Goal: Task Accomplishment & Management: Manage account settings

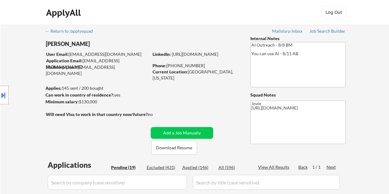
select select ""pending""
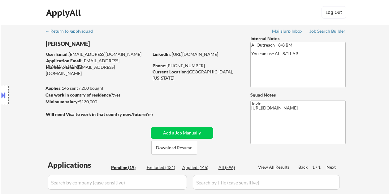
select select ""pending""
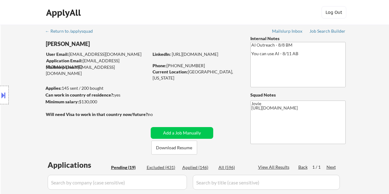
select select ""pending""
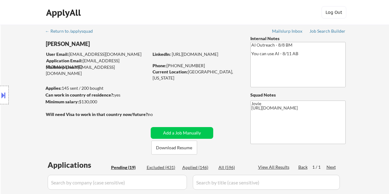
select select ""pending""
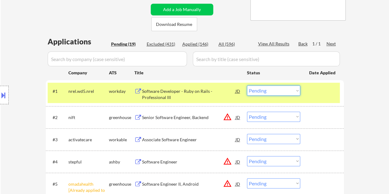
click at [287, 93] on select "Choose an option... Pending Applied Excluded (Questions) Excluded (Expired) Exc…" at bounding box center [273, 91] width 53 height 10
click at [247, 86] on select "Choose an option... Pending Applied Excluded (Questions) Excluded (Expired) Exc…" at bounding box center [273, 91] width 53 height 10
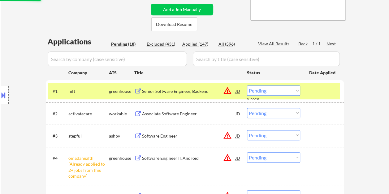
click at [319, 94] on div at bounding box center [322, 91] width 27 height 11
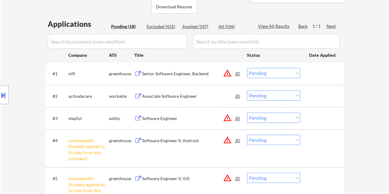
scroll to position [155, 0]
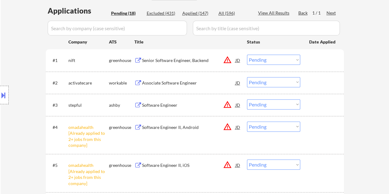
drag, startPoint x: 318, startPoint y: 62, endPoint x: 247, endPoint y: 65, distance: 70.8
click at [318, 62] on div at bounding box center [322, 60] width 27 height 11
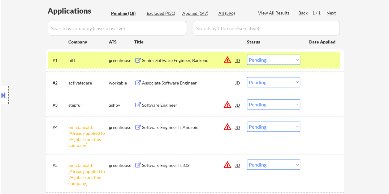
click at [210, 59] on div "Senior Software Engineer, Backend" at bounding box center [188, 60] width 93 height 6
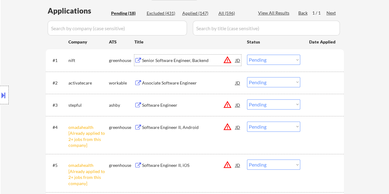
click at [303, 59] on div "#1 nift greenhouse Senior Software Engineer, Backend JD warning_amber Choose an…" at bounding box center [194, 60] width 292 height 17
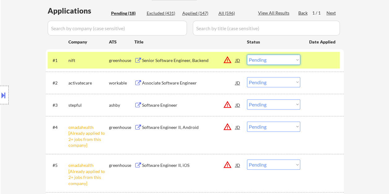
click at [295, 59] on select "Choose an option... Pending Applied Excluded (Questions) Excluded (Expired) Exc…" at bounding box center [273, 60] width 53 height 10
click at [247, 55] on select "Choose an option... Pending Applied Excluded (Questions) Excluded (Expired) Exc…" at bounding box center [273, 60] width 53 height 10
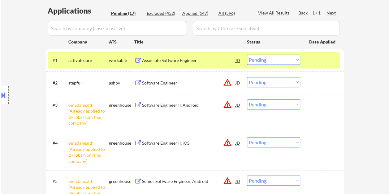
click at [306, 61] on div "#1 activatecare workable Associate Software Engineer JD warning_amber Choose an…" at bounding box center [194, 60] width 292 height 17
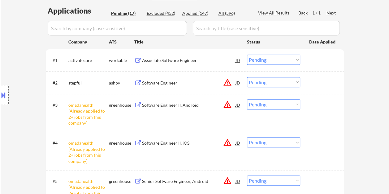
click at [317, 61] on div at bounding box center [322, 60] width 27 height 11
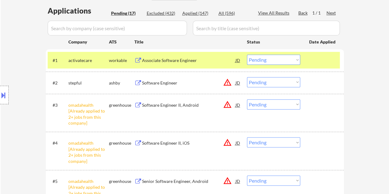
click at [200, 62] on div "Associate Software Engineer" at bounding box center [188, 60] width 93 height 6
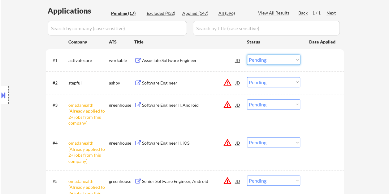
click at [295, 57] on select "Choose an option... Pending Applied Excluded (Questions) Excluded (Expired) Exc…" at bounding box center [273, 60] width 53 height 10
click at [247, 55] on select "Choose an option... Pending Applied Excluded (Questions) Excluded (Expired) Exc…" at bounding box center [273, 60] width 53 height 10
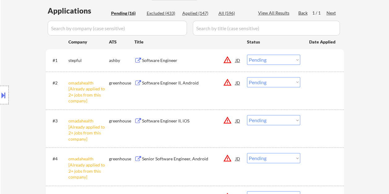
click at [309, 59] on div at bounding box center [322, 60] width 27 height 11
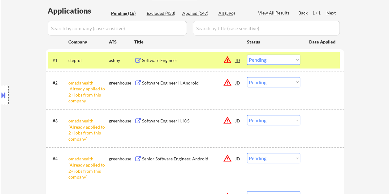
click at [192, 59] on div "Software Engineer" at bounding box center [188, 60] width 93 height 6
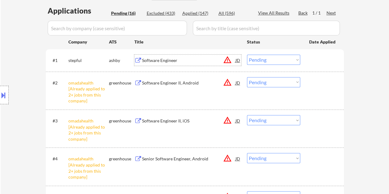
click at [310, 57] on div at bounding box center [322, 60] width 27 height 11
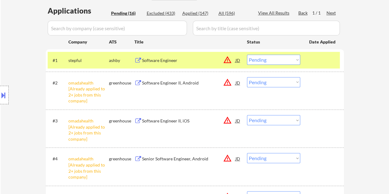
drag, startPoint x: 297, startPoint y: 58, endPoint x: 296, endPoint y: 61, distance: 3.5
click at [297, 58] on select "Choose an option... Pending Applied Excluded (Questions) Excluded (Expired) Exc…" at bounding box center [273, 60] width 53 height 10
click at [247, 55] on select "Choose an option... Pending Applied Excluded (Questions) Excluded (Expired) Exc…" at bounding box center [273, 60] width 53 height 10
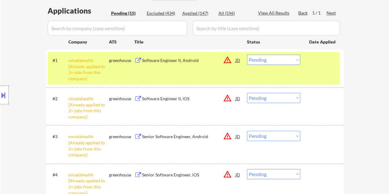
click at [303, 68] on div "#1 omadahealth [Already applied to 2+ jobs from this company] greenhouse Softwa…" at bounding box center [194, 68] width 292 height 32
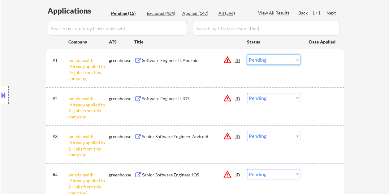
click at [298, 59] on select "Choose an option... Pending Applied Excluded (Questions) Excluded (Expired) Exc…" at bounding box center [273, 60] width 53 height 10
click at [247, 55] on select "Choose an option... Pending Applied Excluded (Questions) Excluded (Expired) Exc…" at bounding box center [273, 60] width 53 height 10
select select ""pending""
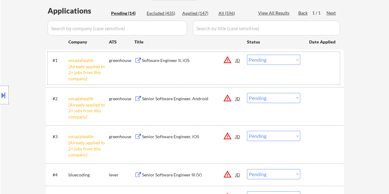
click at [272, 79] on div "#1 omadahealth [Already applied to 2+ jobs from this company] greenhouse Softwa…" at bounding box center [194, 68] width 292 height 32
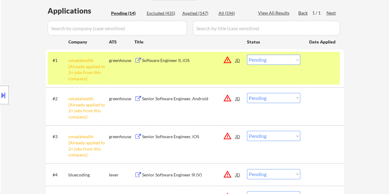
click at [272, 79] on div "#1 omadahealth [Already applied to 2+ jobs from this company] greenhouse Softwa…" at bounding box center [194, 68] width 292 height 32
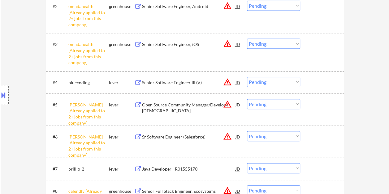
scroll to position [247, 0]
click at [326, 86] on div at bounding box center [322, 82] width 27 height 11
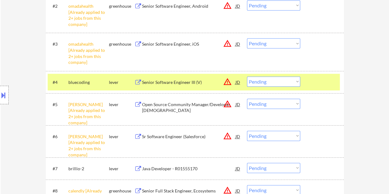
click at [189, 81] on div "Senior Software Engineer III (V)" at bounding box center [188, 82] width 93 height 6
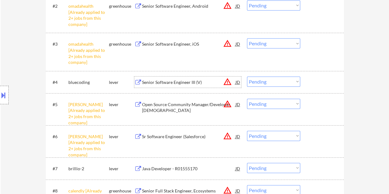
click at [309, 84] on div at bounding box center [322, 82] width 27 height 11
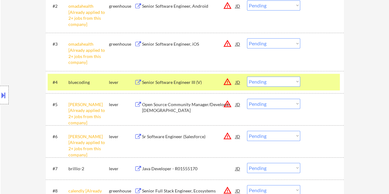
click at [287, 83] on select "Choose an option... Pending Applied Excluded (Questions) Excluded (Expired) Exc…" at bounding box center [273, 82] width 53 height 10
click at [247, 77] on select "Choose an option... Pending Applied Excluded (Questions) Excluded (Expired) Exc…" at bounding box center [273, 82] width 53 height 10
select select ""pending""
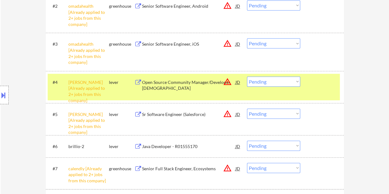
click at [308, 90] on div "#4 nava [Already applied to 2+ jobs from this company] lever Open Source Commun…" at bounding box center [194, 87] width 292 height 27
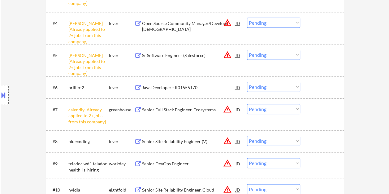
scroll to position [309, 0]
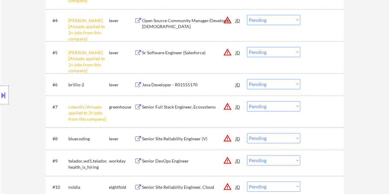
click at [320, 85] on div at bounding box center [322, 84] width 27 height 11
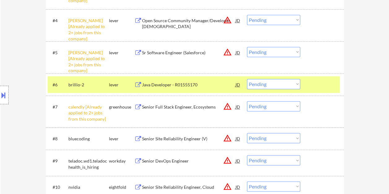
click at [201, 85] on div "Java Developer - R01555170" at bounding box center [188, 85] width 93 height 6
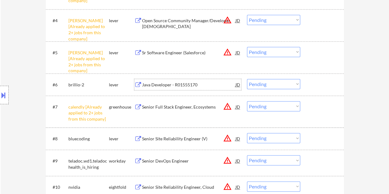
click at [305, 84] on div "#6 brillio-2 lever Java Developer - R01555170 JD warning_amber Choose an option…" at bounding box center [194, 84] width 292 height 17
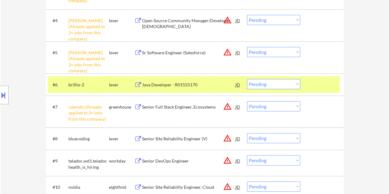
click at [294, 83] on select "Choose an option... Pending Applied Excluded (Questions) Excluded (Expired) Exc…" at bounding box center [273, 84] width 53 height 10
click at [247, 79] on select "Choose an option... Pending Applied Excluded (Questions) Excluded (Expired) Exc…" at bounding box center [273, 84] width 53 height 10
select select ""pending""
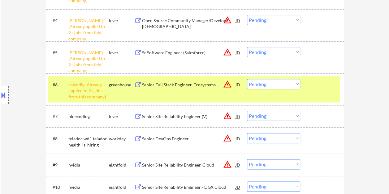
click at [314, 91] on div "#6 calendly [Already applied to 2+ jobs from this company] greenhouse Senior Fu…" at bounding box center [194, 89] width 292 height 27
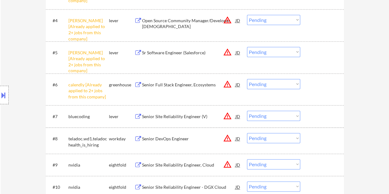
click at [336, 114] on div "#7 bluecoding lever Senior Site Reliability Engineer (V) JD warning_amber Choos…" at bounding box center [194, 116] width 292 height 17
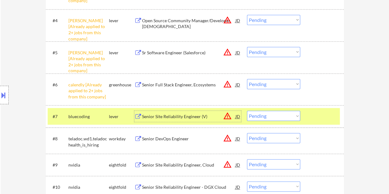
click at [161, 114] on div "Senior Site Reliability Engineer (V)" at bounding box center [188, 117] width 93 height 6
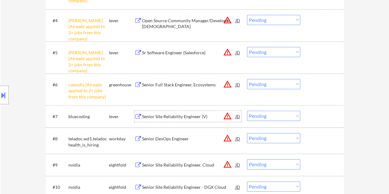
click at [312, 116] on div at bounding box center [322, 116] width 27 height 11
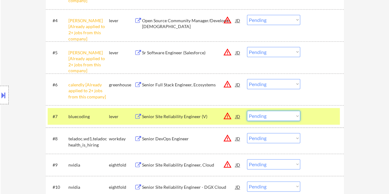
click at [295, 116] on select "Choose an option... Pending Applied Excluded (Questions) Excluded (Expired) Exc…" at bounding box center [273, 116] width 53 height 10
click at [247, 111] on select "Choose an option... Pending Applied Excluded (Questions) Excluded (Expired) Exc…" at bounding box center [273, 116] width 53 height 10
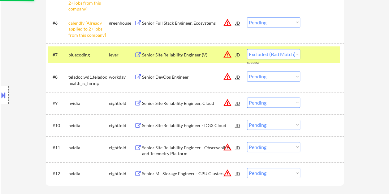
select select ""pending""
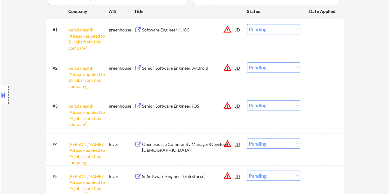
scroll to position [155, 0]
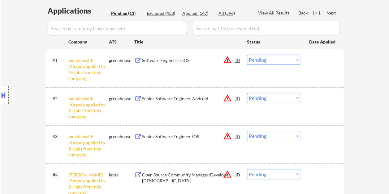
click at [295, 59] on select "Choose an option... Pending Applied Excluded (Questions) Excluded (Expired) Exc…" at bounding box center [273, 60] width 53 height 10
click at [247, 55] on select "Choose an option... Pending Applied Excluded (Questions) Excluded (Expired) Exc…" at bounding box center [273, 60] width 53 height 10
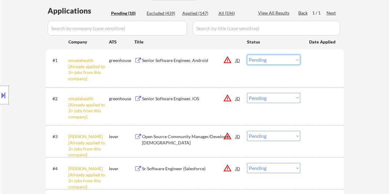
click at [294, 60] on select "Choose an option... Pending Applied Excluded (Questions) Excluded (Expired) Exc…" at bounding box center [273, 60] width 53 height 10
click at [247, 55] on select "Choose an option... Pending Applied Excluded (Questions) Excluded (Expired) Exc…" at bounding box center [273, 60] width 53 height 10
select select ""pending""
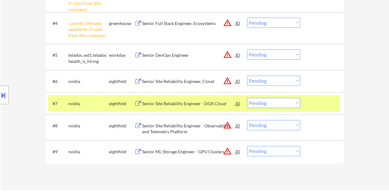
scroll to position [309, 0]
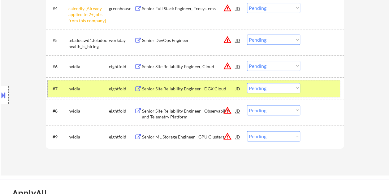
click at [322, 93] on div at bounding box center [322, 88] width 27 height 11
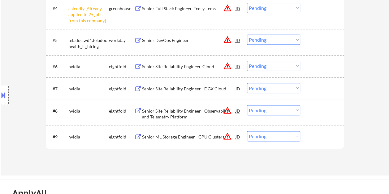
click at [319, 38] on div at bounding box center [322, 40] width 27 height 11
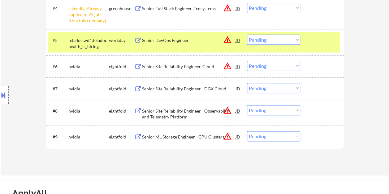
click at [180, 41] on div "Senior DevOps Engineer" at bounding box center [188, 40] width 93 height 6
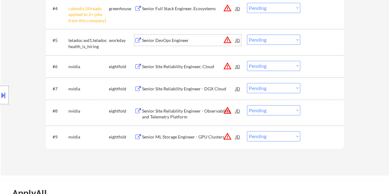
click at [312, 39] on div at bounding box center [322, 40] width 27 height 11
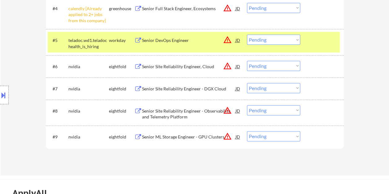
click at [295, 40] on select "Choose an option... Pending Applied Excluded (Questions) Excluded (Expired) Exc…" at bounding box center [273, 40] width 53 height 10
click at [247, 35] on select "Choose an option... Pending Applied Excluded (Questions) Excluded (Expired) Exc…" at bounding box center [273, 40] width 53 height 10
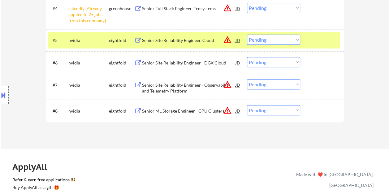
click at [315, 45] on div at bounding box center [322, 40] width 27 height 11
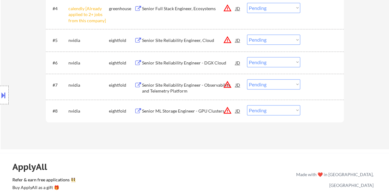
click at [318, 35] on div at bounding box center [322, 40] width 27 height 11
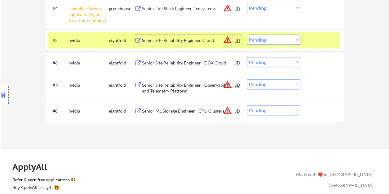
click at [166, 37] on div "Senior Site Reliability Engineer, Cloud" at bounding box center [188, 40] width 93 height 6
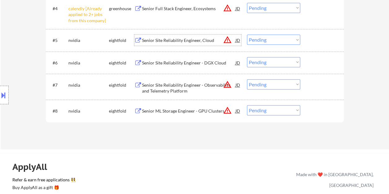
click at [315, 44] on div at bounding box center [322, 40] width 27 height 11
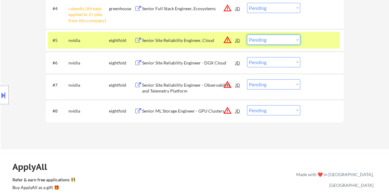
click at [289, 42] on select "Choose an option... Pending Applied Excluded (Questions) Excluded (Expired) Exc…" at bounding box center [273, 40] width 53 height 10
click at [247, 35] on select "Choose an option... Pending Applied Excluded (Questions) Excluded (Expired) Exc…" at bounding box center [273, 40] width 53 height 10
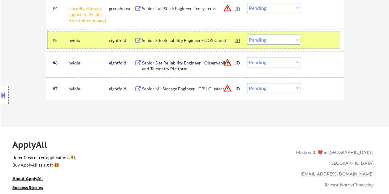
click at [327, 44] on div at bounding box center [322, 40] width 27 height 11
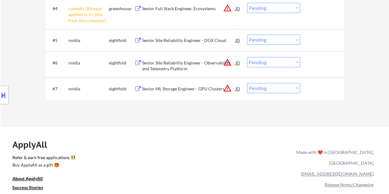
click at [328, 39] on div at bounding box center [322, 40] width 27 height 11
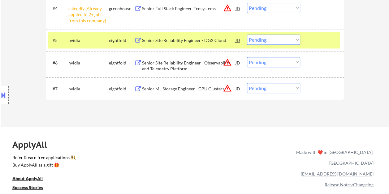
click at [202, 36] on div "Senior Site Reliability Engineer - DGX Cloud" at bounding box center [188, 40] width 93 height 11
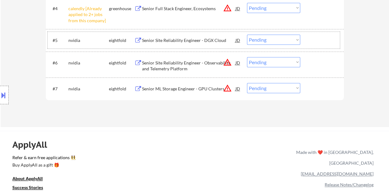
click at [309, 41] on div at bounding box center [322, 40] width 27 height 11
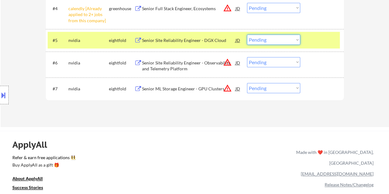
click at [294, 40] on select "Choose an option... Pending Applied Excluded (Questions) Excluded (Expired) Exc…" at bounding box center [273, 40] width 53 height 10
click at [247, 35] on select "Choose an option... Pending Applied Excluded (Questions) Excluded (Expired) Exc…" at bounding box center [273, 40] width 53 height 10
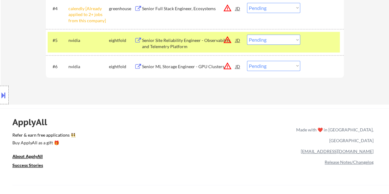
click at [308, 45] on div "#5 nvidia eightfold Senior Site Reliability Engineer - Observability and Teleme…" at bounding box center [194, 42] width 292 height 20
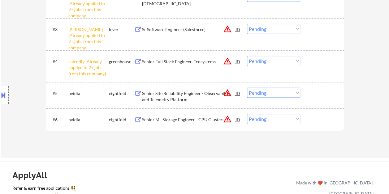
scroll to position [278, 0]
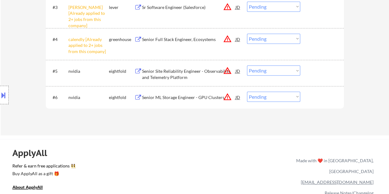
click at [314, 71] on div at bounding box center [322, 71] width 27 height 11
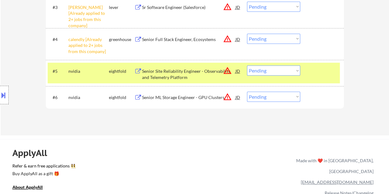
click at [196, 74] on div "Senior Site Reliability Engineer - Observability and Telemetry Platform" at bounding box center [188, 74] width 93 height 12
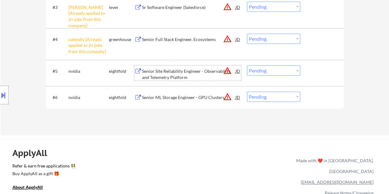
click at [310, 58] on div "#4 calendly [Already applied to 2+ jobs from this company] greenhouse Senior Fu…" at bounding box center [195, 44] width 298 height 32
click at [315, 74] on div at bounding box center [322, 71] width 27 height 11
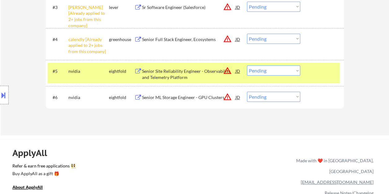
click at [295, 74] on select "Choose an option... Pending Applied Excluded (Questions) Excluded (Expired) Exc…" at bounding box center [273, 71] width 53 height 10
click at [247, 66] on select "Choose an option... Pending Applied Excluded (Questions) Excluded (Expired) Exc…" at bounding box center [273, 71] width 53 height 10
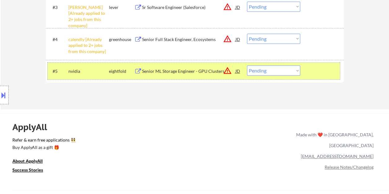
click at [315, 75] on div at bounding box center [322, 71] width 27 height 11
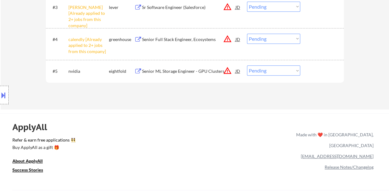
click at [321, 72] on div at bounding box center [322, 71] width 27 height 11
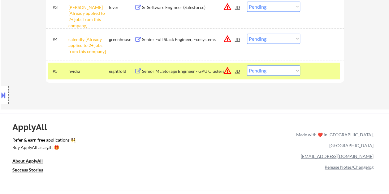
click at [203, 67] on div "Senior ML Storage Engineer - GPU Clusters" at bounding box center [188, 71] width 93 height 11
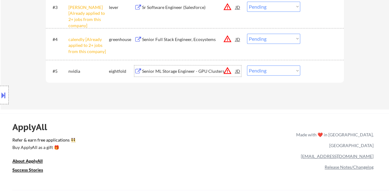
click at [317, 72] on div at bounding box center [322, 71] width 27 height 11
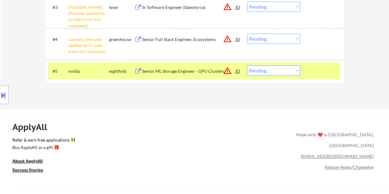
click at [297, 74] on select "Choose an option... Pending Applied Excluded (Questions) Excluded (Expired) Exc…" at bounding box center [273, 71] width 53 height 10
select select ""excluded__expired_""
click at [247, 66] on select "Choose an option... Pending Applied Excluded (Questions) Excluded (Expired) Exc…" at bounding box center [273, 71] width 53 height 10
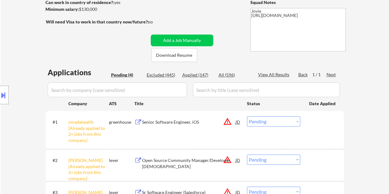
scroll to position [62, 0]
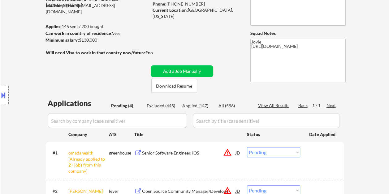
click at [202, 107] on div "Applied (147)" at bounding box center [197, 106] width 31 height 6
select select ""applied""
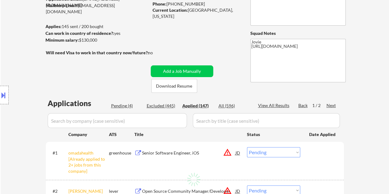
select select ""applied""
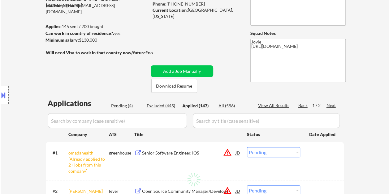
select select ""applied""
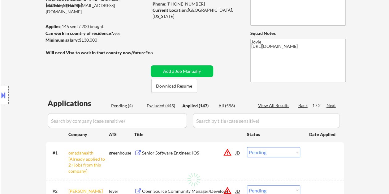
select select ""applied""
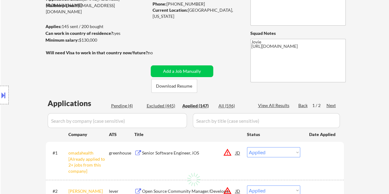
select select ""applied""
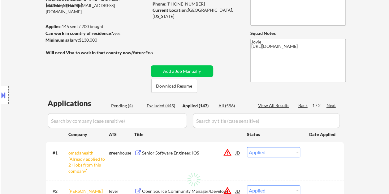
select select ""applied""
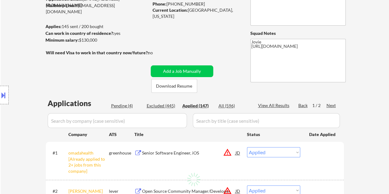
select select ""applied""
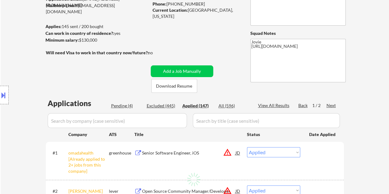
select select ""applied""
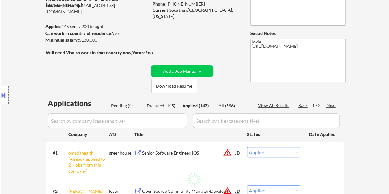
select select ""applied""
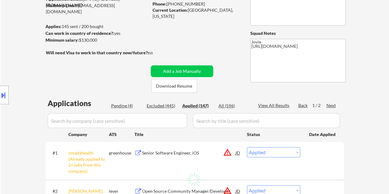
select select ""applied""
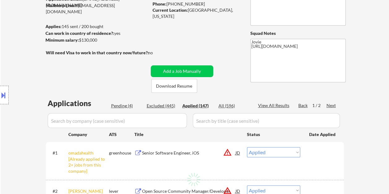
select select ""applied""
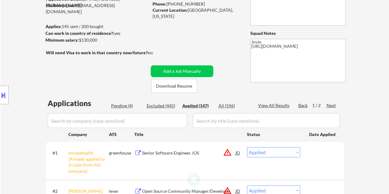
select select ""applied""
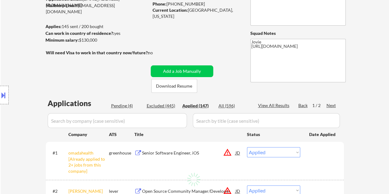
select select ""applied""
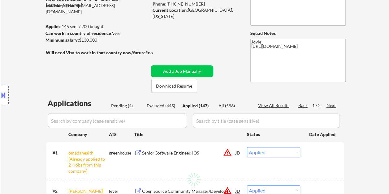
select select ""applied""
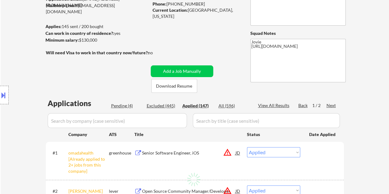
select select ""applied""
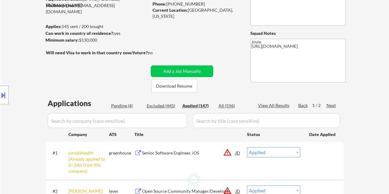
select select ""applied""
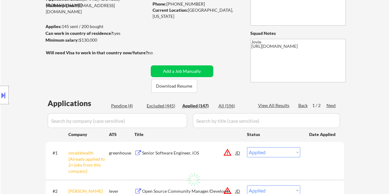
select select ""applied""
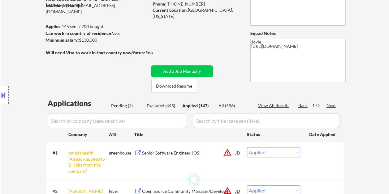
select select ""applied""
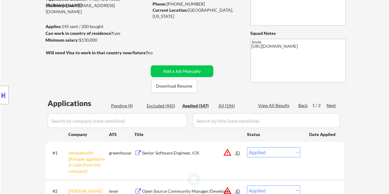
select select ""applied""
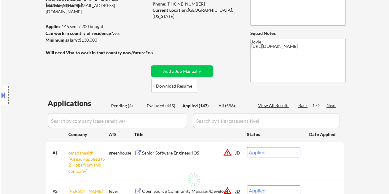
select select ""applied""
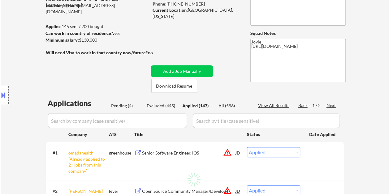
select select ""applied""
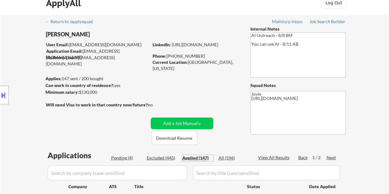
scroll to position [0, 0]
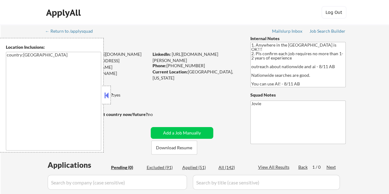
click at [108, 94] on button at bounding box center [106, 95] width 7 height 9
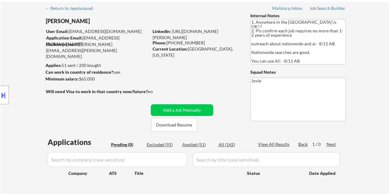
scroll to position [62, 0]
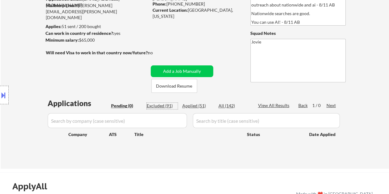
click at [168, 105] on div "Excluded (91)" at bounding box center [162, 106] width 31 height 6
select select ""excluded__bad_match_""
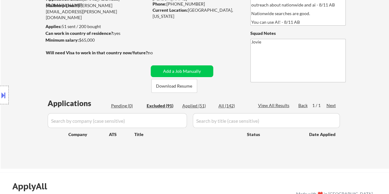
select select ""excluded__expired_""
select select ""excluded""
select select ""excluded__bad_match_""
select select ""excluded__expired_""
select select ""excluded__bad_match_""
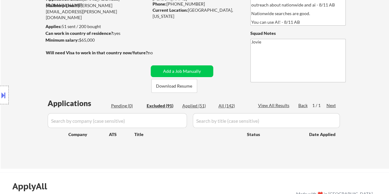
select select ""excluded__bad_match_""
select select ""excluded__expired_""
select select ""excluded__bad_match_""
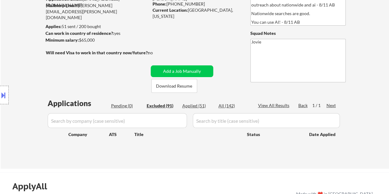
select select ""excluded__bad_match_""
select select ""excluded__expired_""
select select ""excluded__bad_match_""
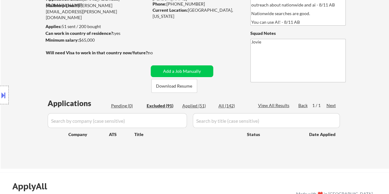
select select ""excluded__expired_""
select select ""excluded__bad_match_""
select select ""excluded__expired_""
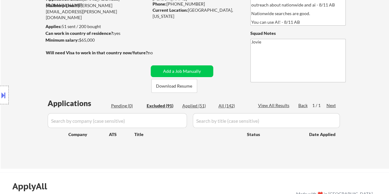
select select ""excluded__bad_match_""
select select ""excluded__expired_""
select select ""excluded__bad_match_""
select select ""excluded__expired_""
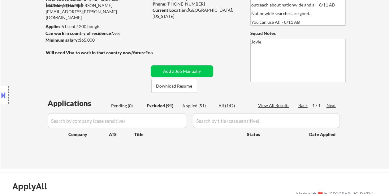
select select ""excluded""
select select ""excluded__bad_match_""
select select ""excluded__expired_""
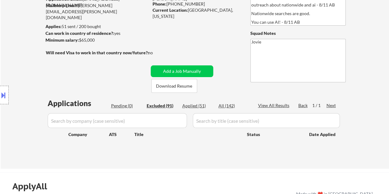
select select ""excluded__expired_""
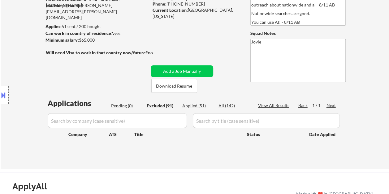
select select ""excluded__expired_""
select select ""excluded__bad_match_""
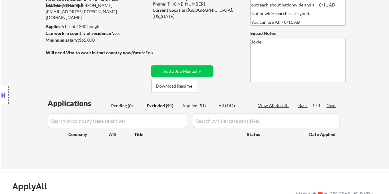
select select ""excluded__bad_match_""
select select ""excluded__expired_""
select select ""excluded__bad_match_""
select select ""excluded__expired_""
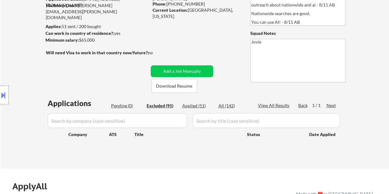
select select ""excluded__bad_match_""
select select ""excluded__expired_""
select select ""excluded__bad_match_""
select select ""excluded__other_""
select select ""excluded__bad_match_""
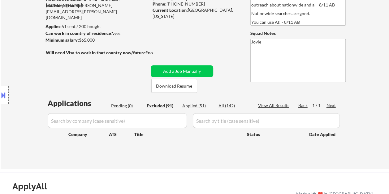
select select ""excluded__expired_""
select select ""excluded__bad_match_""
select select ""excluded__expired_""
select select ""excluded__bad_match_""
select select ""excluded__expired_""
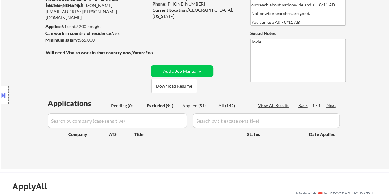
select select ""excluded__expired_""
select select ""excluded__bad_match_""
select select ""excluded__expired_""
select select ""excluded__bad_match_""
select select ""excluded""
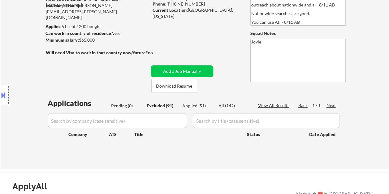
select select ""excluded__bad_match_""
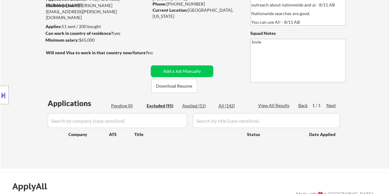
select select ""excluded__expired_""
select select ""excluded__bad_match_""
select select ""excluded__expired_""
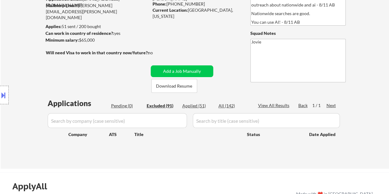
select select ""excluded__expired_""
select select ""excluded__bad_match_""
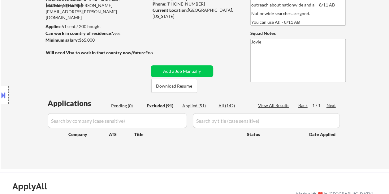
select select ""excluded__bad_match_""
select select ""excluded__expired_""
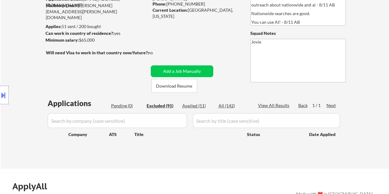
select select ""excluded__expired_""
select select ""excluded__bad_match_""
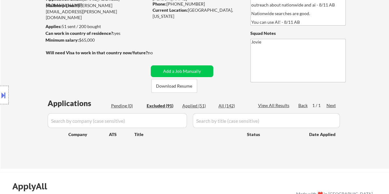
select select ""excluded__bad_match_""
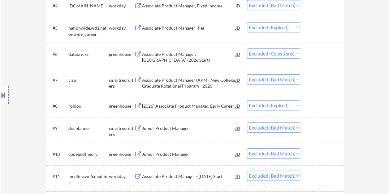
scroll to position [278, 0]
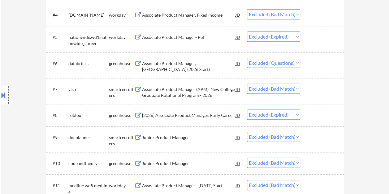
click at [313, 62] on div at bounding box center [322, 63] width 27 height 11
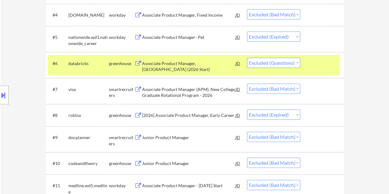
click at [198, 64] on div "Associate Product Manager, New Grad (2026 Start)" at bounding box center [188, 67] width 93 height 12
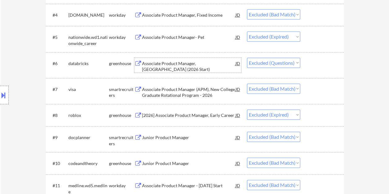
click at [316, 60] on div at bounding box center [322, 63] width 27 height 11
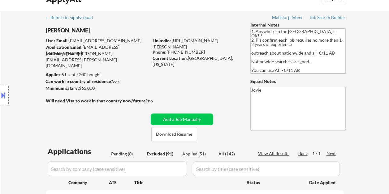
scroll to position [0, 0]
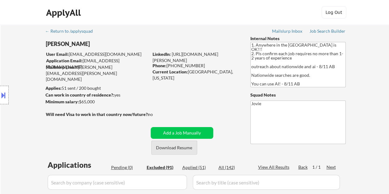
click at [180, 146] on button "Download Resume" at bounding box center [174, 148] width 46 height 14
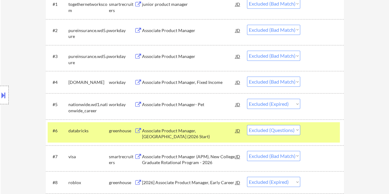
scroll to position [216, 0]
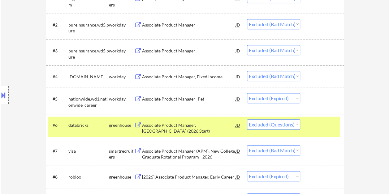
click at [313, 123] on div at bounding box center [322, 125] width 27 height 11
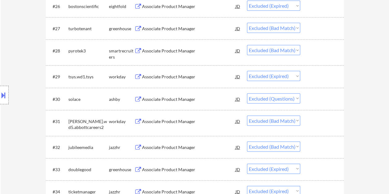
scroll to position [835, 0]
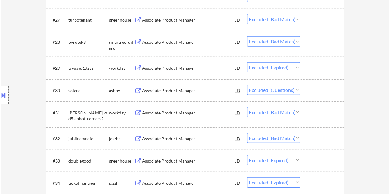
click at [313, 90] on div at bounding box center [322, 90] width 27 height 11
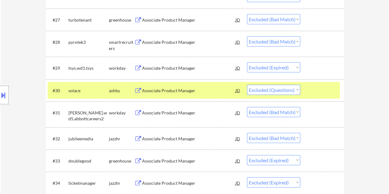
click at [180, 90] on div "Associate Product Manager" at bounding box center [188, 91] width 93 height 6
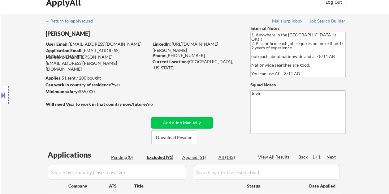
scroll to position [0, 0]
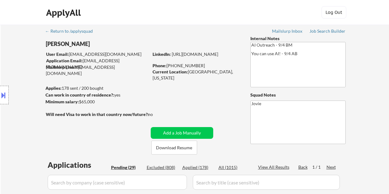
select select ""pending""
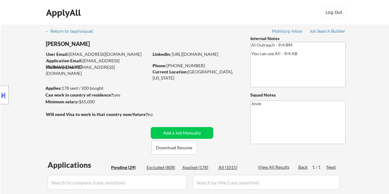
select select ""pending""
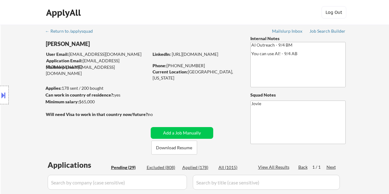
select select ""pending""
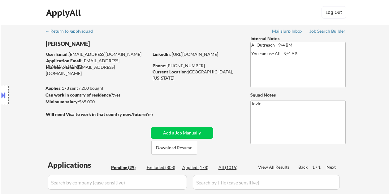
select select ""pending""
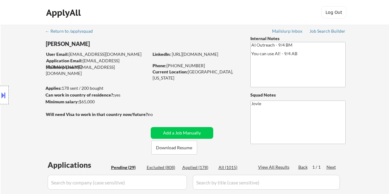
select select ""pending""
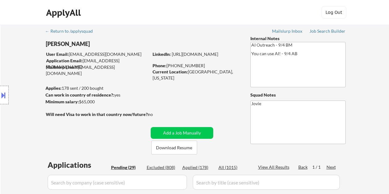
select select ""pending""
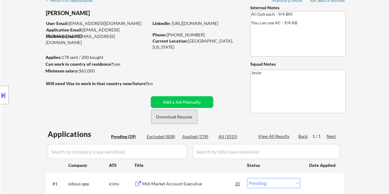
click at [184, 119] on button "Download Resume" at bounding box center [174, 117] width 46 height 14
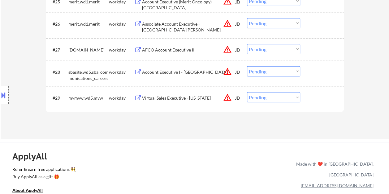
scroll to position [835, 0]
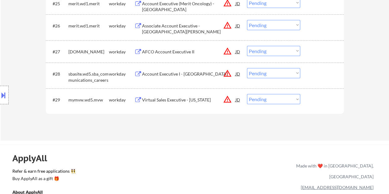
click at [313, 103] on div at bounding box center [322, 99] width 27 height 11
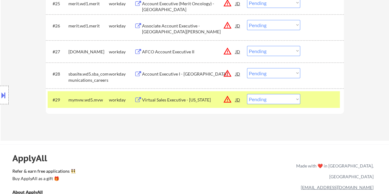
click at [174, 98] on div "Virtual Sales Executive - [US_STATE]" at bounding box center [188, 100] width 93 height 6
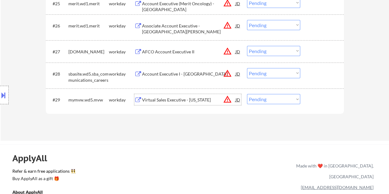
drag, startPoint x: 321, startPoint y: 103, endPoint x: 315, endPoint y: 104, distance: 6.3
click at [319, 103] on div at bounding box center [322, 99] width 27 height 11
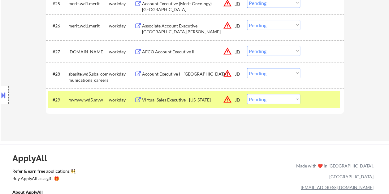
click at [296, 100] on select "Choose an option... Pending Applied Excluded (Questions) Excluded (Expired) Exc…" at bounding box center [273, 99] width 53 height 10
select select ""excluded__bad_match_""
click at [247, 94] on select "Choose an option... Pending Applied Excluded (Questions) Excluded (Expired) Exc…" at bounding box center [273, 99] width 53 height 10
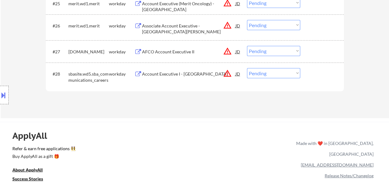
click at [320, 74] on div at bounding box center [322, 73] width 27 height 11
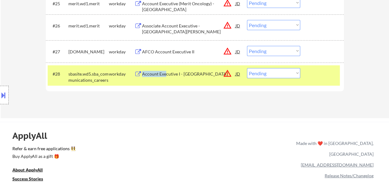
click at [166, 79] on div "#28 sbasite.wd5.sba_communications_careers workday Account Executive I - West C…" at bounding box center [194, 76] width 292 height 20
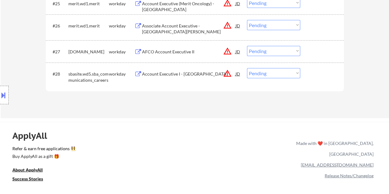
click at [321, 79] on div at bounding box center [322, 73] width 27 height 11
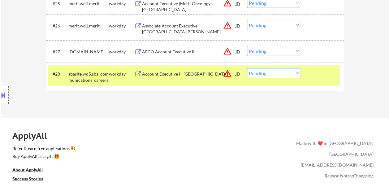
click at [175, 76] on div "Account Executive I - [GEOGRAPHIC_DATA]" at bounding box center [188, 74] width 93 height 6
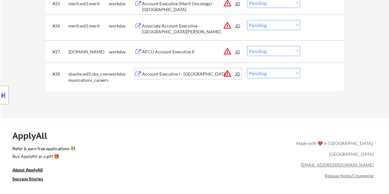
click at [321, 76] on div at bounding box center [322, 73] width 27 height 11
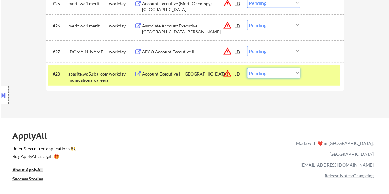
click at [293, 71] on select "Choose an option... Pending Applied Excluded (Questions) Excluded (Expired) Exc…" at bounding box center [273, 73] width 53 height 10
select select ""excluded__bad_match_""
click at [247, 68] on select "Choose an option... Pending Applied Excluded (Questions) Excluded (Expired) Exc…" at bounding box center [273, 73] width 53 height 10
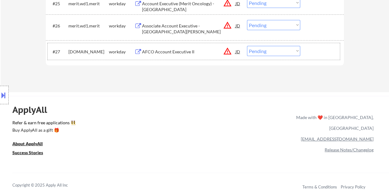
click at [314, 57] on div "#27 [DOMAIN_NAME] workday AFCO Account Executive II JD warning_amber Choose an …" at bounding box center [194, 51] width 292 height 17
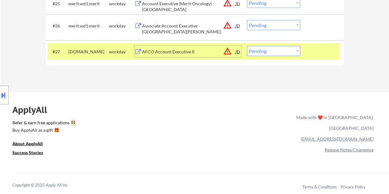
click at [187, 48] on div "AFCO Account Executive II" at bounding box center [188, 51] width 93 height 11
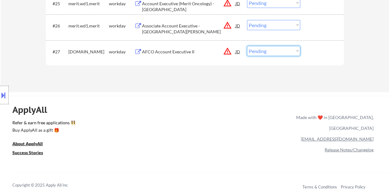
click at [273, 48] on select "Choose an option... Pending Applied Excluded (Questions) Excluded (Expired) Exc…" at bounding box center [273, 51] width 53 height 10
select select ""excluded__bad_match_""
click at [247, 46] on select "Choose an option... Pending Applied Excluded (Questions) Excluded (Expired) Exc…" at bounding box center [273, 51] width 53 height 10
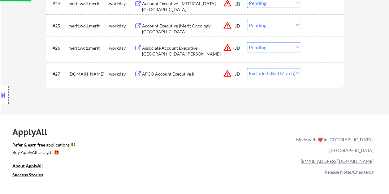
scroll to position [773, 0]
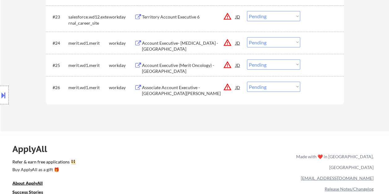
click at [317, 90] on div at bounding box center [322, 87] width 27 height 11
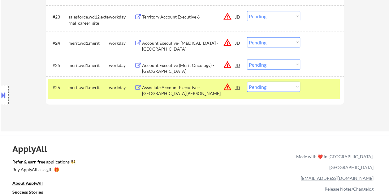
click at [182, 90] on div "Associate Account Executive - [GEOGRAPHIC_DATA][PERSON_NAME]" at bounding box center [188, 91] width 93 height 12
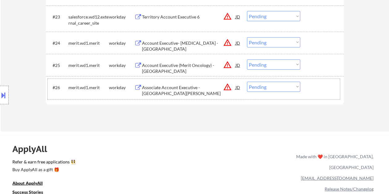
click at [308, 86] on div "#26 merit.wd1.merit workday Associate Account Executive - [PERSON_NAME] JD warn…" at bounding box center [194, 89] width 292 height 20
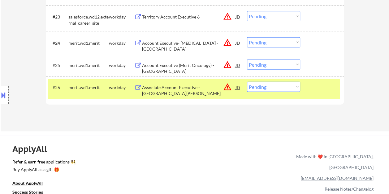
click at [296, 87] on select "Choose an option... Pending Applied Excluded (Questions) Excluded (Expired) Exc…" at bounding box center [273, 87] width 53 height 10
select select ""excluded__bad_match_""
click at [247, 82] on select "Choose an option... Pending Applied Excluded (Questions) Excluded (Expired) Exc…" at bounding box center [273, 87] width 53 height 10
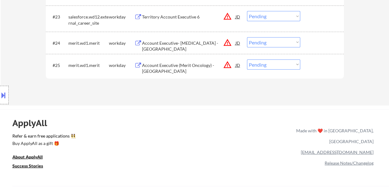
click at [307, 62] on div "#25 merit.wd1.merit workday Account Executive (Merit Oncology) - Baltimore JD w…" at bounding box center [194, 65] width 292 height 17
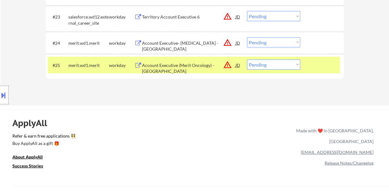
click at [191, 66] on div "Account Executive (Merit Oncology) - [GEOGRAPHIC_DATA]" at bounding box center [188, 68] width 93 height 12
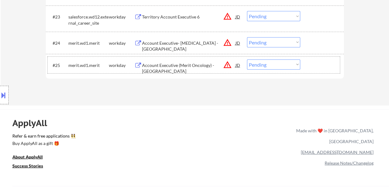
drag, startPoint x: 315, startPoint y: 64, endPoint x: 298, endPoint y: 64, distance: 16.7
click at [314, 64] on div at bounding box center [322, 65] width 27 height 11
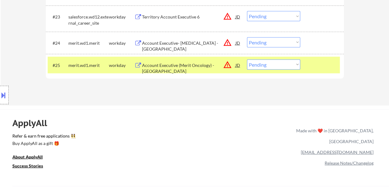
click at [295, 63] on select "Choose an option... Pending Applied Excluded (Questions) Excluded (Expired) Exc…" at bounding box center [273, 65] width 53 height 10
select select ""excluded__bad_match_""
click at [247, 60] on select "Choose an option... Pending Applied Excluded (Questions) Excluded (Expired) Exc…" at bounding box center [273, 65] width 53 height 10
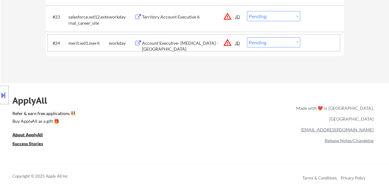
click at [325, 41] on div at bounding box center [322, 42] width 27 height 11
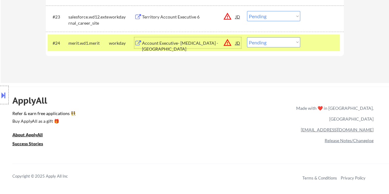
click at [167, 41] on div "Account Executive- [MEDICAL_DATA] - [GEOGRAPHIC_DATA]" at bounding box center [188, 46] width 93 height 12
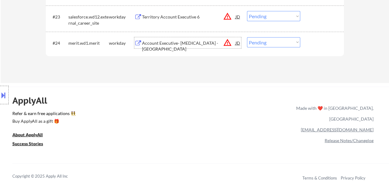
click at [312, 44] on div at bounding box center [322, 42] width 27 height 11
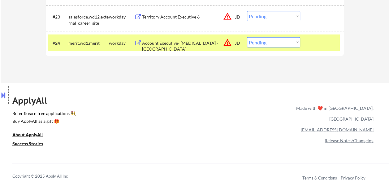
click at [295, 44] on select "Choose an option... Pending Applied Excluded (Questions) Excluded (Expired) Exc…" at bounding box center [273, 42] width 53 height 10
select select ""excluded__bad_match_""
click at [247, 37] on select "Choose an option... Pending Applied Excluded (Questions) Excluded (Expired) Exc…" at bounding box center [273, 42] width 53 height 10
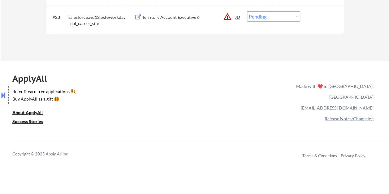
scroll to position [740, 0]
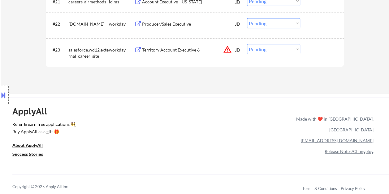
click at [315, 40] on div "#23 salesforce.wd12.external_career_site workday Territory Account Executive 6 …" at bounding box center [195, 52] width 298 height 26
drag, startPoint x: 330, startPoint y: 55, endPoint x: 321, endPoint y: 58, distance: 9.3
click at [327, 57] on div "#23 salesforce.wd12.external_career_site workday Territory Account Executive 6 …" at bounding box center [194, 51] width 292 height 20
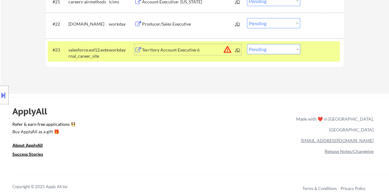
click at [208, 50] on div "Territory Account Executive 6" at bounding box center [188, 50] width 93 height 6
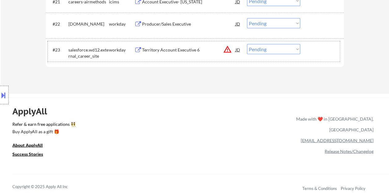
click at [310, 50] on div at bounding box center [322, 49] width 27 height 11
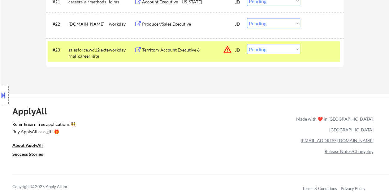
click at [295, 49] on select "Choose an option... Pending Applied Excluded (Questions) Excluded (Expired) Exc…" at bounding box center [273, 49] width 53 height 10
select select ""excluded__bad_match_""
click at [247, 44] on select "Choose an option... Pending Applied Excluded (Questions) Excluded (Expired) Exc…" at bounding box center [273, 49] width 53 height 10
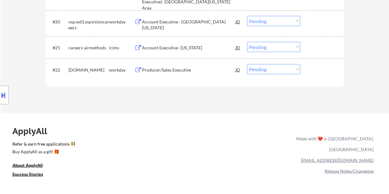
scroll to position [709, 0]
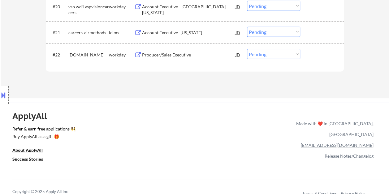
click at [312, 57] on div at bounding box center [322, 54] width 27 height 11
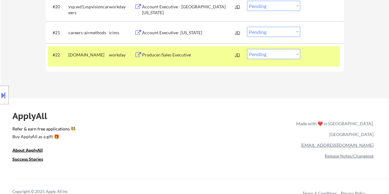
click at [213, 55] on div "Producer/Sales Executive" at bounding box center [188, 55] width 93 height 6
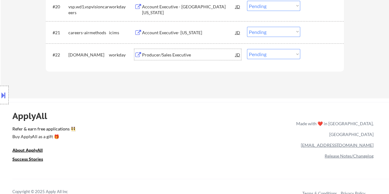
drag, startPoint x: 318, startPoint y: 56, endPoint x: 302, endPoint y: 58, distance: 16.2
click at [318, 56] on div at bounding box center [322, 54] width 27 height 11
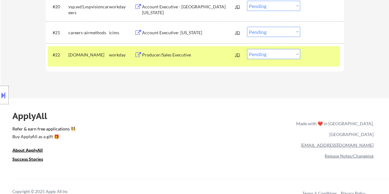
click at [294, 57] on select "Choose an option... Pending Applied Excluded (Questions) Excluded (Expired) Exc…" at bounding box center [273, 54] width 53 height 10
select select ""excluded__bad_match_""
click at [247, 49] on select "Choose an option... Pending Applied Excluded (Questions) Excluded (Expired) Exc…" at bounding box center [273, 54] width 53 height 10
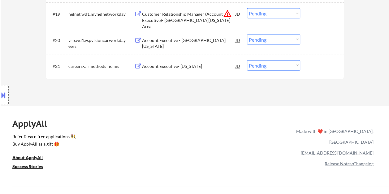
scroll to position [678, 0]
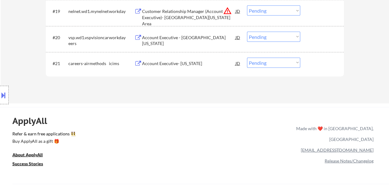
click at [310, 35] on div at bounding box center [322, 37] width 27 height 11
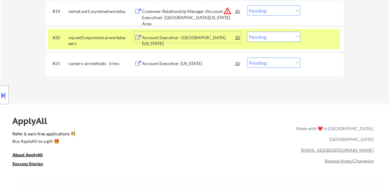
click at [202, 40] on div "Account Executive - Northern Texas" at bounding box center [188, 41] width 93 height 12
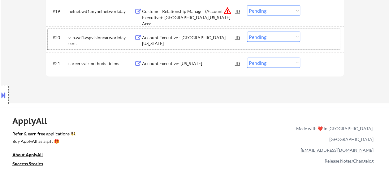
click at [309, 40] on div at bounding box center [322, 37] width 27 height 11
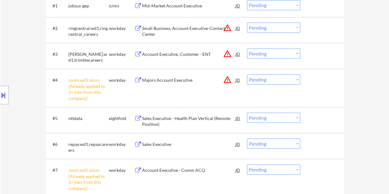
scroll to position [183, 0]
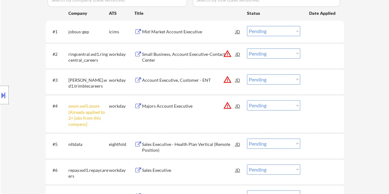
click at [321, 57] on div at bounding box center [322, 54] width 27 height 11
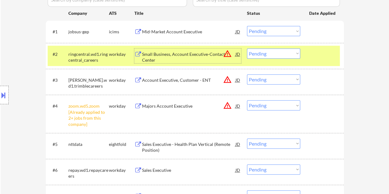
click at [179, 56] on div "Small Business, Account Executive-Contact Center" at bounding box center [188, 57] width 93 height 12
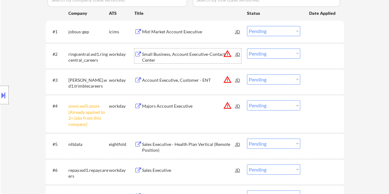
click at [314, 57] on div at bounding box center [322, 54] width 27 height 11
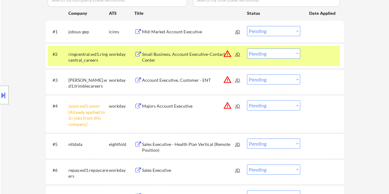
drag, startPoint x: 297, startPoint y: 53, endPoint x: 297, endPoint y: 56, distance: 3.7
click at [297, 53] on select "Choose an option... Pending Applied Excluded (Questions) Excluded (Expired) Exc…" at bounding box center [273, 54] width 53 height 10
click at [247, 49] on select "Choose an option... Pending Applied Excluded (Questions) Excluded (Expired) Exc…" at bounding box center [273, 54] width 53 height 10
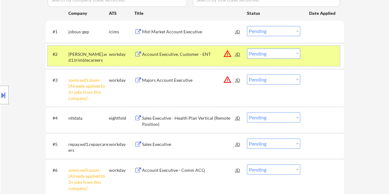
click at [305, 57] on div "#2 trimble.wd1.trimblecareers workday Account Executive, Customer - ENT JD warn…" at bounding box center [194, 56] width 292 height 20
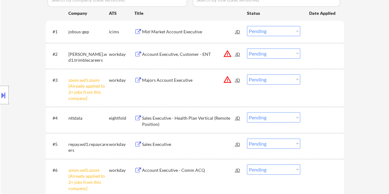
click at [325, 56] on div at bounding box center [322, 54] width 27 height 11
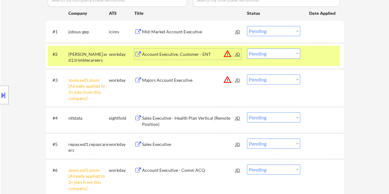
click at [191, 51] on div "Account Executive, Customer - ENT" at bounding box center [188, 54] width 93 height 11
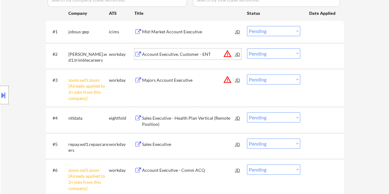
click at [7, 92] on div at bounding box center [4, 95] width 9 height 19
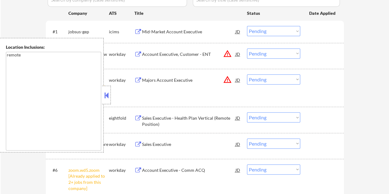
click at [108, 94] on button at bounding box center [106, 95] width 7 height 9
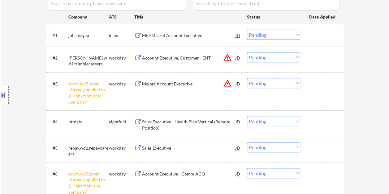
scroll to position [185, 0]
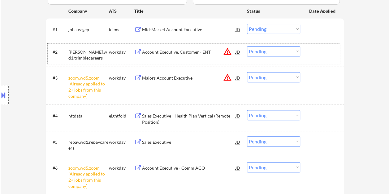
click at [313, 52] on div at bounding box center [322, 51] width 27 height 11
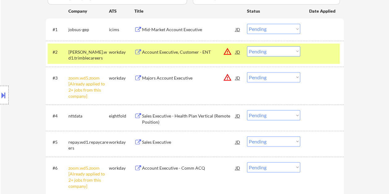
click at [297, 51] on select "Choose an option... Pending Applied Excluded (Questions) Excluded (Expired) Exc…" at bounding box center [273, 51] width 53 height 10
click at [247, 46] on select "Choose an option... Pending Applied Excluded (Questions) Excluded (Expired) Exc…" at bounding box center [273, 51] width 53 height 10
select select ""pending""
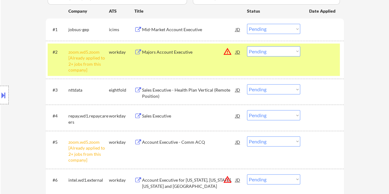
click at [302, 65] on div "#2 zoom.wd5.zoom [Already applied to 2+ jobs from this company] workday Majors …" at bounding box center [194, 60] width 292 height 32
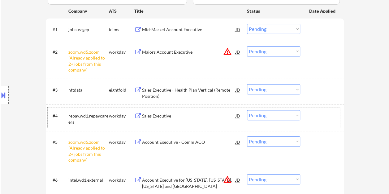
click at [330, 118] on div at bounding box center [322, 115] width 27 height 11
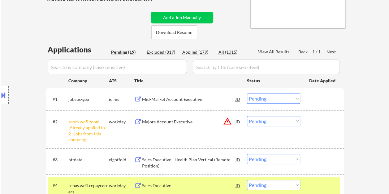
scroll to position [155, 0]
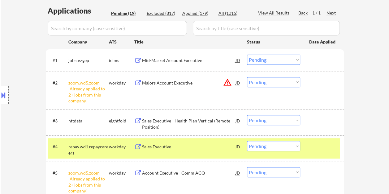
click at [319, 63] on div at bounding box center [322, 60] width 27 height 11
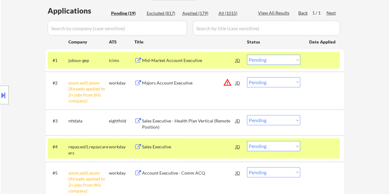
click at [319, 63] on div at bounding box center [322, 60] width 27 height 11
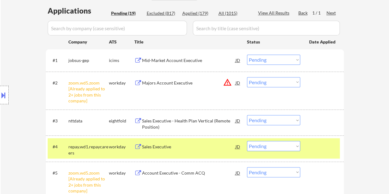
click at [313, 142] on div at bounding box center [322, 146] width 27 height 11
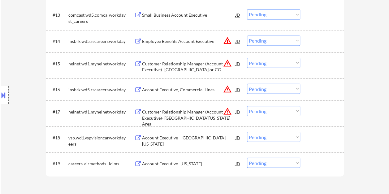
scroll to position [556, 0]
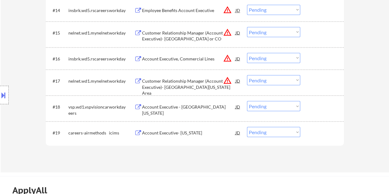
click at [317, 112] on div at bounding box center [322, 106] width 27 height 11
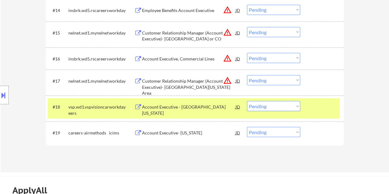
click at [186, 110] on div "Account Executive - Northern Texas" at bounding box center [188, 110] width 93 height 12
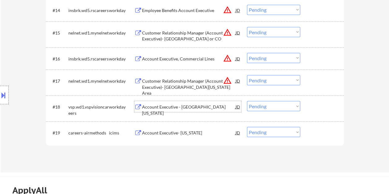
click at [319, 78] on div at bounding box center [322, 80] width 27 height 11
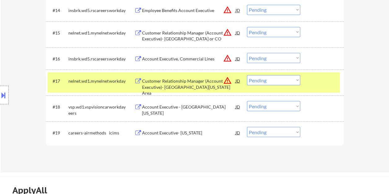
click at [315, 83] on div at bounding box center [322, 80] width 27 height 11
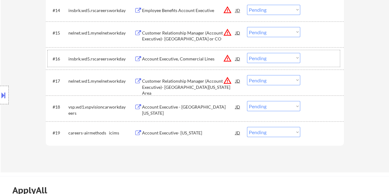
click at [321, 55] on div at bounding box center [322, 58] width 27 height 11
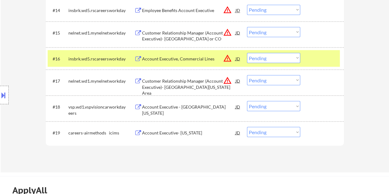
click at [321, 55] on div at bounding box center [322, 58] width 27 height 11
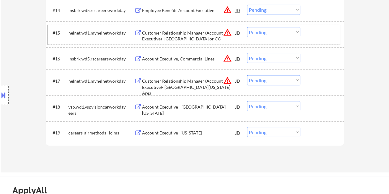
click at [323, 35] on div at bounding box center [322, 32] width 27 height 11
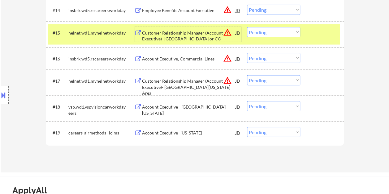
click at [188, 35] on div "Customer Relationship Manager (Account Executive)- Northern CA or CO" at bounding box center [188, 36] width 93 height 12
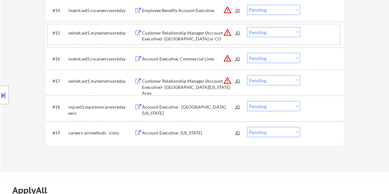
click at [309, 32] on div at bounding box center [322, 32] width 27 height 11
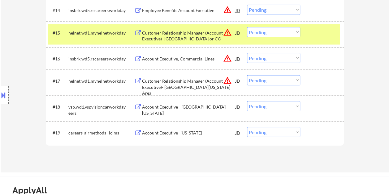
click at [295, 32] on select "Choose an option... Pending Applied Excluded (Questions) Excluded (Expired) Exc…" at bounding box center [273, 32] width 53 height 10
click at [247, 27] on select "Choose an option... Pending Applied Excluded (Questions) Excluded (Expired) Exc…" at bounding box center [273, 32] width 53 height 10
select select ""pending""
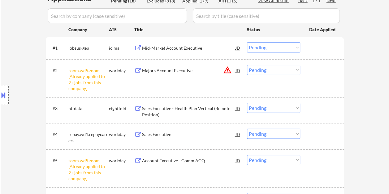
scroll to position [216, 0]
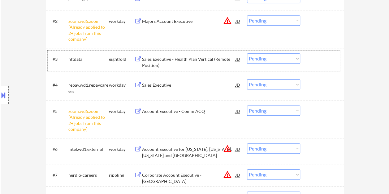
click at [312, 61] on div at bounding box center [322, 58] width 27 height 11
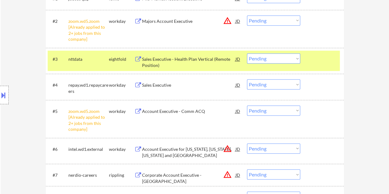
click at [183, 63] on div "Sales Executive - Health Plan Vertical (Remote Position)" at bounding box center [188, 62] width 93 height 12
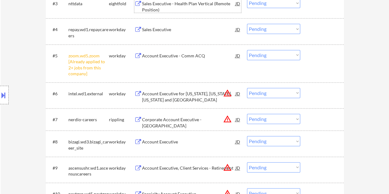
scroll to position [278, 0]
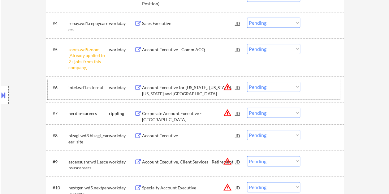
click at [308, 88] on div "#6 intel.wd1.external workday Account Executive for Delaware, Maryland, Virgini…" at bounding box center [194, 89] width 292 height 20
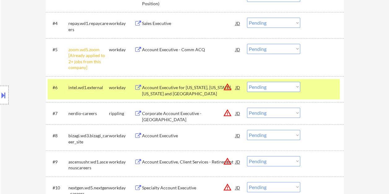
click at [178, 92] on div "Account Executive for Delaware, Maryland, Virginia and Carolinas" at bounding box center [188, 91] width 93 height 12
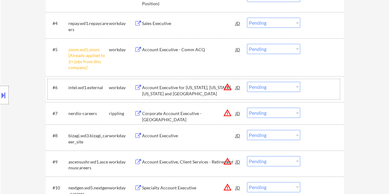
click at [307, 89] on div "#6 intel.wd1.external workday Account Executive for Delaware, Maryland, Virgini…" at bounding box center [194, 89] width 292 height 20
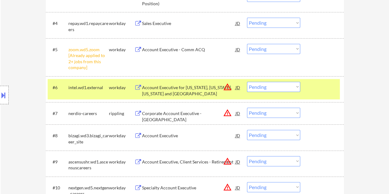
click at [296, 88] on select "Choose an option... Pending Applied Excluded (Questions) Excluded (Expired) Exc…" at bounding box center [273, 87] width 53 height 10
click at [247, 82] on select "Choose an option... Pending Applied Excluded (Questions) Excluded (Expired) Exc…" at bounding box center [273, 87] width 53 height 10
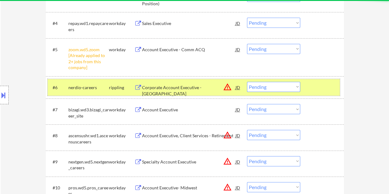
click at [316, 85] on div at bounding box center [322, 87] width 27 height 11
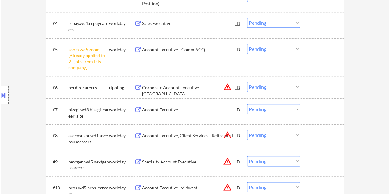
click at [323, 87] on div at bounding box center [322, 87] width 27 height 11
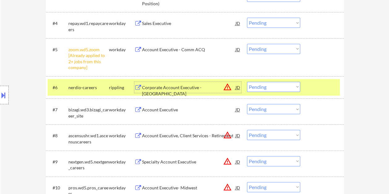
click at [173, 86] on div "Corporate Account Executive - Southern Pacific" at bounding box center [188, 91] width 93 height 12
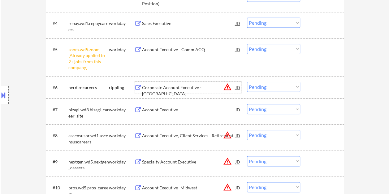
click at [311, 86] on div at bounding box center [322, 87] width 27 height 11
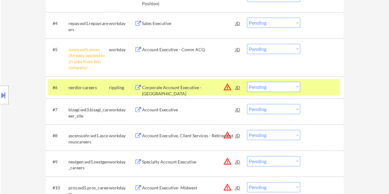
click at [237, 87] on div "JD" at bounding box center [238, 87] width 6 height 11
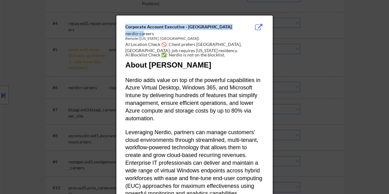
drag, startPoint x: 124, startPoint y: 33, endPoint x: 143, endPoint y: 34, distance: 19.5
click at [143, 34] on div "nerdio-careers" at bounding box center [178, 34] width 107 height 6
click at [131, 32] on div "nerdio-careers" at bounding box center [178, 34] width 107 height 6
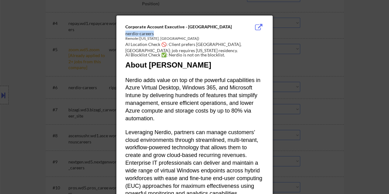
drag, startPoint x: 125, startPoint y: 33, endPoint x: 154, endPoint y: 35, distance: 28.5
click at [154, 35] on div "nerdio-careers" at bounding box center [178, 34] width 107 height 6
copy div "nerdio-careers"
click at [369, 45] on div at bounding box center [194, 97] width 389 height 194
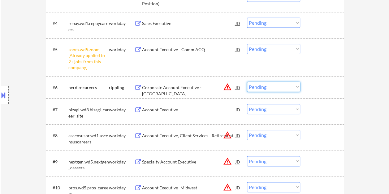
drag, startPoint x: 292, startPoint y: 86, endPoint x: 297, endPoint y: 88, distance: 5.6
click at [292, 86] on select "Choose an option... Pending Applied Excluded (Questions) Excluded (Expired) Exc…" at bounding box center [273, 87] width 53 height 10
drag, startPoint x: 315, startPoint y: 87, endPoint x: 301, endPoint y: 89, distance: 13.8
click at [315, 87] on div at bounding box center [322, 87] width 27 height 11
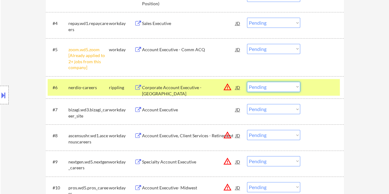
click at [291, 88] on select "Choose an option... Pending Applied Excluded (Questions) Excluded (Expired) Exc…" at bounding box center [273, 87] width 53 height 10
click at [247, 82] on select "Choose an option... Pending Applied Excluded (Questions) Excluded (Expired) Exc…" at bounding box center [273, 87] width 53 height 10
select select ""pending""
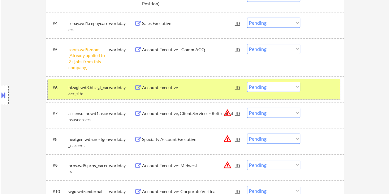
click at [310, 91] on div at bounding box center [322, 87] width 27 height 11
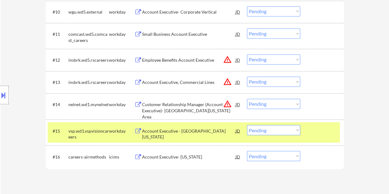
scroll to position [464, 0]
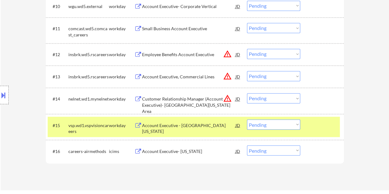
click at [321, 122] on div at bounding box center [322, 125] width 27 height 11
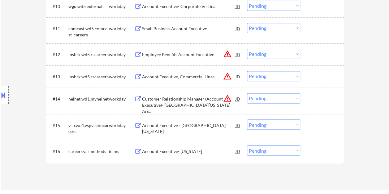
click at [328, 123] on div at bounding box center [322, 125] width 27 height 11
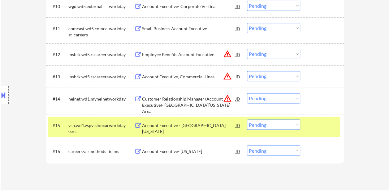
click at [326, 126] on div at bounding box center [322, 125] width 27 height 11
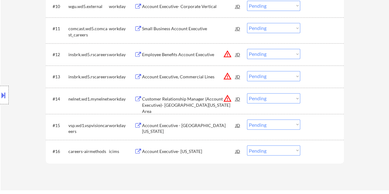
click at [319, 124] on div at bounding box center [322, 125] width 27 height 11
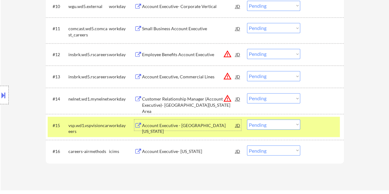
click at [174, 129] on div "Account Executive - Northern Texas" at bounding box center [188, 125] width 93 height 11
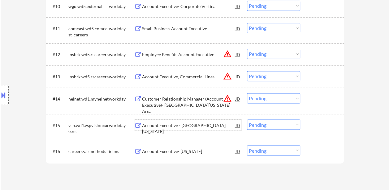
click at [317, 130] on div at bounding box center [322, 125] width 27 height 11
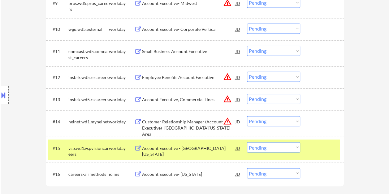
scroll to position [433, 0]
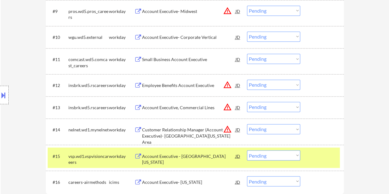
click at [317, 83] on div at bounding box center [322, 85] width 27 height 11
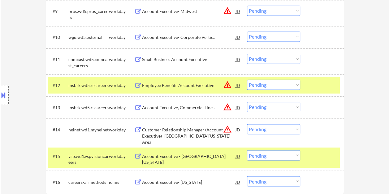
scroll to position [402, 0]
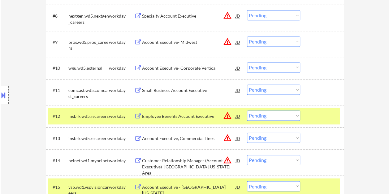
click at [323, 187] on div at bounding box center [322, 186] width 27 height 11
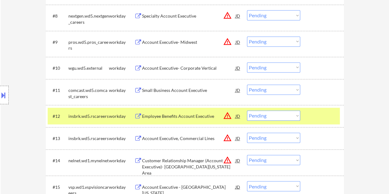
click at [307, 111] on div "#12 insbrk.wd5.rscareers workday Employee Benefits Account Executive JD warning…" at bounding box center [194, 116] width 292 height 17
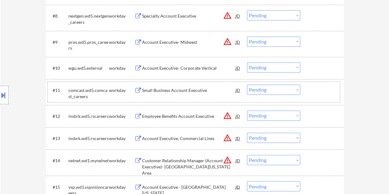
click at [310, 91] on div at bounding box center [322, 90] width 27 height 11
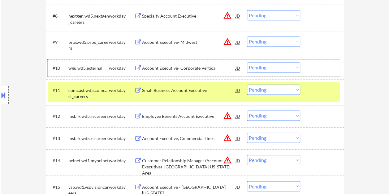
click at [319, 67] on div at bounding box center [322, 67] width 27 height 11
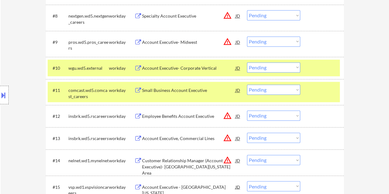
click at [312, 93] on div at bounding box center [322, 90] width 27 height 11
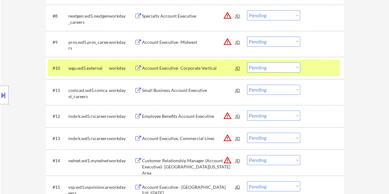
click at [176, 66] on div "Account Executive- Corporate Vertical" at bounding box center [188, 68] width 93 height 6
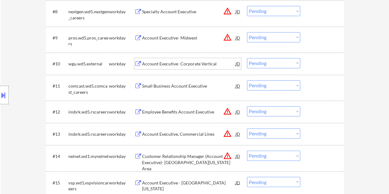
scroll to position [495, 0]
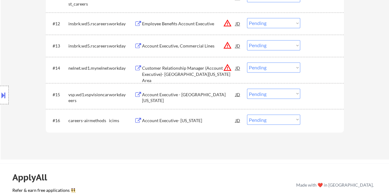
click at [315, 93] on div at bounding box center [322, 94] width 27 height 11
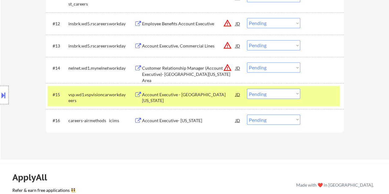
click at [161, 95] on div "Account Executive - Northern Texas" at bounding box center [188, 97] width 93 height 12
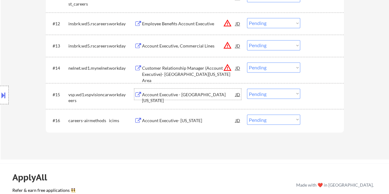
drag, startPoint x: 313, startPoint y: 99, endPoint x: 300, endPoint y: 97, distance: 13.0
click at [313, 98] on div at bounding box center [322, 94] width 27 height 11
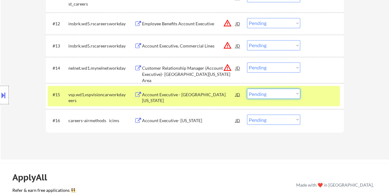
click at [294, 95] on select "Choose an option... Pending Applied Excluded (Questions) Excluded (Expired) Exc…" at bounding box center [273, 94] width 53 height 10
click at [247, 89] on select "Choose an option... Pending Applied Excluded (Questions) Excluded (Expired) Exc…" at bounding box center [273, 94] width 53 height 10
select select ""pending""
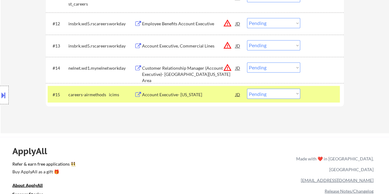
click at [316, 93] on div at bounding box center [322, 94] width 27 height 11
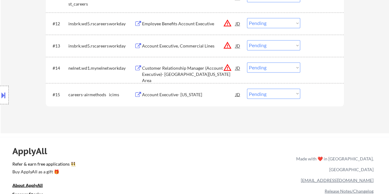
click at [315, 66] on div at bounding box center [322, 67] width 27 height 11
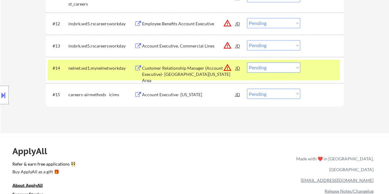
click at [198, 66] on div "Customer Relationship Manager (Account Executive)- Greater New York City Area" at bounding box center [188, 74] width 93 height 18
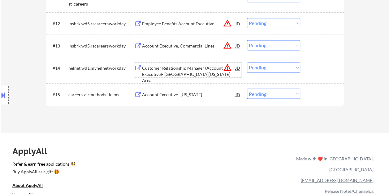
click at [307, 71] on div "#14 nelnet.wd1.mynelnet workday Customer Relationship Manager (Account Executiv…" at bounding box center [194, 70] width 292 height 20
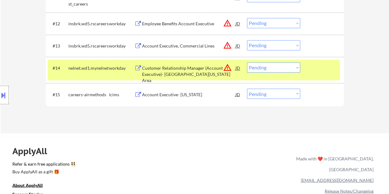
click at [295, 66] on select "Choose an option... Pending Applied Excluded (Questions) Excluded (Expired) Exc…" at bounding box center [273, 67] width 53 height 10
click at [247, 62] on select "Choose an option... Pending Applied Excluded (Questions) Excluded (Expired) Exc…" at bounding box center [273, 67] width 53 height 10
select select ""pending""
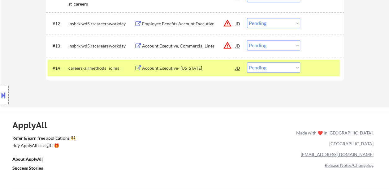
click at [305, 70] on div "#14 careers-airmethods icims Account Executive- Texas JD warning_amber Choose a…" at bounding box center [194, 68] width 292 height 17
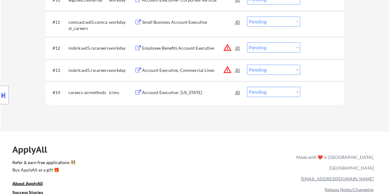
scroll to position [433, 0]
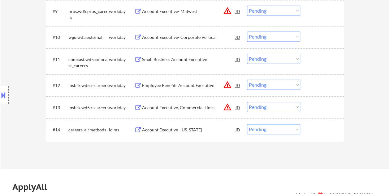
drag, startPoint x: 318, startPoint y: 106, endPoint x: 281, endPoint y: 107, distance: 37.4
click at [318, 106] on div at bounding box center [322, 107] width 27 height 11
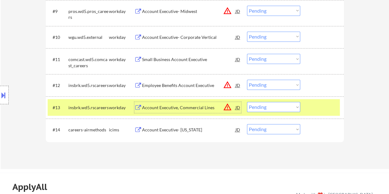
click at [190, 108] on div "Account Executive, Commercial Lines" at bounding box center [188, 108] width 93 height 6
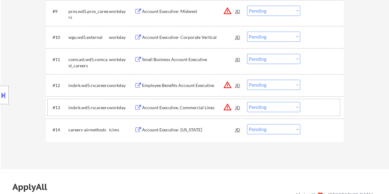
drag, startPoint x: 320, startPoint y: 108, endPoint x: 304, endPoint y: 109, distance: 15.5
click at [320, 108] on div at bounding box center [322, 107] width 27 height 11
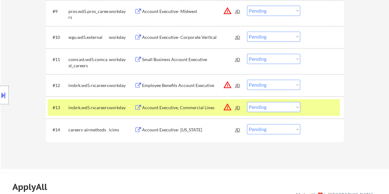
click at [297, 109] on select "Choose an option... Pending Applied Excluded (Questions) Excluded (Expired) Exc…" at bounding box center [273, 107] width 53 height 10
click at [247, 102] on select "Choose an option... Pending Applied Excluded (Questions) Excluded (Expired) Exc…" at bounding box center [273, 107] width 53 height 10
select select ""pending""
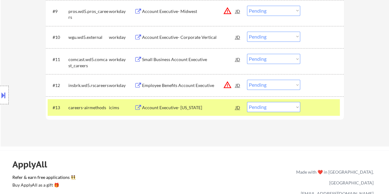
click at [316, 105] on div at bounding box center [322, 107] width 27 height 11
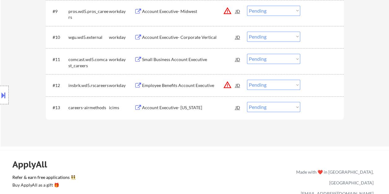
click at [310, 86] on div at bounding box center [322, 85] width 27 height 11
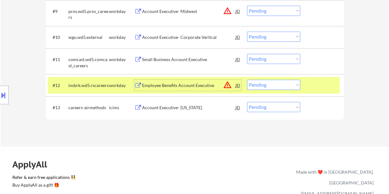
click at [184, 83] on div "Employee Benefits Account Executive" at bounding box center [188, 86] width 93 height 6
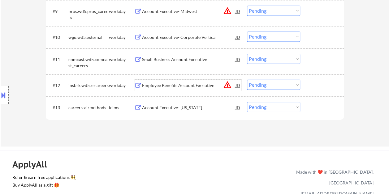
click at [318, 87] on div at bounding box center [322, 85] width 27 height 11
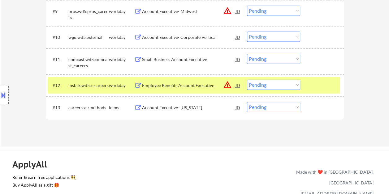
click at [295, 87] on select "Choose an option... Pending Applied Excluded (Questions) Excluded (Expired) Exc…" at bounding box center [273, 85] width 53 height 10
click at [247, 80] on select "Choose an option... Pending Applied Excluded (Questions) Excluded (Expired) Exc…" at bounding box center [273, 85] width 53 height 10
select select ""pending""
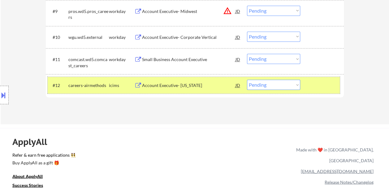
click at [311, 84] on div at bounding box center [322, 85] width 27 height 11
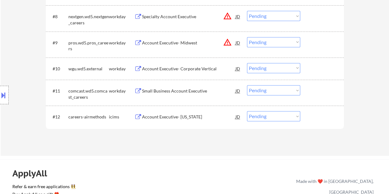
scroll to position [371, 0]
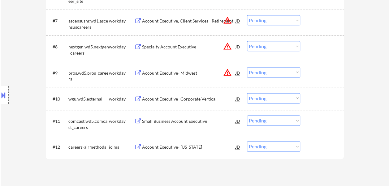
click at [310, 122] on div at bounding box center [322, 121] width 27 height 11
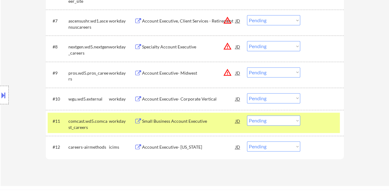
click at [171, 119] on div "Small Business Account Executive" at bounding box center [188, 121] width 93 height 6
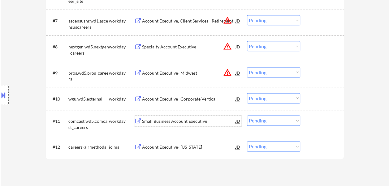
click at [315, 122] on div at bounding box center [322, 121] width 27 height 11
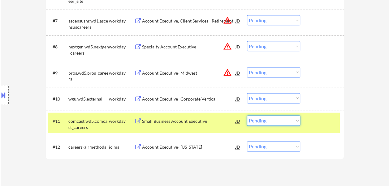
click at [289, 122] on select "Choose an option... Pending Applied Excluded (Questions) Excluded (Expired) Exc…" at bounding box center [273, 121] width 53 height 10
click at [247, 116] on select "Choose an option... Pending Applied Excluded (Questions) Excluded (Expired) Exc…" at bounding box center [273, 121] width 53 height 10
select select ""pending""
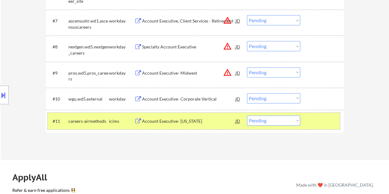
click at [323, 121] on div at bounding box center [322, 121] width 27 height 11
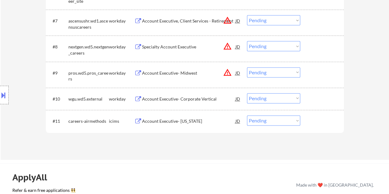
scroll to position [340, 0]
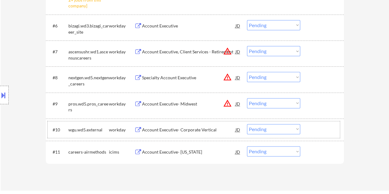
click at [320, 127] on div at bounding box center [322, 129] width 27 height 11
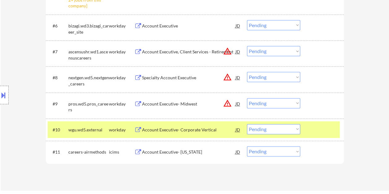
click at [205, 125] on div "Account Executive- Corporate Vertical" at bounding box center [188, 129] width 93 height 11
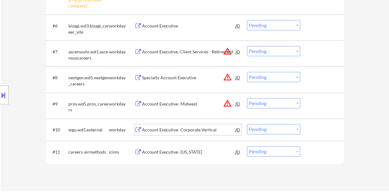
click at [310, 128] on div at bounding box center [322, 129] width 27 height 11
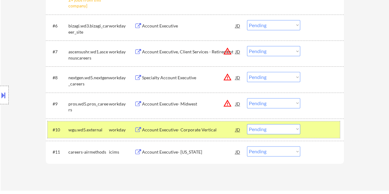
click at [297, 128] on select "Choose an option... Pending Applied Excluded (Questions) Excluded (Expired) Exc…" at bounding box center [273, 129] width 53 height 10
click at [247, 124] on select "Choose an option... Pending Applied Excluded (Questions) Excluded (Expired) Exc…" at bounding box center [273, 129] width 53 height 10
select select ""pending""
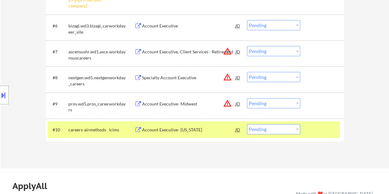
click at [313, 130] on div at bounding box center [322, 129] width 27 height 11
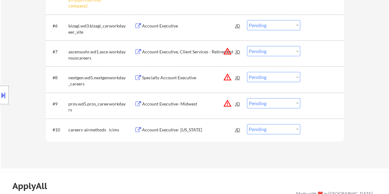
click at [310, 108] on div at bounding box center [322, 103] width 27 height 11
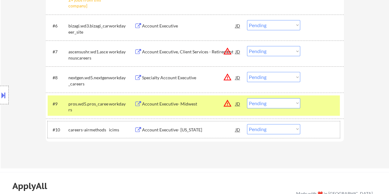
drag, startPoint x: 324, startPoint y: 125, endPoint x: 318, endPoint y: 119, distance: 7.9
click at [324, 125] on div at bounding box center [322, 129] width 27 height 11
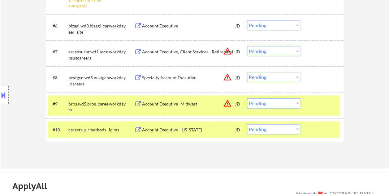
click at [313, 109] on div at bounding box center [322, 103] width 27 height 11
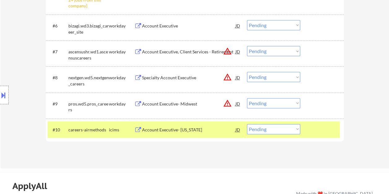
click at [317, 126] on div at bounding box center [322, 129] width 27 height 11
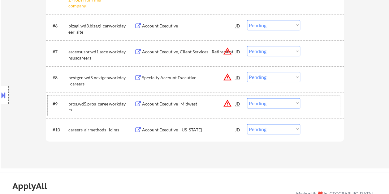
click at [316, 108] on div at bounding box center [322, 103] width 27 height 11
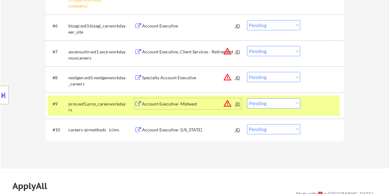
click at [187, 105] on div "Account Executive- Midwest" at bounding box center [188, 104] width 93 height 6
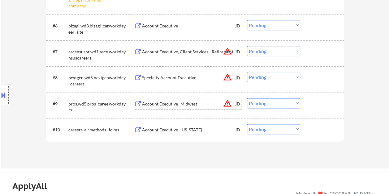
click at [318, 106] on div at bounding box center [322, 103] width 27 height 11
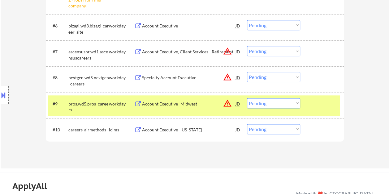
click at [298, 104] on select "Choose an option... Pending Applied Excluded (Questions) Excluded (Expired) Exc…" at bounding box center [273, 103] width 53 height 10
click at [247, 98] on select "Choose an option... Pending Applied Excluded (Questions) Excluded (Expired) Exc…" at bounding box center [273, 103] width 53 height 10
select select ""pending""
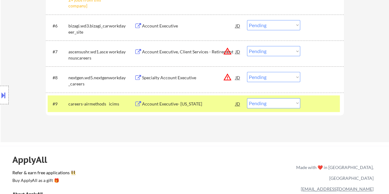
click at [322, 101] on div at bounding box center [322, 103] width 27 height 11
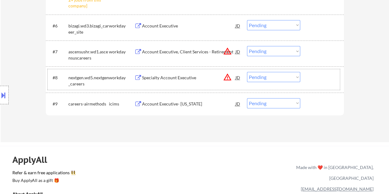
click at [315, 75] on div at bounding box center [322, 77] width 27 height 11
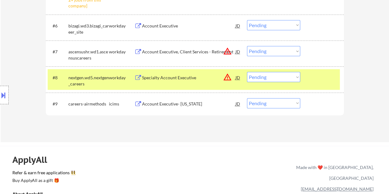
click at [330, 80] on div at bounding box center [322, 77] width 27 height 11
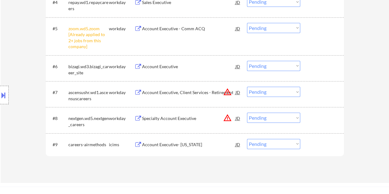
scroll to position [309, 0]
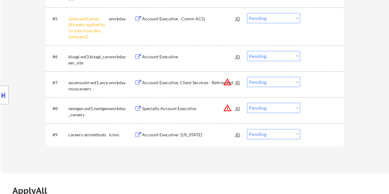
click at [317, 110] on div at bounding box center [322, 108] width 27 height 11
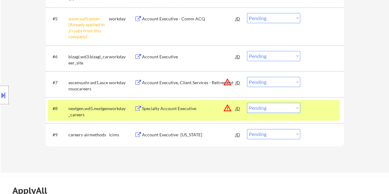
click at [203, 111] on div "Specialty Account Executive" at bounding box center [188, 109] width 93 height 6
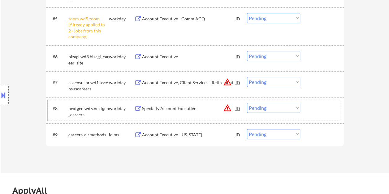
click at [308, 107] on div "#8 nextgen.wd5.nextgen_careers workday Specialty Account Executive JD warning_a…" at bounding box center [194, 110] width 292 height 20
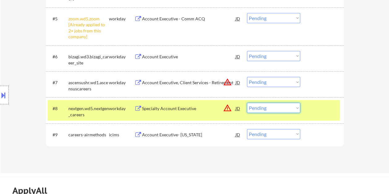
click at [298, 109] on select "Choose an option... Pending Applied Excluded (Questions) Excluded (Expired) Exc…" at bounding box center [273, 108] width 53 height 10
click at [247, 103] on select "Choose an option... Pending Applied Excluded (Questions) Excluded (Expired) Exc…" at bounding box center [273, 108] width 53 height 10
select select ""pending""
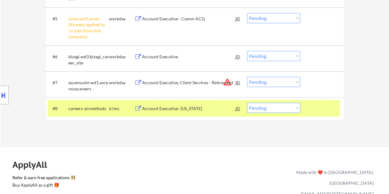
click at [312, 105] on div at bounding box center [322, 108] width 27 height 11
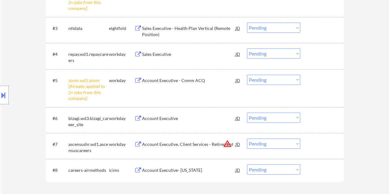
scroll to position [278, 0]
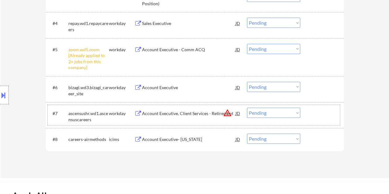
click at [326, 118] on div at bounding box center [322, 113] width 27 height 11
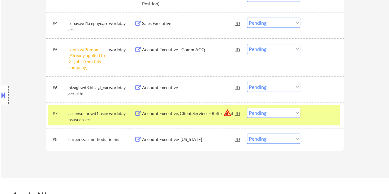
click at [190, 117] on div "Account Executive, Client Services - Retirement" at bounding box center [188, 113] width 93 height 11
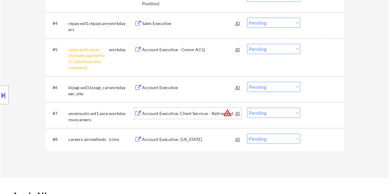
click at [308, 116] on div "#7 ascensushr.wd1.ascensuscareers workday Account Executive, Client Services - …" at bounding box center [194, 115] width 292 height 20
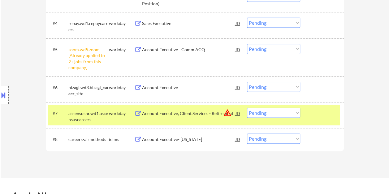
click at [295, 113] on select "Choose an option... Pending Applied Excluded (Questions) Excluded (Expired) Exc…" at bounding box center [273, 113] width 53 height 10
click at [247, 108] on select "Choose an option... Pending Applied Excluded (Questions) Excluded (Expired) Exc…" at bounding box center [273, 113] width 53 height 10
select select ""pending""
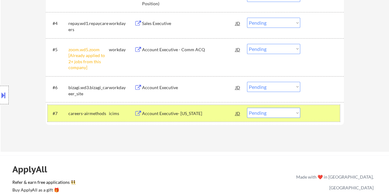
click at [312, 118] on div at bounding box center [322, 113] width 27 height 11
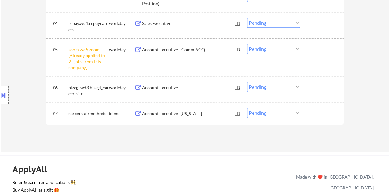
click at [311, 91] on div at bounding box center [322, 87] width 27 height 11
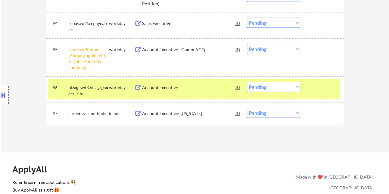
click at [182, 81] on div "#6 bizagi.wd3.bizagi_career_site workday Account Executive JD warning_amber Cho…" at bounding box center [194, 89] width 292 height 20
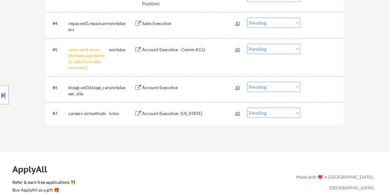
click at [323, 85] on div at bounding box center [322, 87] width 27 height 11
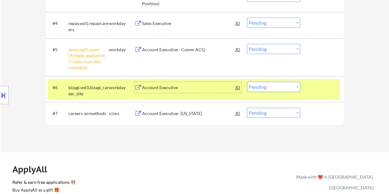
click at [198, 89] on div "Account Executive" at bounding box center [188, 88] width 93 height 6
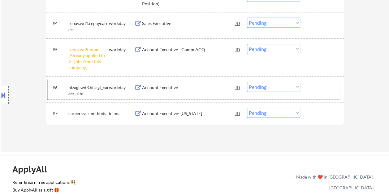
drag, startPoint x: 316, startPoint y: 94, endPoint x: 297, endPoint y: 86, distance: 20.1
click at [315, 94] on div "#6 bizagi.wd3.bizagi_career_site workday Account Executive JD warning_amber Cho…" at bounding box center [194, 89] width 292 height 20
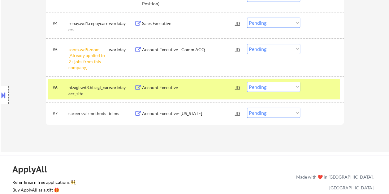
click at [291, 85] on select "Choose an option... Pending Applied Excluded (Questions) Excluded (Expired) Exc…" at bounding box center [273, 87] width 53 height 10
click at [247, 82] on select "Choose an option... Pending Applied Excluded (Questions) Excluded (Expired) Exc…" at bounding box center [273, 87] width 53 height 10
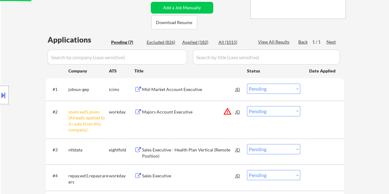
scroll to position [124, 0]
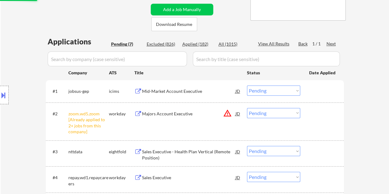
select select ""pending""
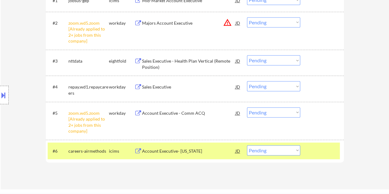
scroll to position [216, 0]
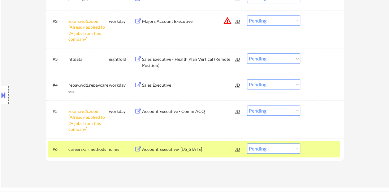
click at [315, 148] on div at bounding box center [322, 149] width 27 height 11
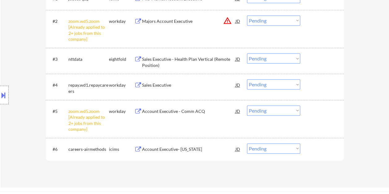
click at [295, 19] on select "Choose an option... Pending Applied Excluded (Questions) Excluded (Expired) Exc…" at bounding box center [273, 20] width 53 height 10
click at [247, 15] on select "Choose an option... Pending Applied Excluded (Questions) Excluded (Expired) Exc…" at bounding box center [273, 20] width 53 height 10
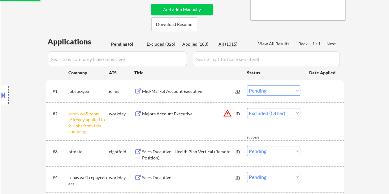
select select ""pending""
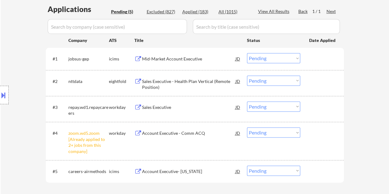
scroll to position [185, 0]
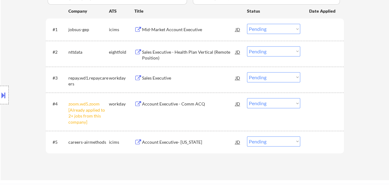
click at [287, 105] on select "Choose an option... Pending Applied Excluded (Questions) Excluded (Expired) Exc…" at bounding box center [273, 103] width 53 height 10
click at [247, 98] on select "Choose an option... Pending Applied Excluded (Questions) Excluded (Expired) Exc…" at bounding box center [273, 103] width 53 height 10
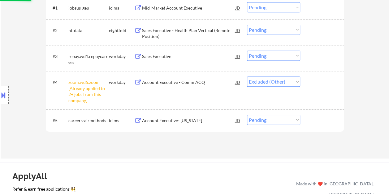
scroll to position [216, 0]
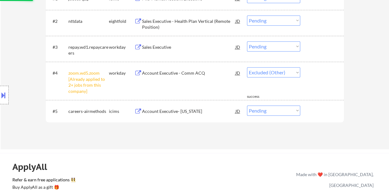
select select ""pending""
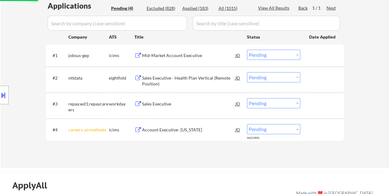
scroll to position [155, 0]
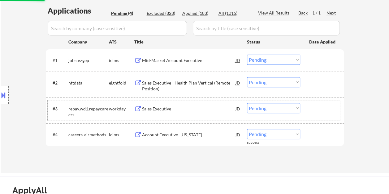
click at [319, 116] on div "#3 repay.wd1.repaycareers workday Sales Executive JD warning_amber Choose an op…" at bounding box center [194, 110] width 292 height 20
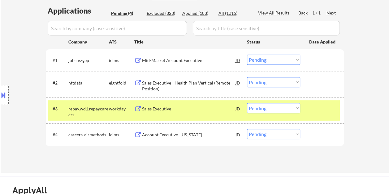
click at [180, 109] on div "Sales Executive" at bounding box center [188, 109] width 93 height 6
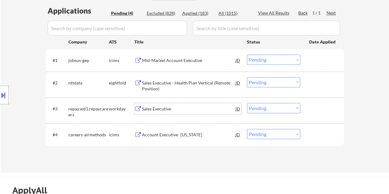
click at [309, 108] on div at bounding box center [322, 108] width 27 height 11
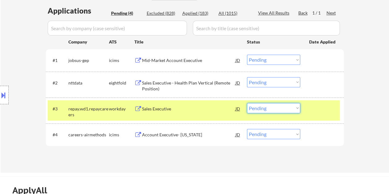
click at [289, 109] on select "Choose an option... Pending Applied Excluded (Questions) Excluded (Expired) Exc…" at bounding box center [273, 108] width 53 height 10
click at [247, 103] on select "Choose an option... Pending Applied Excluded (Questions) Excluded (Expired) Exc…" at bounding box center [273, 108] width 53 height 10
select select ""pending""
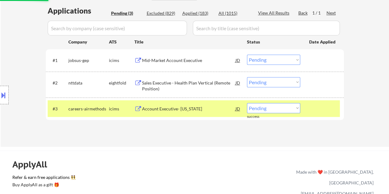
click at [329, 110] on div at bounding box center [322, 108] width 27 height 11
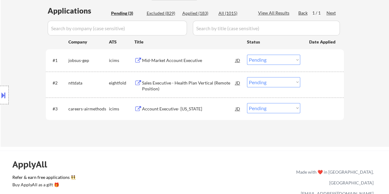
scroll to position [93, 0]
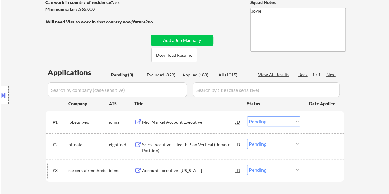
click at [199, 74] on div "Applied (183)" at bounding box center [197, 75] width 31 height 6
select select ""applied""
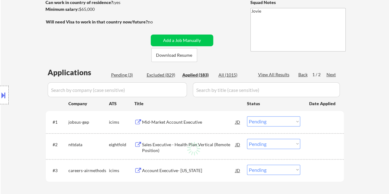
select select ""applied""
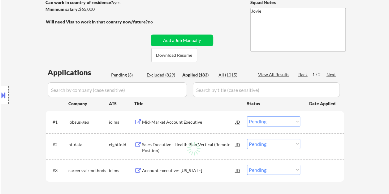
select select ""applied""
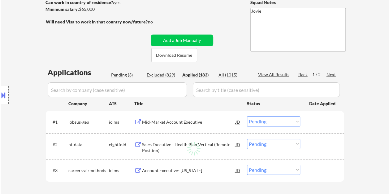
select select ""applied""
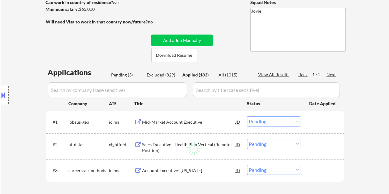
select select ""applied""
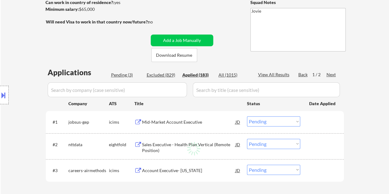
select select ""applied""
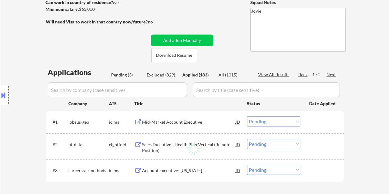
select select ""applied""
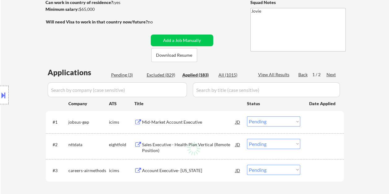
select select ""applied""
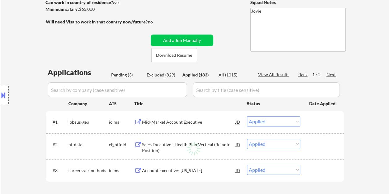
select select ""applied""
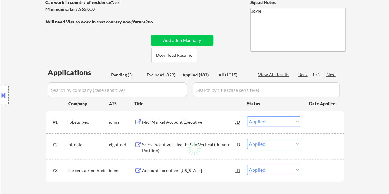
select select ""applied""
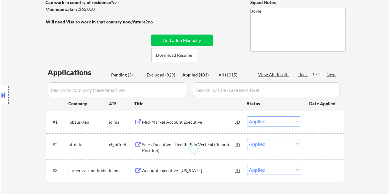
select select ""applied""
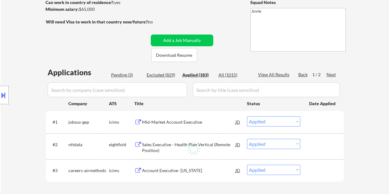
select select ""applied""
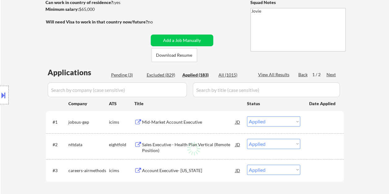
select select ""applied""
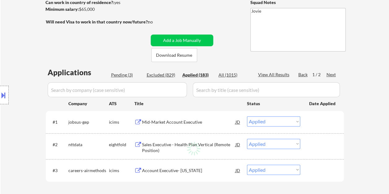
select select ""applied""
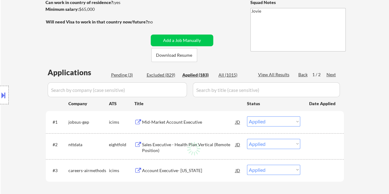
select select ""applied""
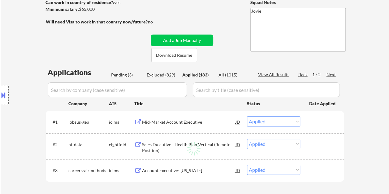
select select ""applied""
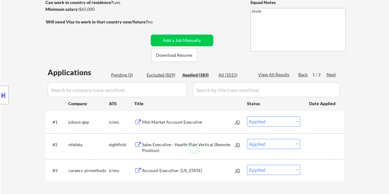
select select ""applied""
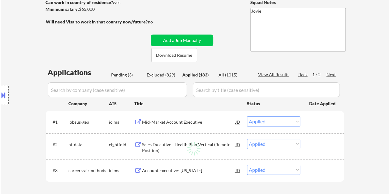
select select ""applied""
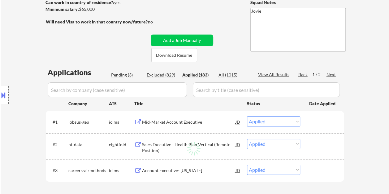
select select ""applied""
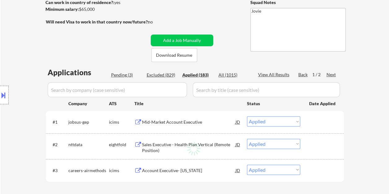
select select ""applied""
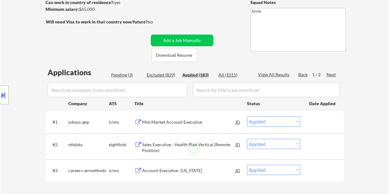
select select ""applied""
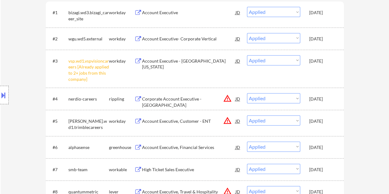
scroll to position [216, 0]
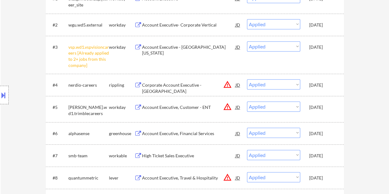
click at [160, 114] on div "#5 trimble.wd1.trimblecareers workday Account Executive, Customer - ENT JD warn…" at bounding box center [194, 109] width 292 height 20
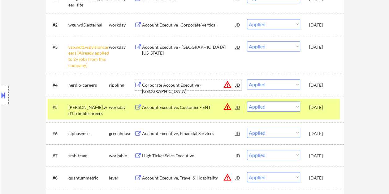
click at [177, 88] on div "Corporate Account Executive - Southern Pacific" at bounding box center [188, 88] width 93 height 12
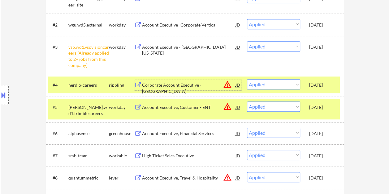
click at [322, 81] on div "Sep 22, 2025" at bounding box center [322, 84] width 27 height 11
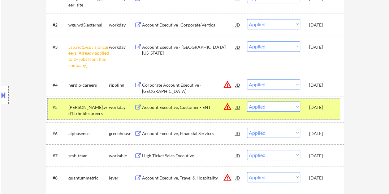
click at [315, 105] on div "Sep 22, 2025" at bounding box center [322, 107] width 27 height 6
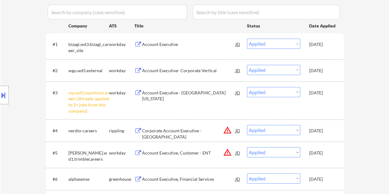
scroll to position [93, 0]
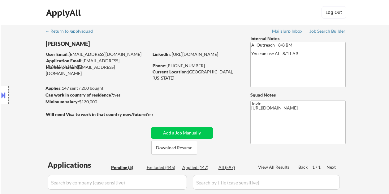
select select ""pending""
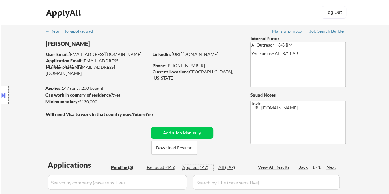
click at [202, 169] on div "Applied (147)" at bounding box center [197, 168] width 31 height 6
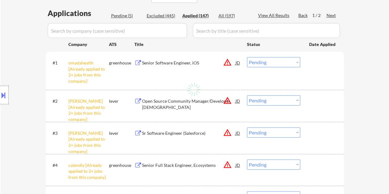
scroll to position [155, 0]
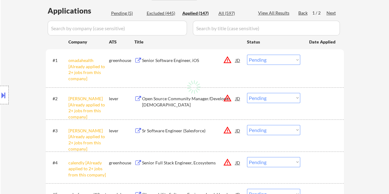
select select ""applied""
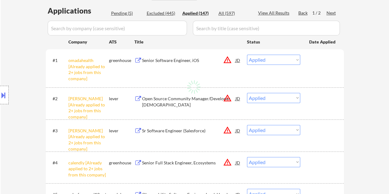
select select ""applied""
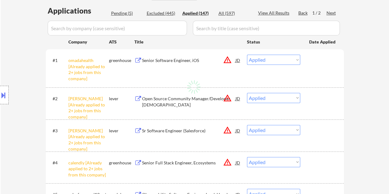
select select ""applied""
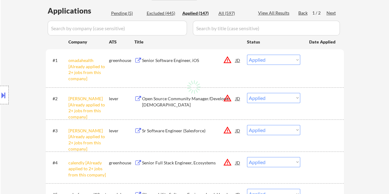
select select ""applied""
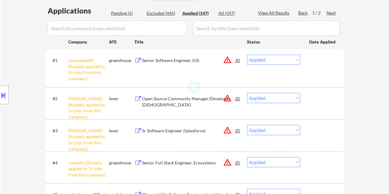
select select ""applied""
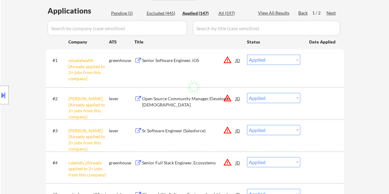
select select ""applied""
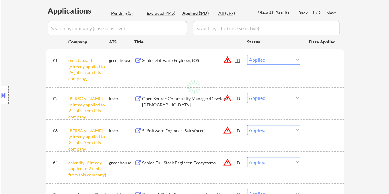
select select ""applied""
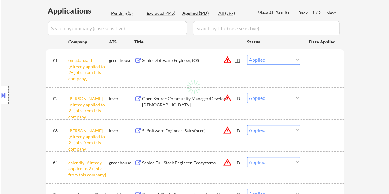
select select ""applied""
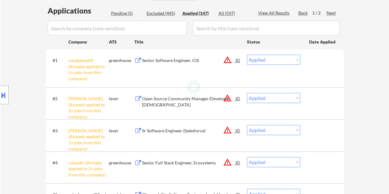
select select ""applied""
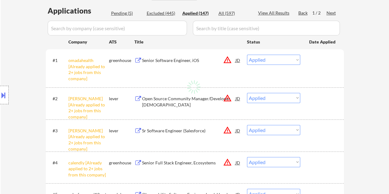
select select ""applied""
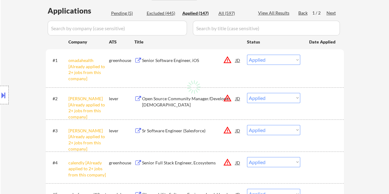
select select ""applied""
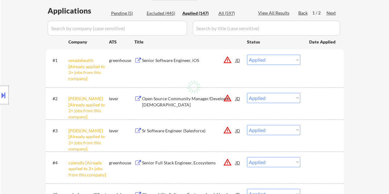
select select ""applied""
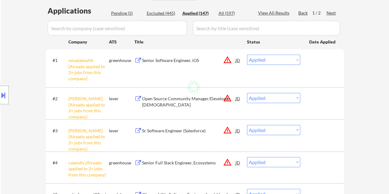
select select ""applied""
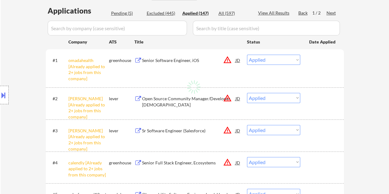
select select ""applied""
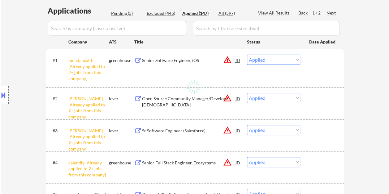
select select ""applied""
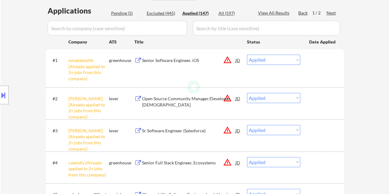
select select ""applied""
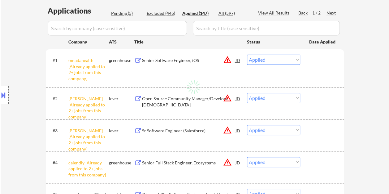
select select ""applied""
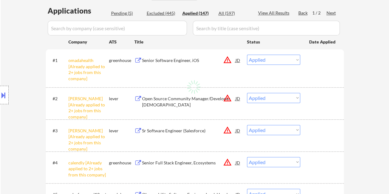
select select ""applied""
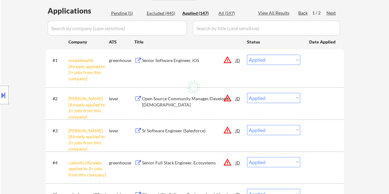
select select ""applied""
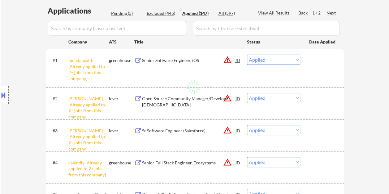
select select ""applied""
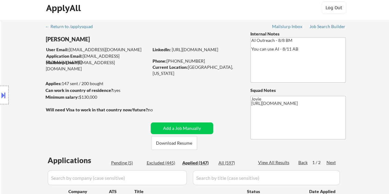
scroll to position [124, 0]
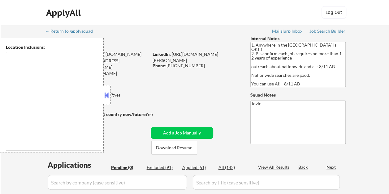
type textarea "country:[GEOGRAPHIC_DATA]"
click at [108, 94] on button at bounding box center [106, 95] width 7 height 9
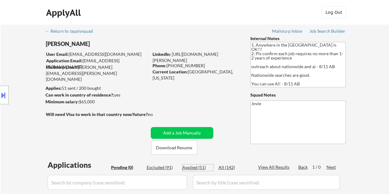
click at [198, 168] on div "Applied (51)" at bounding box center [197, 168] width 31 height 6
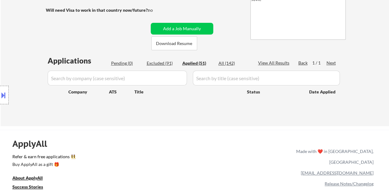
scroll to position [124, 0]
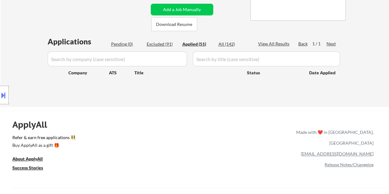
select select ""applied""
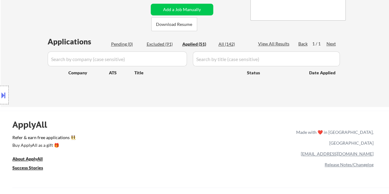
select select ""applied""
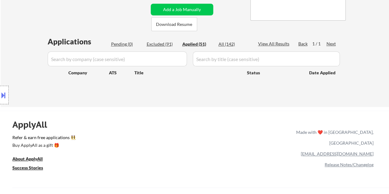
select select ""applied""
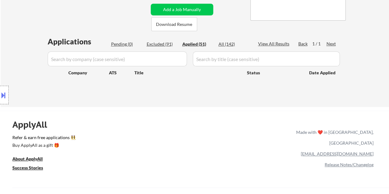
select select ""applied""
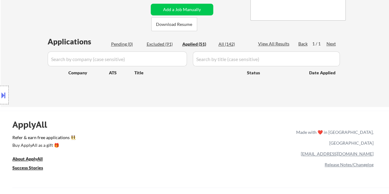
select select ""applied""
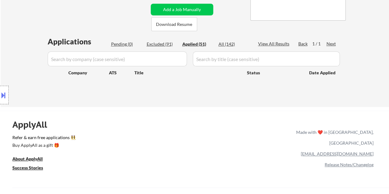
select select ""applied""
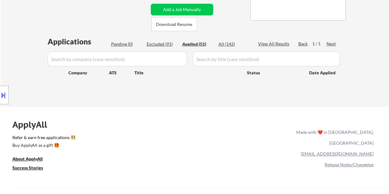
select select ""applied""
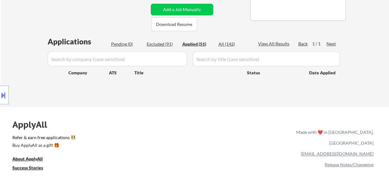
select select ""applied""
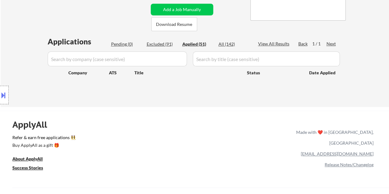
select select ""applied""
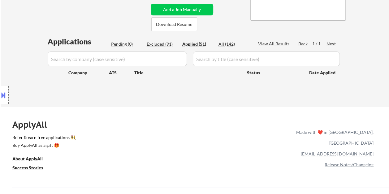
select select ""applied""
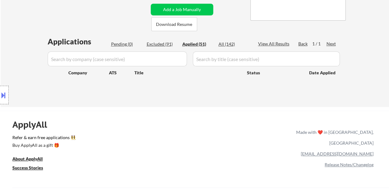
select select ""applied""
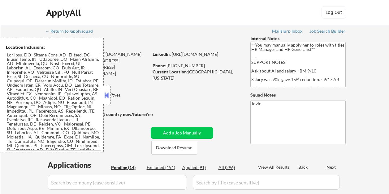
select select ""pending""
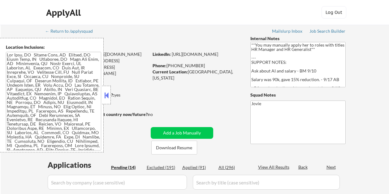
select select ""pending""
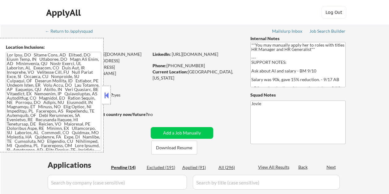
select select ""pending""
click at [108, 93] on button at bounding box center [106, 95] width 7 height 9
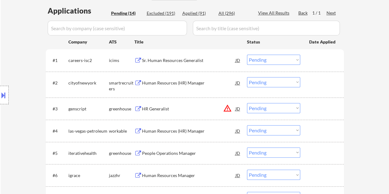
scroll to position [124, 0]
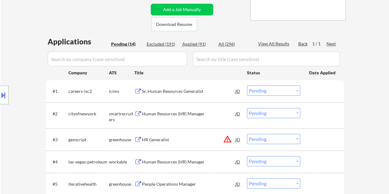
click at [234, 28] on div "← Return to /applysquad Mailslurp Inbox Job Search Builder [PERSON_NAME] User E…" at bounding box center [194, 162] width 308 height 522
click at [186, 26] on button "Download Resume" at bounding box center [174, 24] width 46 height 14
click at [221, 15] on div "← Return to /applysquad Mailslurp Inbox Job Search Builder [PERSON_NAME] User E…" at bounding box center [194, 162] width 308 height 522
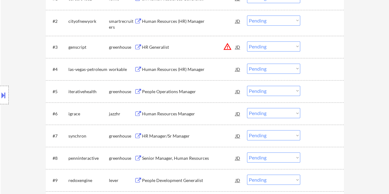
scroll to position [155, 0]
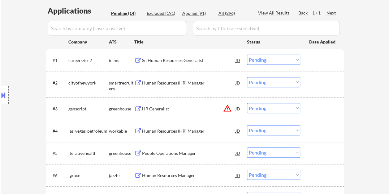
drag, startPoint x: 319, startPoint y: 79, endPoint x: 229, endPoint y: 88, distance: 90.1
click at [318, 80] on div at bounding box center [322, 82] width 27 height 11
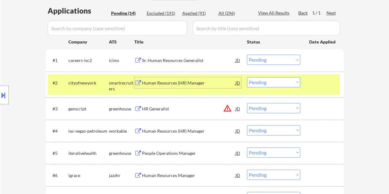
click at [164, 86] on div "Human Resources (HR) Manager" at bounding box center [188, 82] width 93 height 11
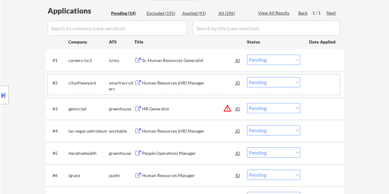
drag, startPoint x: 323, startPoint y: 80, endPoint x: 320, endPoint y: 83, distance: 4.5
click at [323, 80] on div at bounding box center [322, 82] width 27 height 11
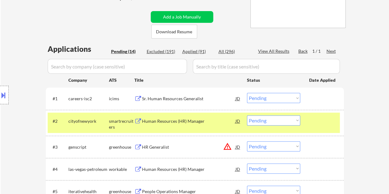
scroll to position [124, 0]
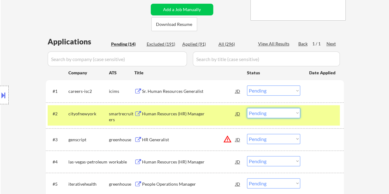
click at [274, 111] on select "Choose an option... Pending Applied Excluded (Questions) Excluded (Expired) Exc…" at bounding box center [273, 113] width 53 height 10
click at [247, 108] on select "Choose an option... Pending Applied Excluded (Questions) Excluded (Expired) Exc…" at bounding box center [273, 113] width 53 height 10
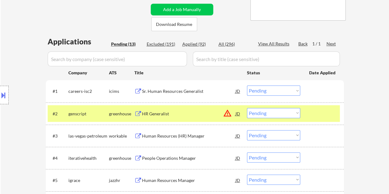
click at [329, 117] on div at bounding box center [322, 113] width 27 height 11
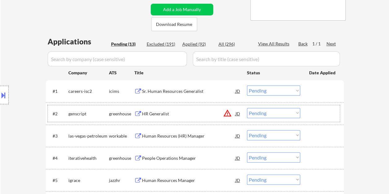
click at [321, 116] on div at bounding box center [322, 113] width 27 height 11
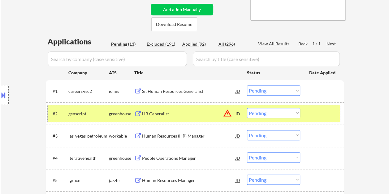
click at [313, 109] on div at bounding box center [322, 113] width 27 height 11
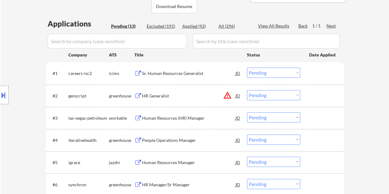
scroll to position [155, 0]
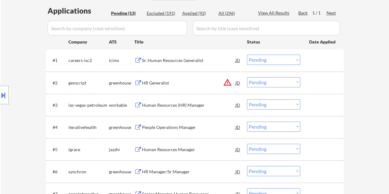
click at [310, 81] on div at bounding box center [322, 82] width 27 height 11
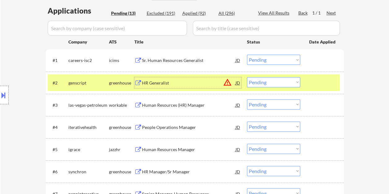
click at [190, 85] on div "HR Generalist" at bounding box center [188, 83] width 93 height 6
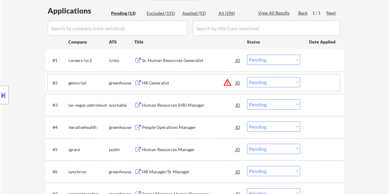
drag, startPoint x: 323, startPoint y: 83, endPoint x: 310, endPoint y: 84, distance: 12.7
click at [321, 83] on div at bounding box center [322, 82] width 27 height 11
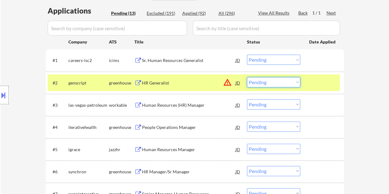
click at [296, 83] on select "Choose an option... Pending Applied Excluded (Questions) Excluded (Expired) Exc…" at bounding box center [273, 82] width 53 height 10
click at [247, 77] on select "Choose an option... Pending Applied Excluded (Questions) Excluded (Expired) Exc…" at bounding box center [273, 82] width 53 height 10
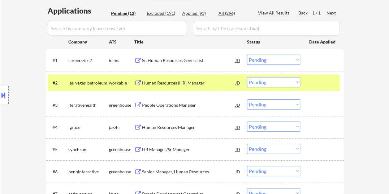
click at [314, 80] on div at bounding box center [322, 82] width 27 height 11
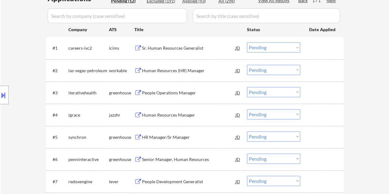
scroll to position [185, 0]
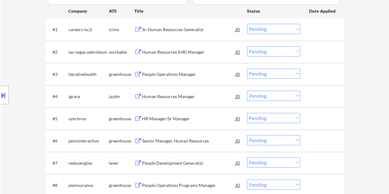
drag, startPoint x: 331, startPoint y: 55, endPoint x: 207, endPoint y: 46, distance: 124.0
click at [331, 55] on div at bounding box center [322, 51] width 27 height 11
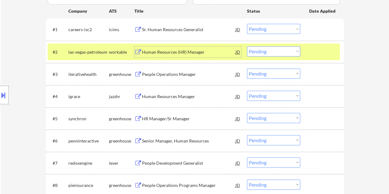
click at [180, 51] on div "Human Resources (HR) Manager" at bounding box center [188, 52] width 93 height 6
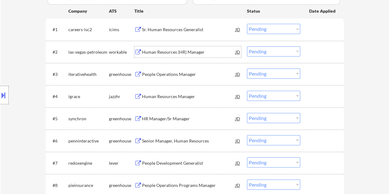
click at [320, 47] on div at bounding box center [322, 51] width 27 height 11
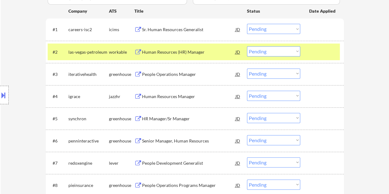
click at [295, 53] on select "Choose an option... Pending Applied Excluded (Questions) Excluded (Expired) Exc…" at bounding box center [273, 51] width 53 height 10
click at [247, 46] on select "Choose an option... Pending Applied Excluded (Questions) Excluded (Expired) Exc…" at bounding box center [273, 51] width 53 height 10
select select ""pending""
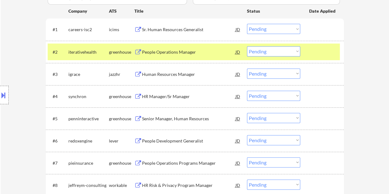
click at [313, 51] on div at bounding box center [322, 51] width 27 height 11
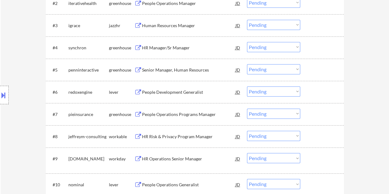
scroll to position [247, 0]
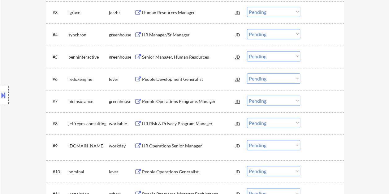
click at [309, 77] on div at bounding box center [322, 79] width 27 height 11
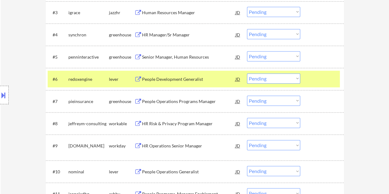
click at [170, 82] on div "People Development Generalist" at bounding box center [188, 79] width 93 height 6
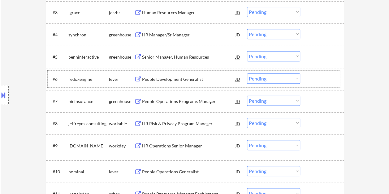
drag, startPoint x: 319, startPoint y: 77, endPoint x: 297, endPoint y: 79, distance: 22.0
click at [315, 78] on div at bounding box center [322, 79] width 27 height 11
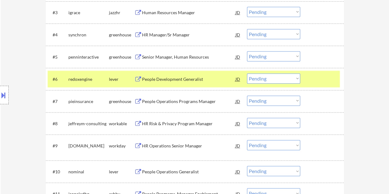
click at [294, 79] on select "Choose an option... Pending Applied Excluded (Questions) Excluded (Expired) Exc…" at bounding box center [273, 79] width 53 height 10
click at [247, 74] on select "Choose an option... Pending Applied Excluded (Questions) Excluded (Expired) Exc…" at bounding box center [273, 79] width 53 height 10
select select ""pending""
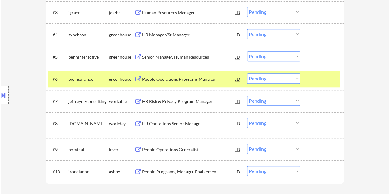
click at [318, 79] on div at bounding box center [322, 79] width 27 height 11
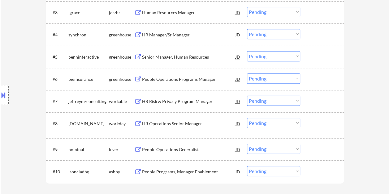
scroll to position [278, 0]
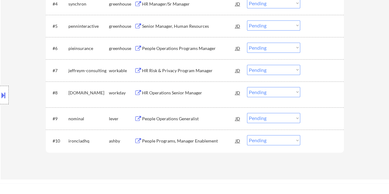
click at [330, 121] on div at bounding box center [322, 118] width 27 height 11
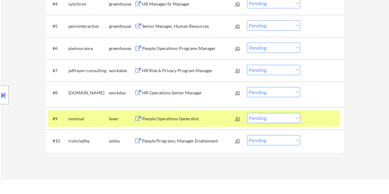
click at [213, 119] on div "People Operations Generalist" at bounding box center [188, 119] width 93 height 6
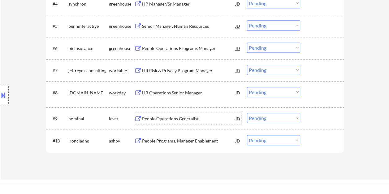
click at [295, 119] on select "Choose an option... Pending Applied Excluded (Questions) Excluded (Expired) Exc…" at bounding box center [273, 118] width 53 height 10
click at [247, 113] on select "Choose an option... Pending Applied Excluded (Questions) Excluded (Expired) Exc…" at bounding box center [273, 118] width 53 height 10
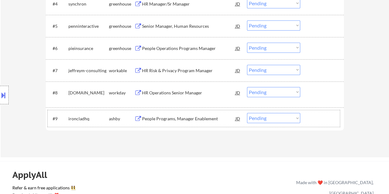
click at [309, 114] on div at bounding box center [322, 118] width 27 height 11
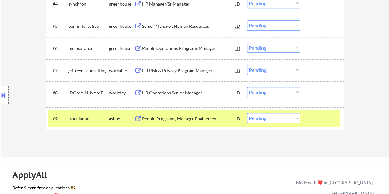
click at [202, 118] on div "People Programs, Manager Enablement" at bounding box center [188, 119] width 93 height 6
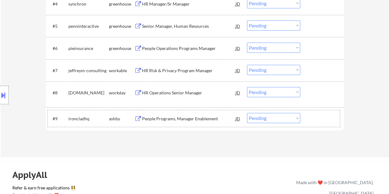
click at [305, 115] on div "#9 ironcladhq ashby People Programs, Manager Enablement JD Choose an option... …" at bounding box center [194, 118] width 292 height 17
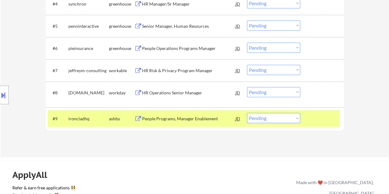
click at [299, 118] on select "Choose an option... Pending Applied Excluded (Questions) Excluded (Expired) Exc…" at bounding box center [273, 118] width 53 height 10
select select ""excluded__bad_match_""
click at [247, 113] on select "Choose an option... Pending Applied Excluded (Questions) Excluded (Expired) Exc…" at bounding box center [273, 118] width 53 height 10
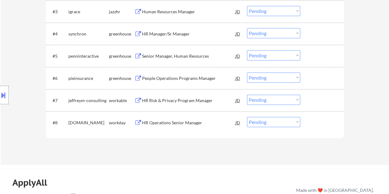
scroll to position [216, 0]
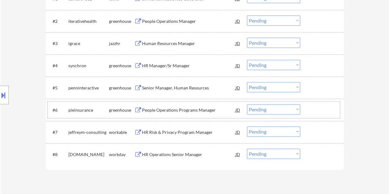
click at [317, 108] on div at bounding box center [322, 109] width 27 height 11
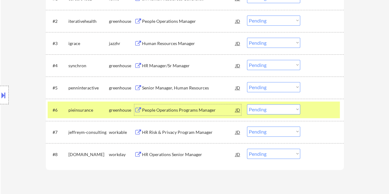
click at [205, 112] on div "People Operations Programs Manager" at bounding box center [188, 110] width 93 height 6
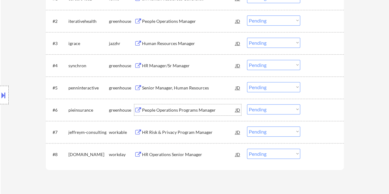
drag, startPoint x: 315, startPoint y: 110, endPoint x: 299, endPoint y: 108, distance: 16.5
click at [315, 109] on div at bounding box center [322, 109] width 27 height 11
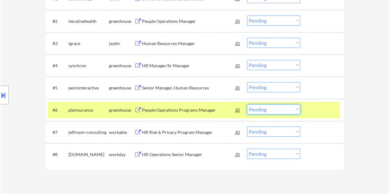
click at [296, 108] on select "Choose an option... Pending Applied Excluded (Questions) Excluded (Expired) Exc…" at bounding box center [273, 109] width 53 height 10
click at [247, 104] on select "Choose an option... Pending Applied Excluded (Questions) Excluded (Expired) Exc…" at bounding box center [273, 109] width 53 height 10
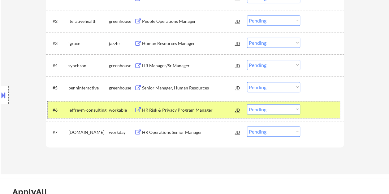
click at [323, 108] on div at bounding box center [322, 109] width 27 height 11
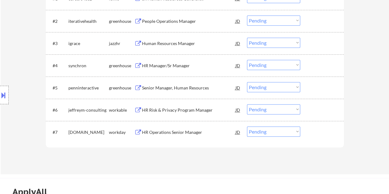
click at [325, 110] on div at bounding box center [322, 109] width 27 height 11
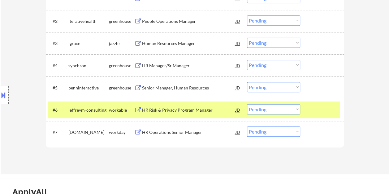
click at [198, 108] on div "HR Risk & Privacy Program Manager" at bounding box center [188, 110] width 93 height 6
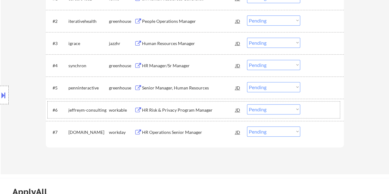
click at [318, 107] on div at bounding box center [322, 109] width 27 height 11
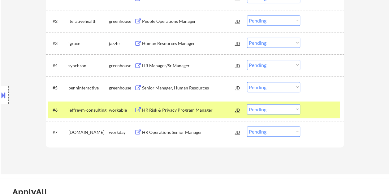
click at [298, 110] on select "Choose an option... Pending Applied Excluded (Questions) Excluded (Expired) Exc…" at bounding box center [273, 109] width 53 height 10
click at [247, 104] on select "Choose an option... Pending Applied Excluded (Questions) Excluded (Expired) Exc…" at bounding box center [273, 109] width 53 height 10
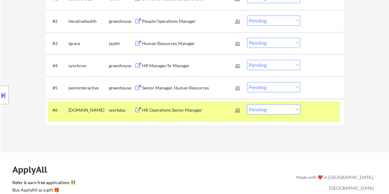
click at [319, 106] on div at bounding box center [322, 109] width 27 height 11
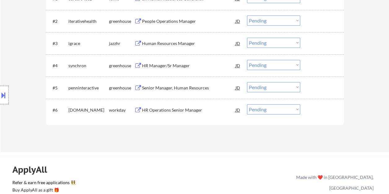
click at [295, 110] on select "Choose an option... Pending Applied Excluded (Questions) Excluded (Expired) Exc…" at bounding box center [273, 109] width 53 height 10
select select ""excluded__bad_match_""
click at [247, 104] on select "Choose an option... Pending Applied Excluded (Questions) Excluded (Expired) Exc…" at bounding box center [273, 109] width 53 height 10
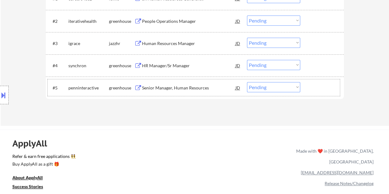
click at [314, 87] on div at bounding box center [322, 87] width 27 height 11
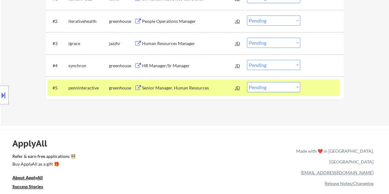
click at [208, 86] on div "Senior Manager, Human Resources" at bounding box center [188, 88] width 93 height 6
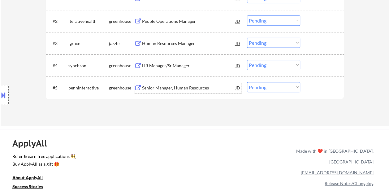
click at [312, 85] on div at bounding box center [322, 87] width 27 height 11
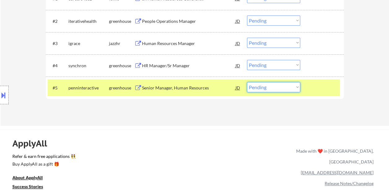
click at [292, 88] on select "Choose an option... Pending Applied Excluded (Questions) Excluded (Expired) Exc…" at bounding box center [273, 87] width 53 height 10
select select ""excluded""
click at [247, 82] on select "Choose an option... Pending Applied Excluded (Questions) Excluded (Expired) Exc…" at bounding box center [273, 87] width 53 height 10
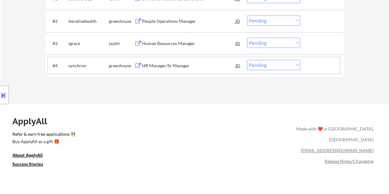
click at [311, 72] on div "#4 synchron greenhouse HR Manager/Sr Manager JD Choose an option... Pending App…" at bounding box center [194, 65] width 292 height 17
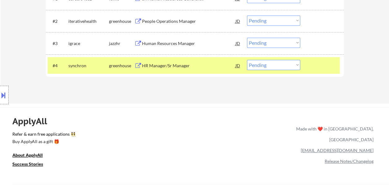
click at [213, 64] on div "HR Manager/Sr Manager" at bounding box center [188, 66] width 93 height 6
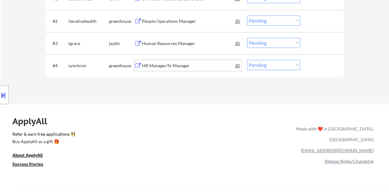
click at [317, 65] on div at bounding box center [322, 65] width 27 height 11
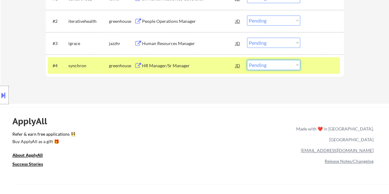
click at [296, 67] on select "Choose an option... Pending Applied Excluded (Questions) Excluded (Expired) Exc…" at bounding box center [273, 65] width 53 height 10
select select ""applied""
click at [247, 60] on select "Choose an option... Pending Applied Excluded (Questions) Excluded (Expired) Exc…" at bounding box center [273, 65] width 53 height 10
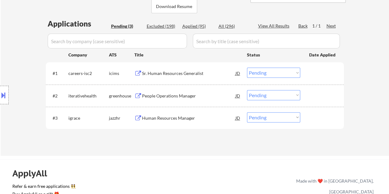
scroll to position [124, 0]
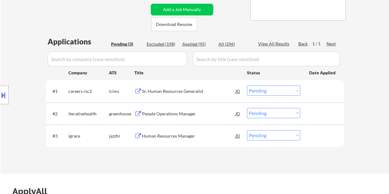
click at [316, 116] on div at bounding box center [322, 113] width 27 height 11
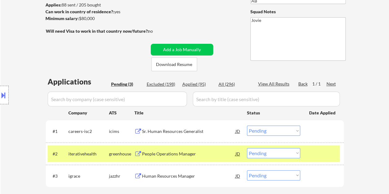
scroll to position [93, 0]
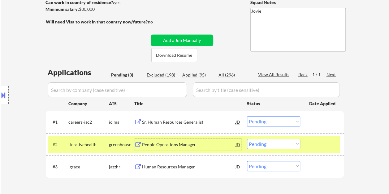
click at [208, 140] on div "People Operations Manager" at bounding box center [188, 144] width 93 height 11
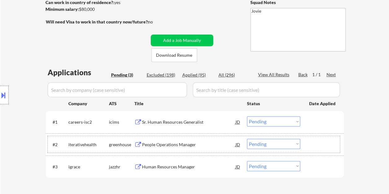
drag, startPoint x: 320, startPoint y: 141, endPoint x: 294, endPoint y: 142, distance: 26.0
click at [319, 142] on div at bounding box center [322, 144] width 27 height 11
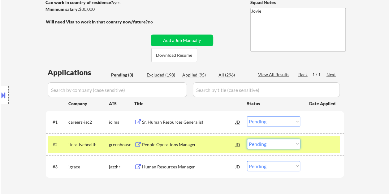
click at [292, 142] on select "Choose an option... Pending Applied Excluded (Questions) Excluded (Expired) Exc…" at bounding box center [273, 144] width 53 height 10
click at [247, 139] on select "Choose an option... Pending Applied Excluded (Questions) Excluded (Expired) Exc…" at bounding box center [273, 144] width 53 height 10
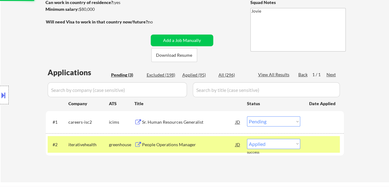
select select ""pending""
click at [323, 153] on div "#2 igrace jazzhr Human Resources Manager JD warning_amber Choose an option... P…" at bounding box center [194, 144] width 292 height 17
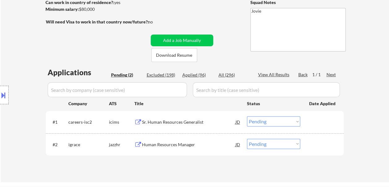
click at [197, 76] on div "Applied (96)" at bounding box center [197, 75] width 31 height 6
select select ""applied""
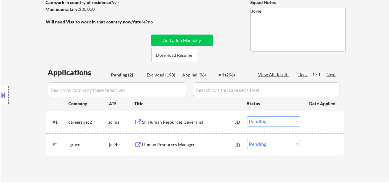
select select ""applied""
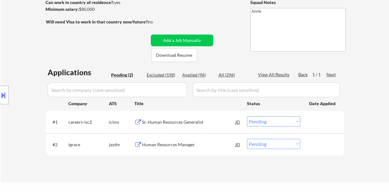
select select ""applied""
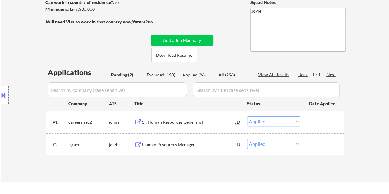
select select ""applied""
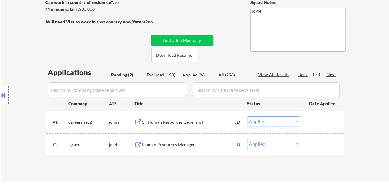
select select ""applied""
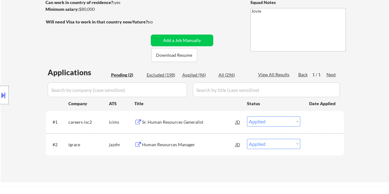
select select ""applied""
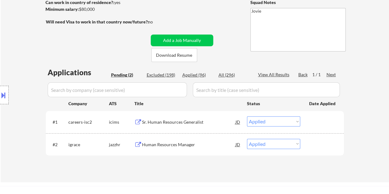
select select ""applied""
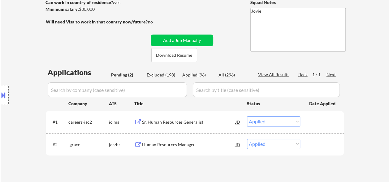
select select ""applied""
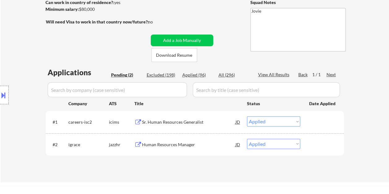
select select ""applied""
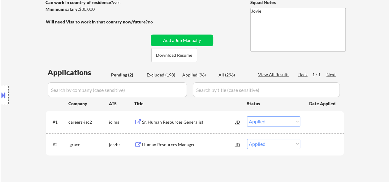
select select ""applied""
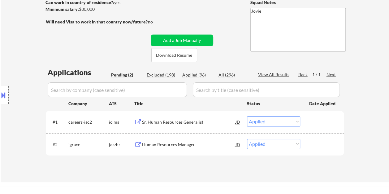
select select ""applied""
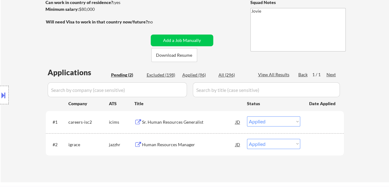
select select ""applied""
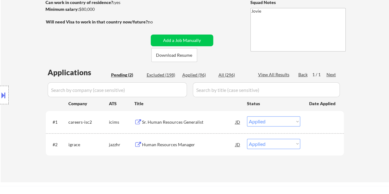
select select ""applied""
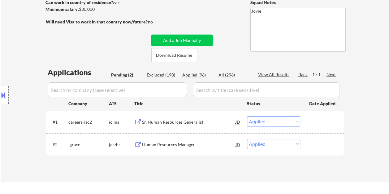
select select ""applied""
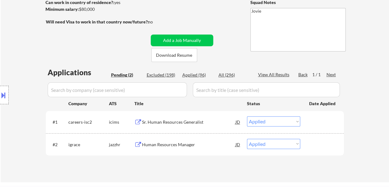
select select ""applied""
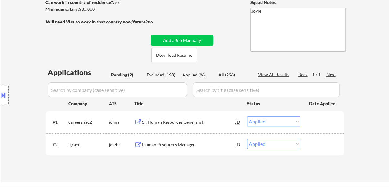
select select ""applied""
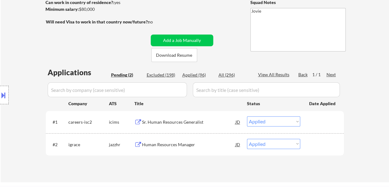
select select ""applied""
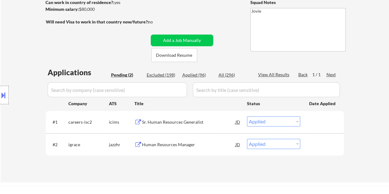
select select ""applied""
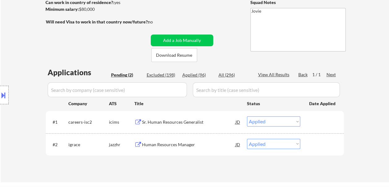
select select ""applied""
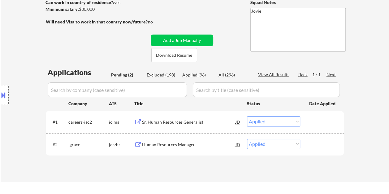
select select ""applied""
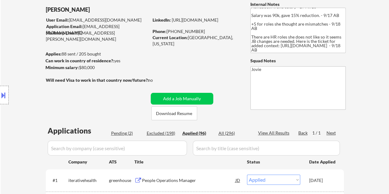
scroll to position [31, 0]
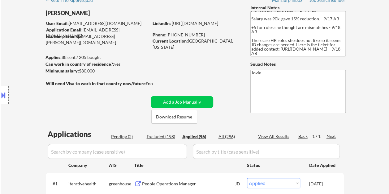
click at [163, 137] on div "Excluded (198)" at bounding box center [162, 137] width 31 height 6
select select ""excluded""
select select ""excluded__bad_match_""
select select ""excluded__expired_""
select select ""excluded""
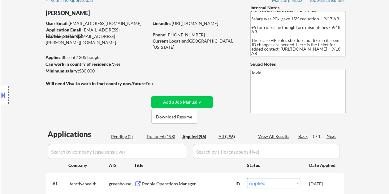
select select ""excluded__bad_match_""
select select ""excluded""
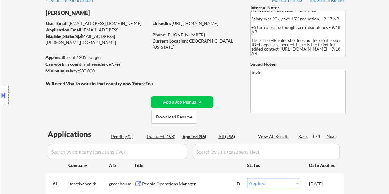
select select ""excluded__bad_match_""
select select ""excluded""
select select ""excluded__bad_match_""
select select ""excluded__expired_""
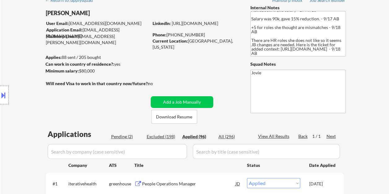
select select ""excluded__expired_""
select select ""excluded__bad_match_""
select select ""excluded__expired_""
select select ""excluded__bad_match_""
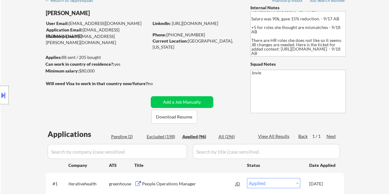
select select ""excluded__expired_""
select select ""excluded__bad_match_""
select select ""excluded__expired_""
select select ""excluded""
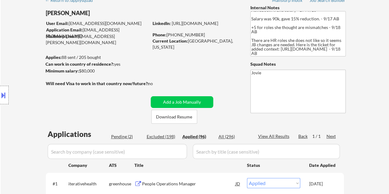
select select ""excluded__expired_""
select select ""excluded__bad_match_""
select select ""excluded__salary_""
select select ""excluded__bad_match_""
select select ""excluded__expired_""
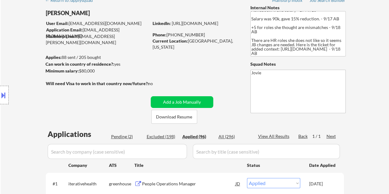
select select ""excluded__expired_""
select select ""excluded__location_""
select select ""excluded__expired_""
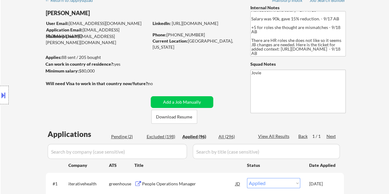
select select ""excluded__expired_""
select select ""excluded__bad_match_""
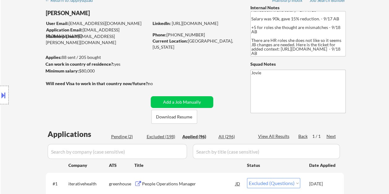
select select ""excluded""
select select ""excluded__bad_match_""
select select ""excluded__expired_""
select select ""excluded__salary_""
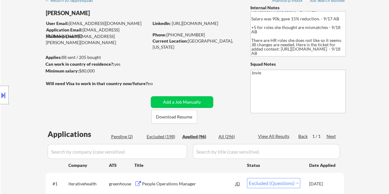
select select ""excluded__salary_""
select select ""excluded__expired_""
select select ""excluded__bad_match_""
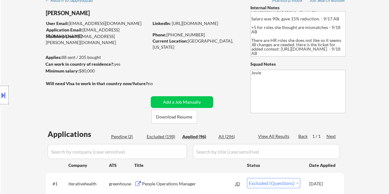
select select ""excluded__expired_""
select select ""excluded__bad_match_""
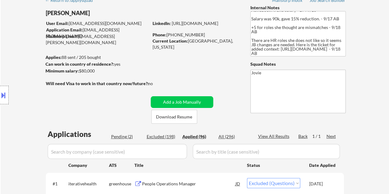
select select ""excluded__expired_""
select select ""excluded__location_""
select select ""excluded__bad_match_""
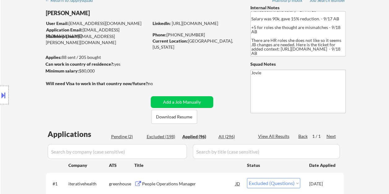
select select ""excluded__bad_match_""
select select ""excluded__expired_""
select select ""excluded__bad_match_""
select select ""excluded__location_""
select select ""excluded__bad_match_""
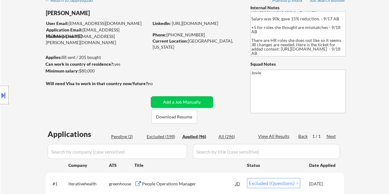
select select ""excluded""
select select ""excluded__bad_match_""
select select ""excluded__expired_""
select select ""excluded__bad_match_""
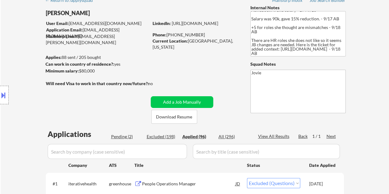
select select ""excluded__expired_""
select select ""excluded""
select select ""excluded__expired_""
select select ""excluded__bad_match_""
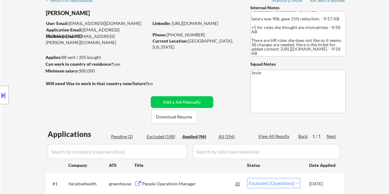
select select ""excluded__bad_match_""
select select ""excluded__location_""
select select ""excluded__bad_match_""
select select ""excluded__other_""
select select ""excluded__expired_""
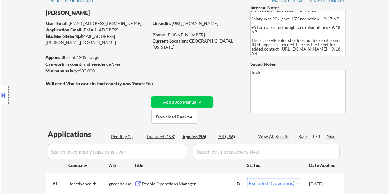
select select ""excluded__expired_""
select select ""excluded__bad_match_""
select select ""excluded__expired_""
select select ""excluded""
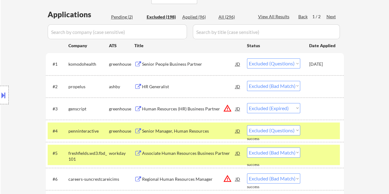
scroll to position [185, 0]
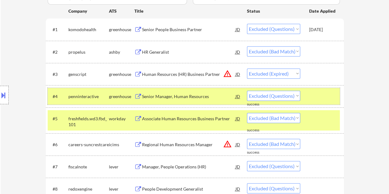
click at [322, 100] on div at bounding box center [322, 96] width 27 height 11
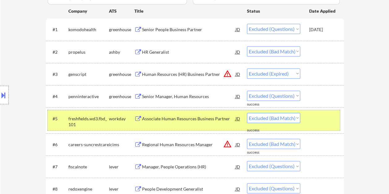
click at [314, 118] on div at bounding box center [322, 118] width 27 height 11
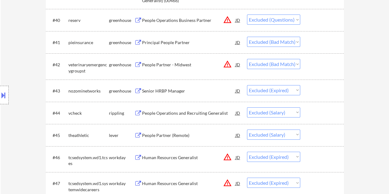
scroll to position [1144, 0]
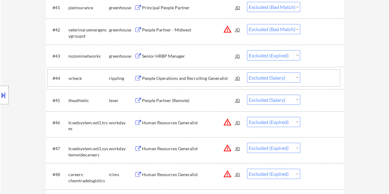
click at [313, 74] on div at bounding box center [322, 78] width 27 height 11
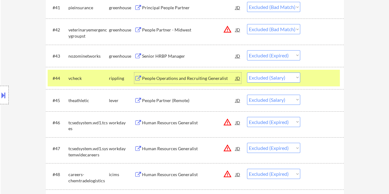
click at [181, 81] on div "People Operations and Recruiting Generalist" at bounding box center [188, 78] width 93 height 6
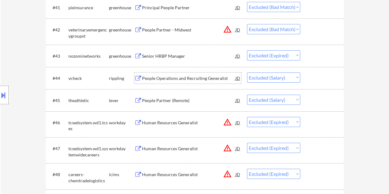
drag, startPoint x: 316, startPoint y: 79, endPoint x: 301, endPoint y: 79, distance: 15.2
click at [316, 79] on div at bounding box center [322, 78] width 27 height 11
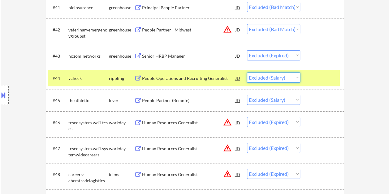
click at [297, 77] on select "Choose an option... Pending Applied Excluded (Questions) Excluded (Expired) Exc…" at bounding box center [273, 78] width 53 height 10
click at [247, 73] on select "Choose an option... Pending Applied Excluded (Questions) Excluded (Expired) Exc…" at bounding box center [273, 78] width 53 height 10
click at [310, 75] on div at bounding box center [322, 78] width 27 height 11
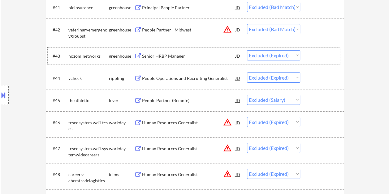
click at [312, 52] on div at bounding box center [322, 55] width 27 height 11
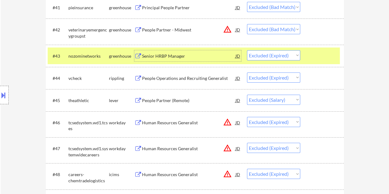
click at [157, 56] on div "Senior HRBP Manager" at bounding box center [188, 56] width 93 height 6
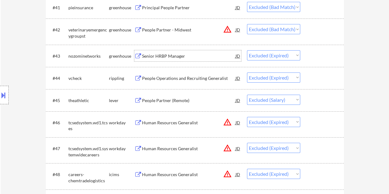
click at [309, 60] on div at bounding box center [322, 55] width 27 height 11
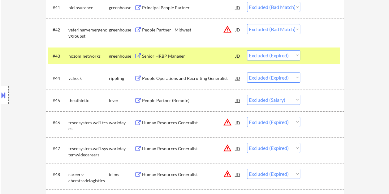
click at [294, 53] on select "Choose an option... Pending Applied Excluded (Questions) Excluded (Expired) Exc…" at bounding box center [273, 55] width 53 height 10
click at [247, 50] on select "Choose an option... Pending Applied Excluded (Questions) Excluded (Expired) Exc…" at bounding box center [273, 55] width 53 height 10
click at [321, 54] on div at bounding box center [322, 55] width 27 height 11
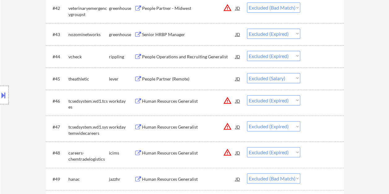
scroll to position [1174, 0]
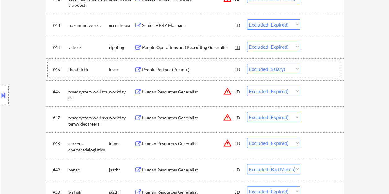
click at [311, 66] on div at bounding box center [322, 69] width 27 height 11
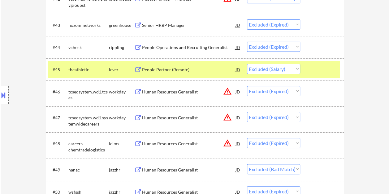
click at [158, 68] on div "People Partner (Remote)" at bounding box center [188, 70] width 93 height 6
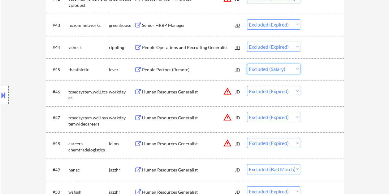
click at [295, 68] on select "Choose an option... Pending Applied Excluded (Questions) Excluded (Expired) Exc…" at bounding box center [273, 69] width 53 height 10
click at [247, 64] on select "Choose an option... Pending Applied Excluded (Questions) Excluded (Expired) Exc…" at bounding box center [273, 69] width 53 height 10
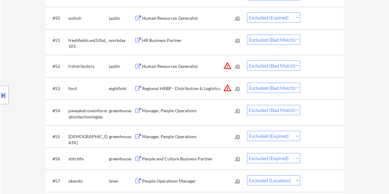
scroll to position [1329, 0]
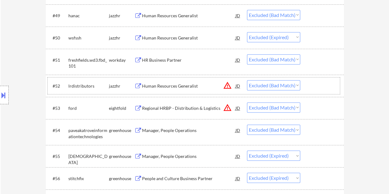
click at [318, 85] on div at bounding box center [322, 85] width 27 height 11
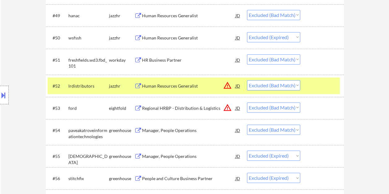
scroll to position [1298, 0]
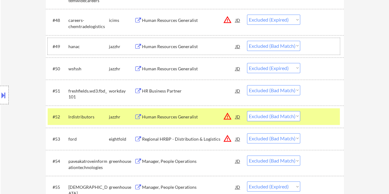
click at [310, 49] on div at bounding box center [322, 46] width 27 height 11
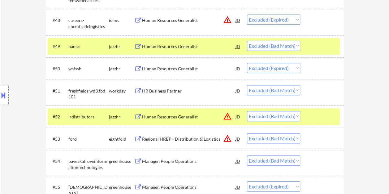
click at [316, 49] on div at bounding box center [322, 46] width 27 height 11
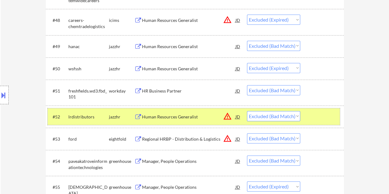
click at [321, 119] on div at bounding box center [322, 116] width 27 height 11
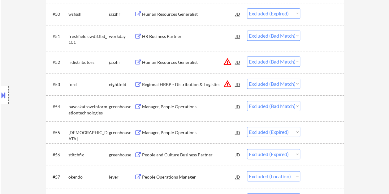
scroll to position [1360, 0]
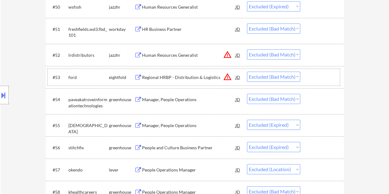
click at [315, 74] on div at bounding box center [322, 77] width 27 height 11
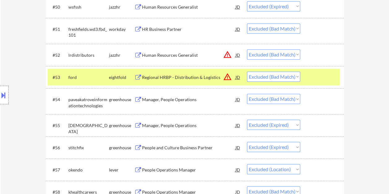
click at [314, 76] on div at bounding box center [322, 77] width 27 height 11
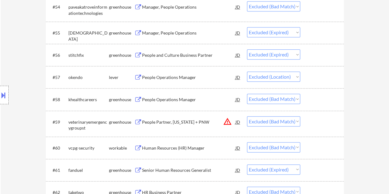
scroll to position [1484, 0]
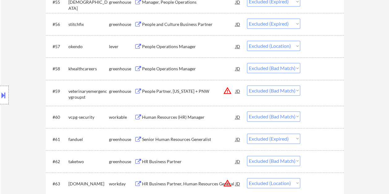
click at [315, 70] on div at bounding box center [322, 68] width 27 height 11
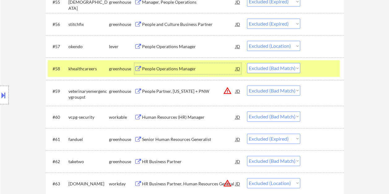
click at [166, 70] on div "People Operations Manager" at bounding box center [188, 69] width 93 height 6
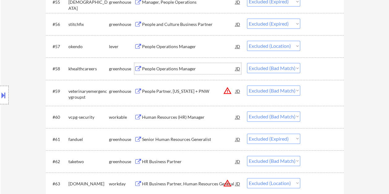
click at [328, 74] on div at bounding box center [322, 68] width 27 height 11
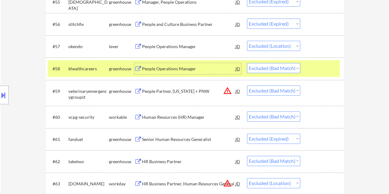
click at [167, 70] on div "People Operations Manager" at bounding box center [188, 69] width 93 height 6
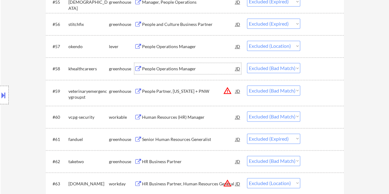
click at [318, 72] on div at bounding box center [322, 68] width 27 height 11
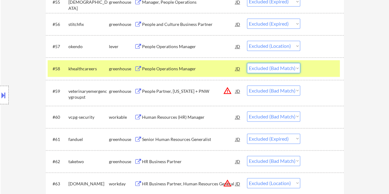
click at [294, 68] on select "Choose an option... Pending Applied Excluded (Questions) Excluded (Expired) Exc…" at bounding box center [273, 68] width 53 height 10
click at [247, 63] on select "Choose an option... Pending Applied Excluded (Questions) Excluded (Expired) Exc…" at bounding box center [273, 68] width 53 height 10
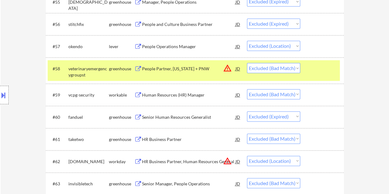
click at [318, 66] on div at bounding box center [322, 68] width 27 height 11
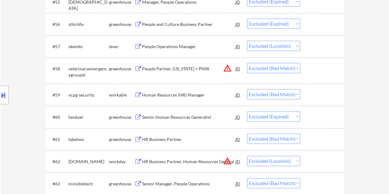
click at [316, 65] on div at bounding box center [322, 68] width 27 height 11
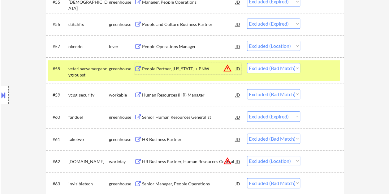
click at [187, 71] on div "People Partner, California + PNW" at bounding box center [188, 69] width 93 height 6
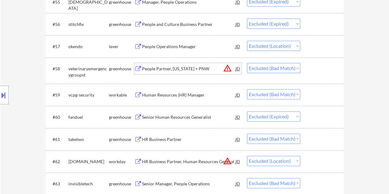
click at [317, 95] on div at bounding box center [322, 94] width 27 height 11
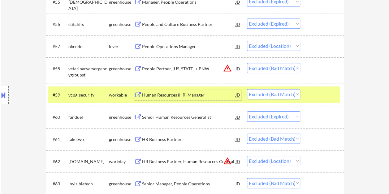
click at [168, 95] on div "Human Resources (HR) Manager" at bounding box center [188, 95] width 93 height 6
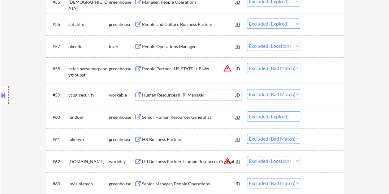
click at [313, 97] on div at bounding box center [322, 94] width 27 height 11
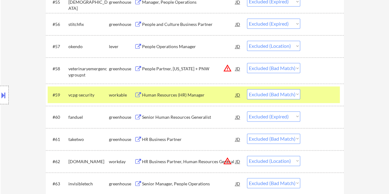
click at [296, 94] on select "Choose an option... Pending Applied Excluded (Questions) Excluded (Expired) Exc…" at bounding box center [273, 94] width 53 height 10
click at [305, 94] on div "#59 vcpg-security workable Human Resources (HR) Manager JD warning_amber Choose…" at bounding box center [194, 95] width 292 height 17
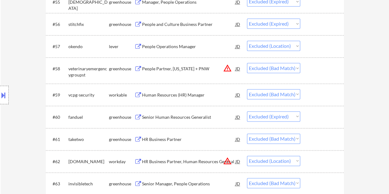
click at [309, 95] on div at bounding box center [322, 94] width 27 height 11
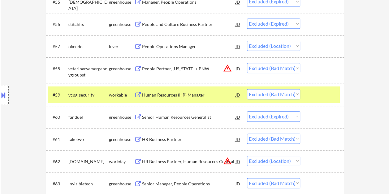
click at [297, 95] on select "Choose an option... Pending Applied Excluded (Questions) Excluded (Expired) Exc…" at bounding box center [273, 94] width 53 height 10
click at [247, 89] on select "Choose an option... Pending Applied Excluded (Questions) Excluded (Expired) Exc…" at bounding box center [273, 94] width 53 height 10
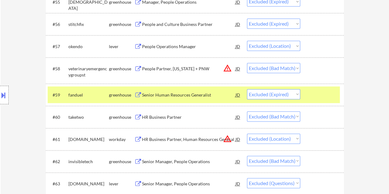
click at [320, 98] on div at bounding box center [322, 94] width 27 height 11
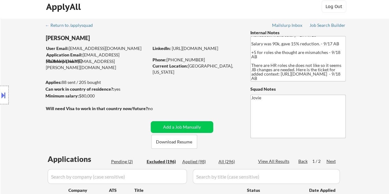
scroll to position [0, 0]
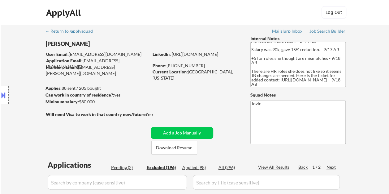
click at [201, 168] on div "Applied (98)" at bounding box center [197, 168] width 31 height 6
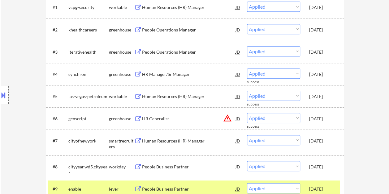
scroll to position [216, 0]
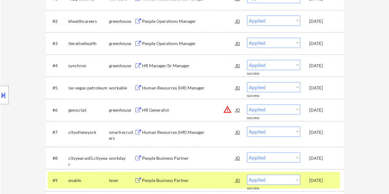
click at [333, 180] on div "[DATE]" at bounding box center [322, 181] width 27 height 6
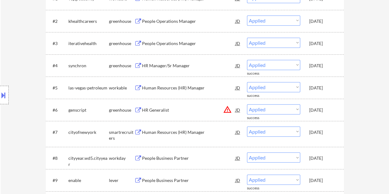
scroll to position [185, 0]
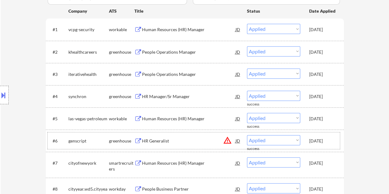
click at [336, 140] on div "#6 genscript greenhouse HR Generalist JD warning_amber Choose an option... Pend…" at bounding box center [194, 141] width 292 height 17
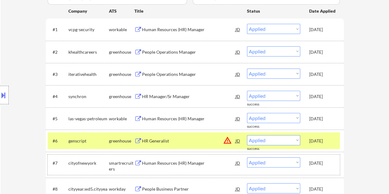
click at [337, 163] on div "#7 cityofnewyork smartrecruiters Human Resources (HR) Manager JD Choose an opti…" at bounding box center [194, 165] width 292 height 20
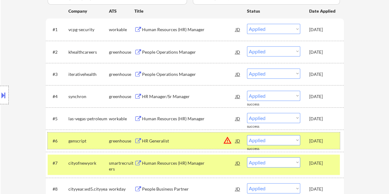
click at [337, 134] on div "#6 genscript greenhouse HR Generalist JD warning_amber Choose an option... Pend…" at bounding box center [194, 141] width 292 height 17
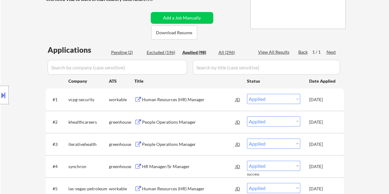
scroll to position [110, 0]
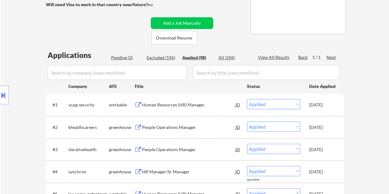
click at [166, 57] on div "Excluded (196)" at bounding box center [162, 58] width 31 height 6
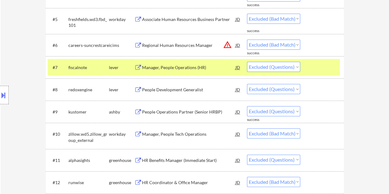
scroll to position [295, 0]
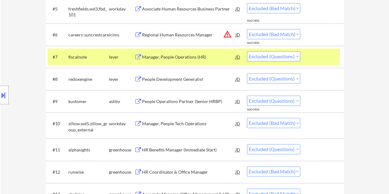
click at [318, 62] on div at bounding box center [322, 56] width 27 height 11
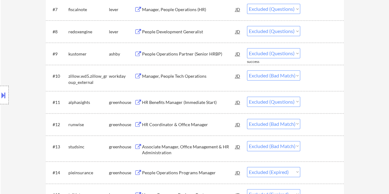
scroll to position [357, 0]
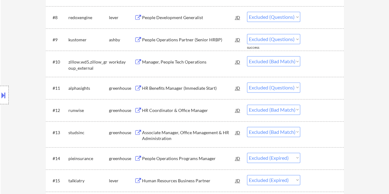
click at [311, 105] on div at bounding box center [322, 110] width 27 height 11
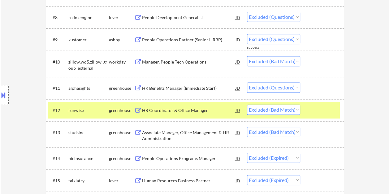
click at [167, 107] on div "HR Coordinator & Office Manager" at bounding box center [188, 110] width 93 height 11
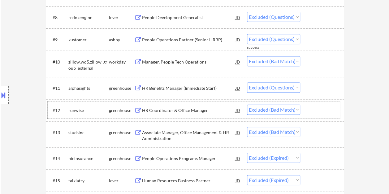
click at [314, 112] on div at bounding box center [322, 110] width 27 height 11
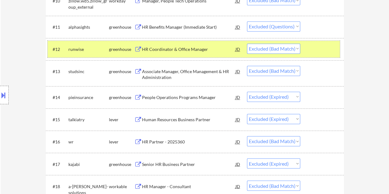
scroll to position [419, 0]
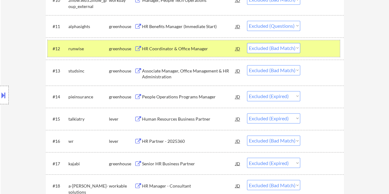
click at [308, 70] on div "#13 studsinc greenhouse Associate Manager, Office Management & HR Administratio…" at bounding box center [194, 72] width 292 height 20
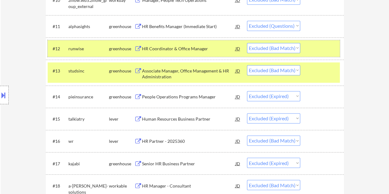
click at [312, 53] on div at bounding box center [322, 48] width 27 height 11
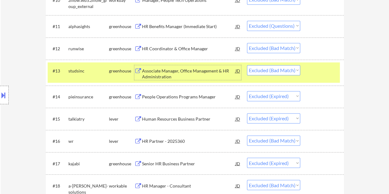
click at [173, 73] on div "Associate Manager, Office Management & HR Administration" at bounding box center [188, 74] width 93 height 12
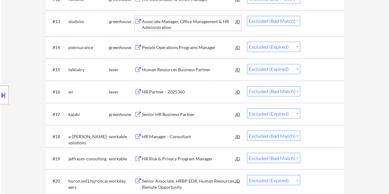
scroll to position [481, 0]
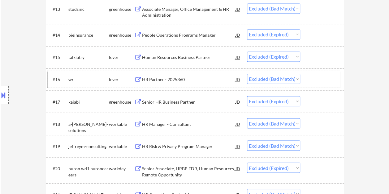
click at [323, 79] on div at bounding box center [322, 79] width 27 height 11
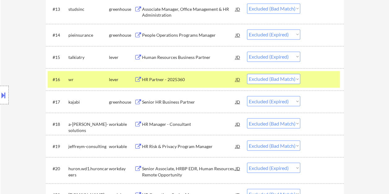
click at [175, 79] on div "HR Partner - 2025360" at bounding box center [188, 80] width 93 height 6
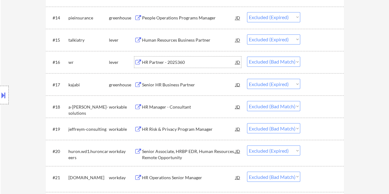
scroll to position [512, 0]
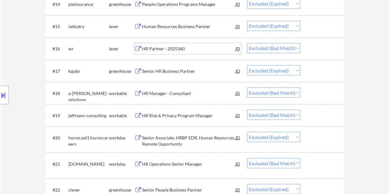
click at [316, 93] on div at bounding box center [322, 92] width 27 height 11
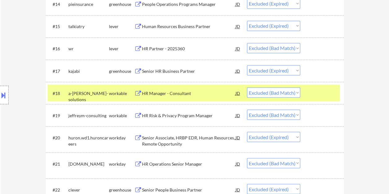
click at [176, 90] on div "HR Manager - Consultant" at bounding box center [188, 92] width 93 height 11
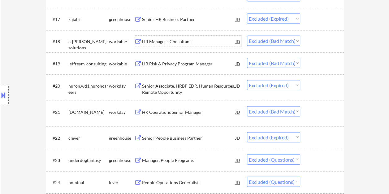
scroll to position [574, 0]
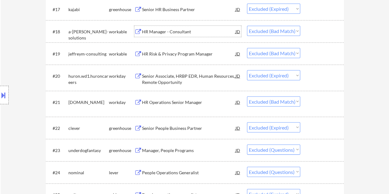
click at [323, 106] on div at bounding box center [322, 101] width 27 height 11
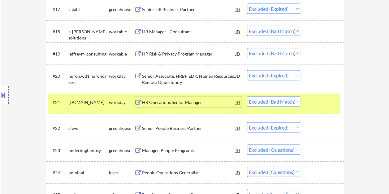
click at [149, 104] on div "HR Operations Senior Manager" at bounding box center [188, 102] width 93 height 6
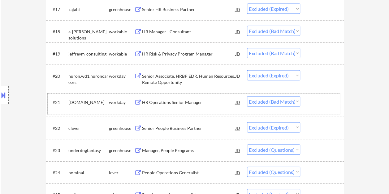
click at [313, 106] on div at bounding box center [322, 101] width 27 height 11
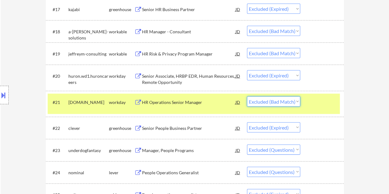
click at [298, 101] on select "Choose an option... Pending Applied Excluded (Questions) Excluded (Expired) Exc…" at bounding box center [273, 101] width 53 height 10
click at [247, 96] on select "Choose an option... Pending Applied Excluded (Questions) Excluded (Expired) Exc…" at bounding box center [273, 101] width 53 height 10
click at [312, 102] on div at bounding box center [322, 101] width 27 height 11
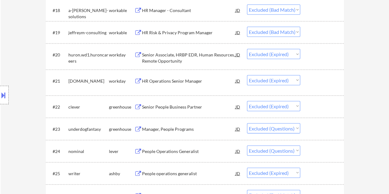
scroll to position [605, 0]
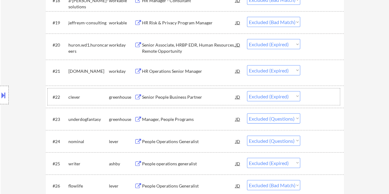
click at [316, 98] on div at bounding box center [322, 96] width 27 height 11
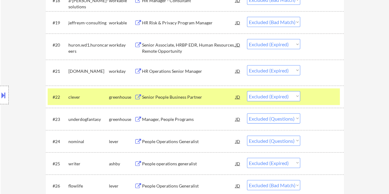
click at [313, 100] on div at bounding box center [322, 96] width 27 height 11
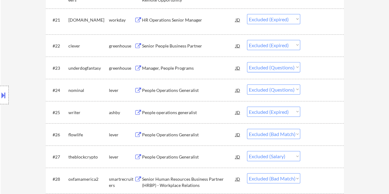
scroll to position [697, 0]
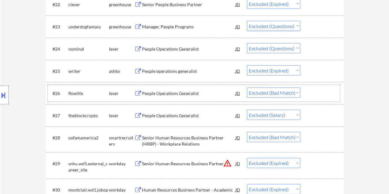
click at [317, 91] on div at bounding box center [322, 93] width 27 height 11
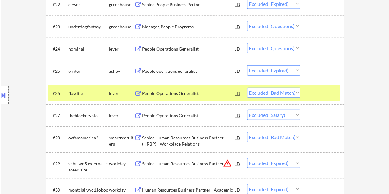
click at [169, 94] on div "People Operations Generalist" at bounding box center [188, 94] width 93 height 6
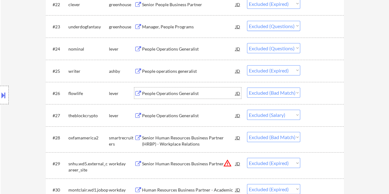
click at [295, 93] on select "Choose an option... Pending Applied Excluded (Questions) Excluded (Expired) Exc…" at bounding box center [273, 93] width 53 height 10
click at [247, 88] on select "Choose an option... Pending Applied Excluded (Questions) Excluded (Expired) Exc…" at bounding box center [273, 93] width 53 height 10
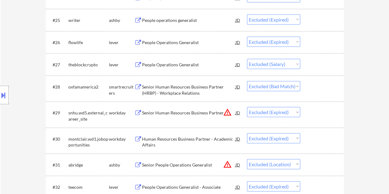
scroll to position [759, 0]
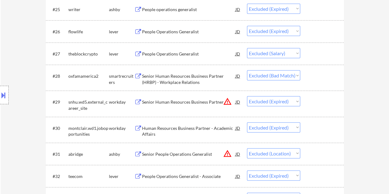
click at [310, 56] on div at bounding box center [322, 53] width 27 height 11
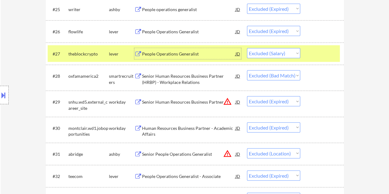
click at [165, 53] on div "People Operations Generalist" at bounding box center [188, 54] width 93 height 6
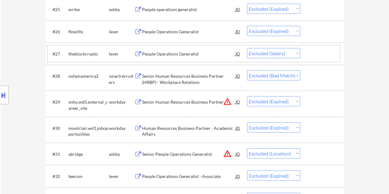
click at [314, 52] on div at bounding box center [322, 53] width 27 height 11
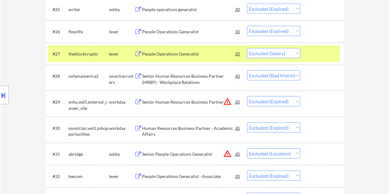
click at [293, 55] on select "Choose an option... Pending Applied Excluded (Questions) Excluded (Expired) Exc…" at bounding box center [273, 53] width 53 height 10
click at [247, 48] on select "Choose an option... Pending Applied Excluded (Questions) Excluded (Expired) Exc…" at bounding box center [273, 53] width 53 height 10
click at [321, 52] on div at bounding box center [322, 53] width 27 height 11
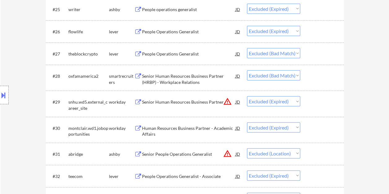
click at [310, 77] on div at bounding box center [322, 75] width 27 height 11
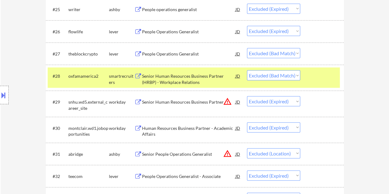
click at [206, 79] on div "Senior Human Resources Business Partner (HRBP) - Workplace Relations" at bounding box center [188, 79] width 93 height 12
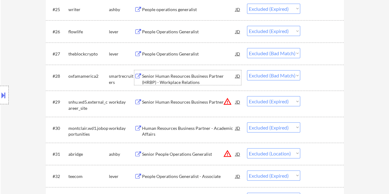
click at [313, 74] on div at bounding box center [322, 75] width 27 height 11
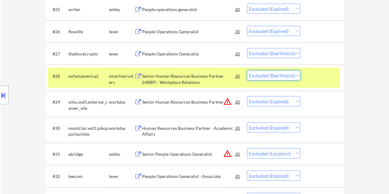
click at [295, 76] on select "Choose an option... Pending Applied Excluded (Questions) Excluded (Expired) Exc…" at bounding box center [273, 75] width 53 height 10
click at [322, 74] on div at bounding box center [322, 75] width 27 height 11
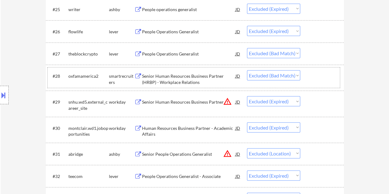
click at [308, 77] on div "#28 oxfamamerica2 smartrecruiters Senior Human Resources Business Partner (HRBP…" at bounding box center [194, 78] width 292 height 20
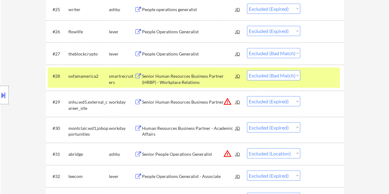
click at [308, 77] on div "#28 oxfamamerica2 smartrecruiters Senior Human Resources Business Partner (HRBP…" at bounding box center [194, 78] width 292 height 20
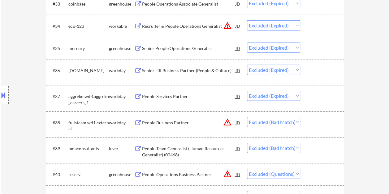
scroll to position [975, 0]
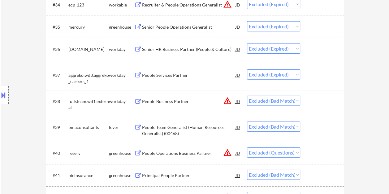
click at [317, 106] on div at bounding box center [322, 101] width 27 height 11
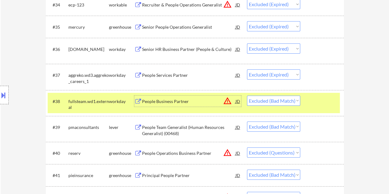
click at [174, 103] on div "People Business Partner" at bounding box center [188, 102] width 93 height 6
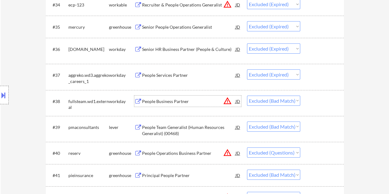
click at [321, 99] on div at bounding box center [322, 101] width 27 height 11
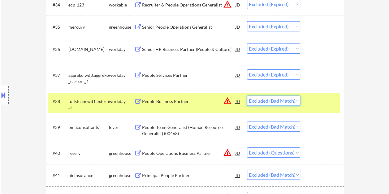
click at [297, 102] on select "Choose an option... Pending Applied Excluded (Questions) Excluded (Expired) Exc…" at bounding box center [273, 101] width 53 height 10
click at [247, 96] on select "Choose an option... Pending Applied Excluded (Questions) Excluded (Expired) Exc…" at bounding box center [273, 101] width 53 height 10
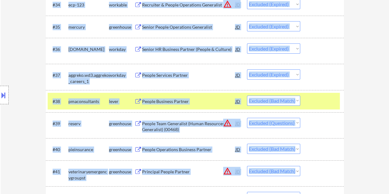
drag, startPoint x: 388, startPoint y: 75, endPoint x: 387, endPoint y: 6, distance: 69.9
drag, startPoint x: 387, startPoint y: 6, endPoint x: 333, endPoint y: 73, distance: 86.2
click at [325, 82] on div "#37 aggreko.wd3.aggreko_careers_1 workday People Services Partner JD Choose an …" at bounding box center [194, 77] width 292 height 20
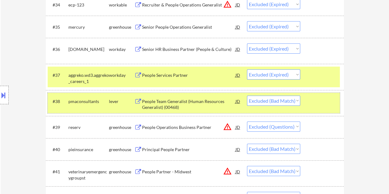
click at [319, 96] on div at bounding box center [322, 101] width 27 height 11
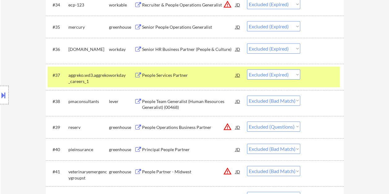
click at [321, 70] on div at bounding box center [322, 75] width 27 height 11
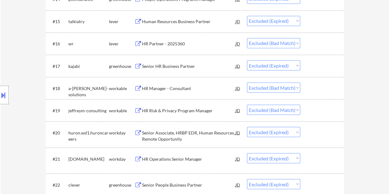
scroll to position [525, 0]
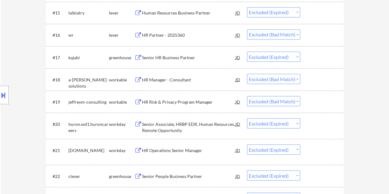
click at [312, 81] on div at bounding box center [322, 79] width 27 height 11
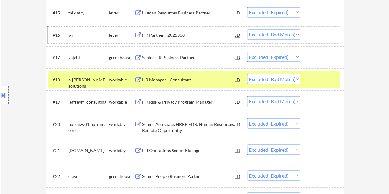
click at [309, 33] on div at bounding box center [322, 34] width 27 height 11
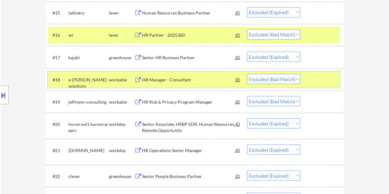
click at [311, 77] on div at bounding box center [322, 79] width 27 height 11
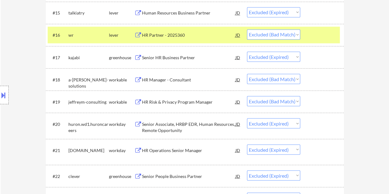
click at [208, 28] on div "#16 wr lever HR Partner - 2025360 JD warning_amber Choose an option... Pending …" at bounding box center [194, 35] width 292 height 17
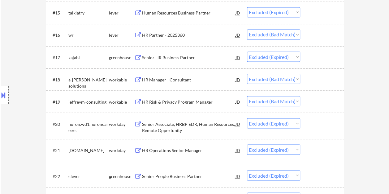
click at [318, 32] on div at bounding box center [322, 34] width 27 height 11
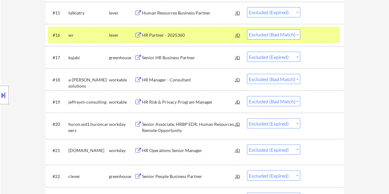
click at [225, 31] on div "HR Partner - 2025360" at bounding box center [188, 34] width 93 height 11
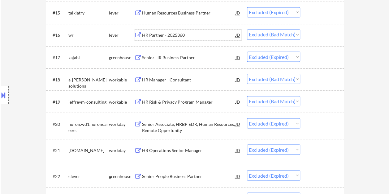
click at [310, 32] on div at bounding box center [322, 34] width 27 height 11
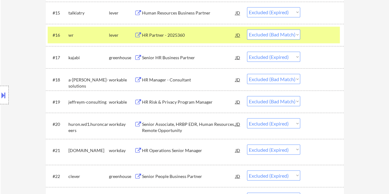
click at [297, 34] on select "Choose an option... Pending Applied Excluded (Questions) Excluded (Expired) Exc…" at bounding box center [273, 34] width 53 height 10
click at [247, 29] on select "Choose an option... Pending Applied Excluded (Questions) Excluded (Expired) Exc…" at bounding box center [273, 34] width 53 height 10
click at [324, 37] on div at bounding box center [322, 34] width 27 height 11
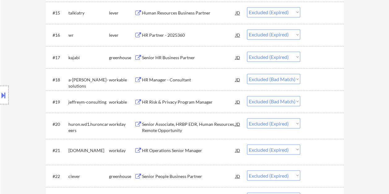
scroll to position [556, 0]
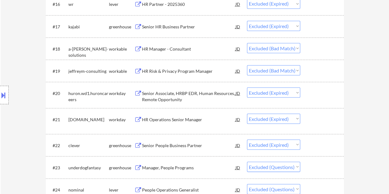
click at [317, 48] on div at bounding box center [322, 48] width 27 height 11
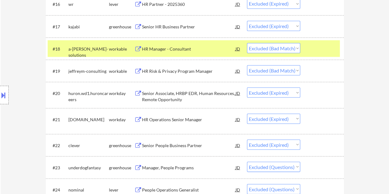
click at [193, 48] on div "HR Manager - Consultant" at bounding box center [188, 49] width 93 height 6
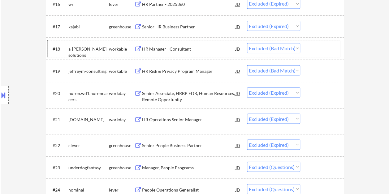
click at [312, 49] on div at bounding box center [322, 48] width 27 height 11
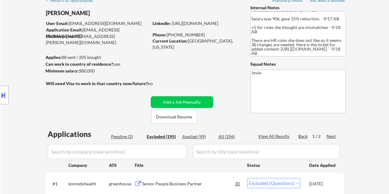
scroll to position [62, 0]
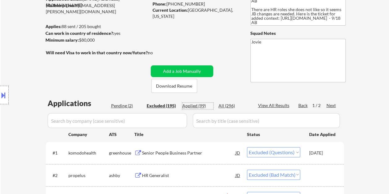
click at [195, 106] on div "Applied (99)" at bounding box center [197, 106] width 31 height 6
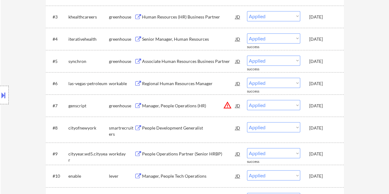
scroll to position [247, 0]
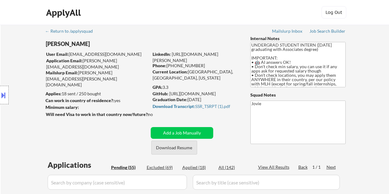
select select ""pending""
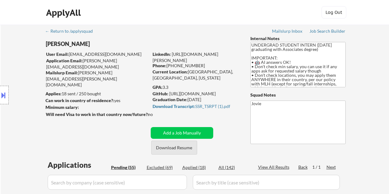
select select ""pending""
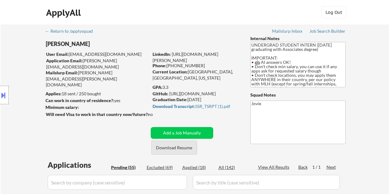
select select ""pending""
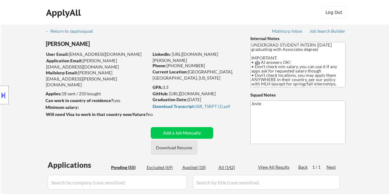
select select ""pending""
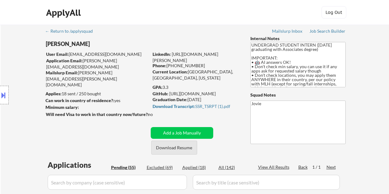
select select ""pending""
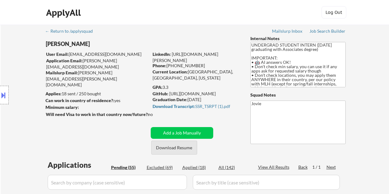
select select ""pending""
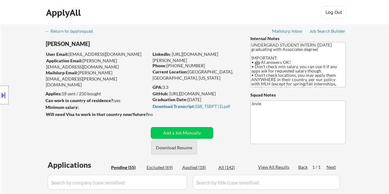
select select ""pending""
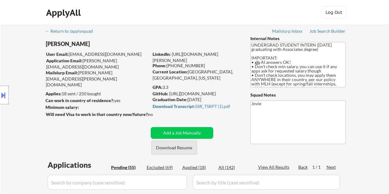
select select ""pending""
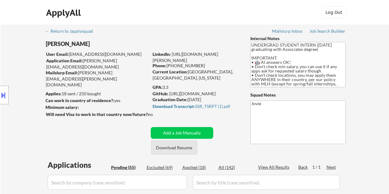
select select ""pending""
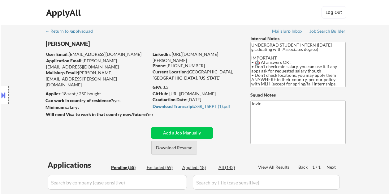
select select ""pending""
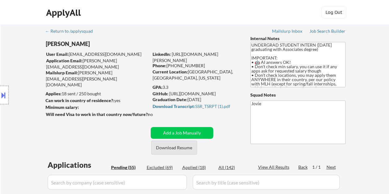
select select ""pending""
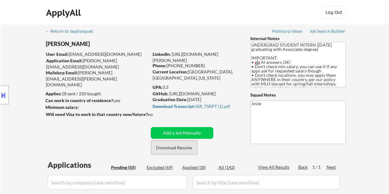
click at [177, 151] on button "Download Resume" at bounding box center [174, 148] width 46 height 14
click at [214, 23] on div "ApplyAll Log Out" at bounding box center [194, 12] width 389 height 25
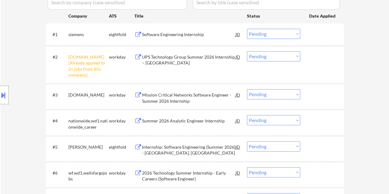
scroll to position [185, 0]
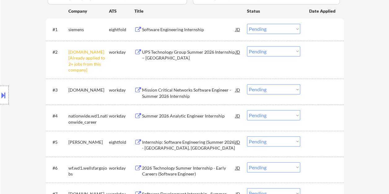
click at [306, 89] on div "#3 [DOMAIN_NAME] workday Mission Critical Networks Software Engineer - Summer 2…" at bounding box center [194, 92] width 292 height 20
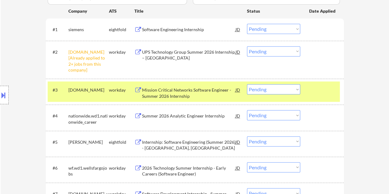
click at [200, 90] on div "Mission Critical Networks Software Engineer - Summer 2026 Internship" at bounding box center [188, 93] width 93 height 12
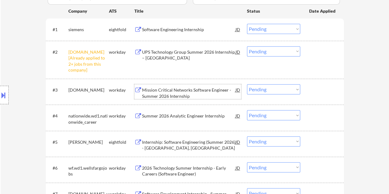
click at [318, 91] on div at bounding box center [322, 89] width 27 height 11
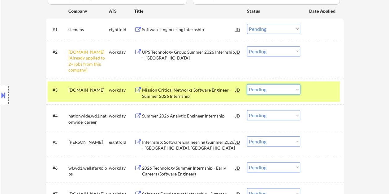
click at [296, 90] on select "Choose an option... Pending Applied Excluded (Questions) Excluded (Expired) Exc…" at bounding box center [273, 89] width 53 height 10
click at [247, 84] on select "Choose an option... Pending Applied Excluded (Questions) Excluded (Expired) Exc…" at bounding box center [273, 89] width 53 height 10
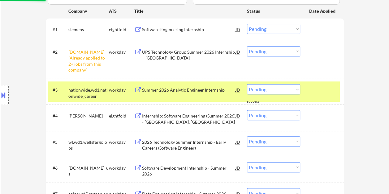
click at [314, 93] on div at bounding box center [322, 89] width 27 height 11
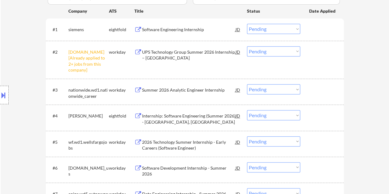
click at [325, 94] on div at bounding box center [322, 89] width 27 height 11
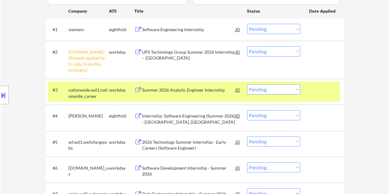
click at [188, 95] on div "Summer 2026 Analytic Engineer Internship" at bounding box center [188, 89] width 93 height 11
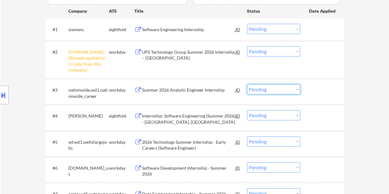
click at [301, 92] on div "#3 nationwide.wd1.nationwide_career workday Summer 2026 Analytic Engineer Inter…" at bounding box center [194, 92] width 292 height 20
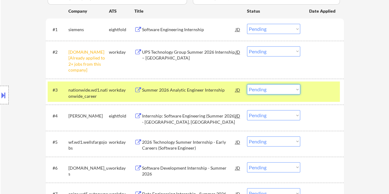
click at [297, 89] on select "Choose an option... Pending Applied Excluded (Questions) Excluded (Expired) Exc…" at bounding box center [273, 89] width 53 height 10
click at [301, 87] on div "#3 nationwide.wd1.nationwide_career workday Summer 2026 Analytic Engineer Inter…" at bounding box center [194, 92] width 292 height 20
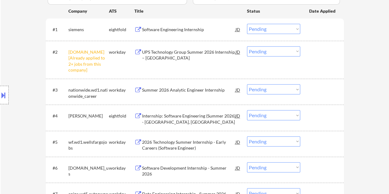
drag, startPoint x: 312, startPoint y: 90, endPoint x: 302, endPoint y: 90, distance: 10.5
click at [311, 90] on div at bounding box center [322, 89] width 27 height 11
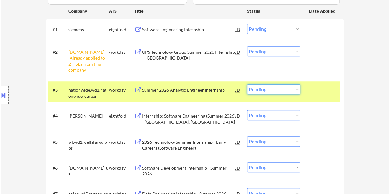
click at [294, 89] on select "Choose an option... Pending Applied Excluded (Questions) Excluded (Expired) Exc…" at bounding box center [273, 89] width 53 height 10
click at [247, 84] on select "Choose an option... Pending Applied Excluded (Questions) Excluded (Expired) Exc…" at bounding box center [273, 89] width 53 height 10
select select ""pending""
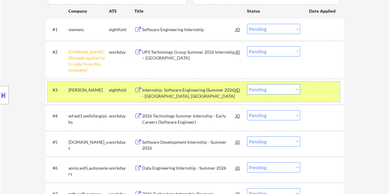
click at [316, 92] on div at bounding box center [322, 89] width 27 height 11
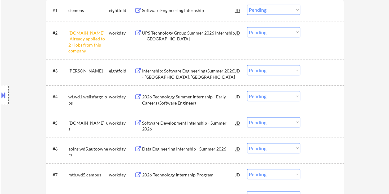
scroll to position [216, 0]
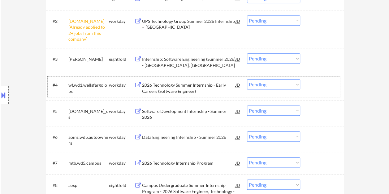
click at [318, 87] on div at bounding box center [322, 84] width 27 height 11
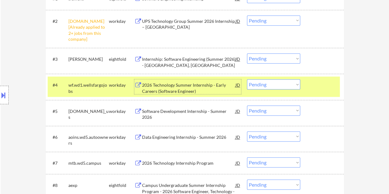
click at [198, 89] on div "2026 Technology Summer Internship - Early Careers (Software Engineer)" at bounding box center [188, 88] width 93 height 12
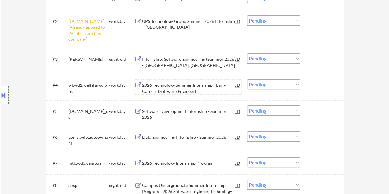
click at [315, 87] on div at bounding box center [322, 84] width 27 height 11
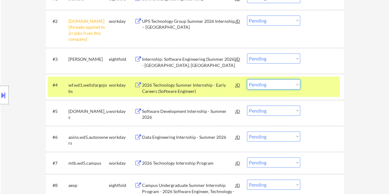
click at [292, 82] on select "Choose an option... Pending Applied Excluded (Questions) Excluded (Expired) Exc…" at bounding box center [273, 84] width 53 height 10
click at [247, 79] on select "Choose an option... Pending Applied Excluded (Questions) Excluded (Expired) Exc…" at bounding box center [273, 84] width 53 height 10
select select ""pending""
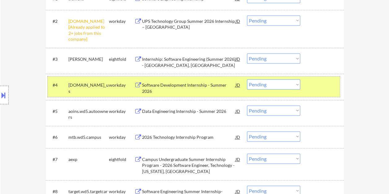
click at [312, 83] on div at bounding box center [322, 84] width 27 height 11
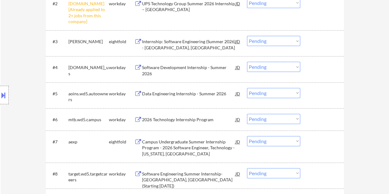
scroll to position [247, 0]
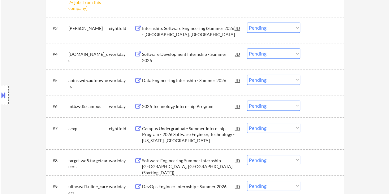
click at [321, 108] on div at bounding box center [322, 106] width 27 height 11
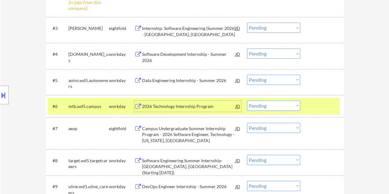
click at [208, 107] on div "2026 Technology Internship Program" at bounding box center [188, 107] width 93 height 6
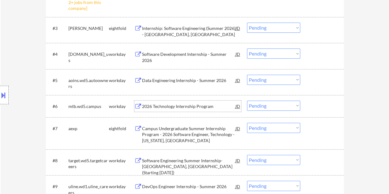
click at [322, 102] on div at bounding box center [322, 106] width 27 height 11
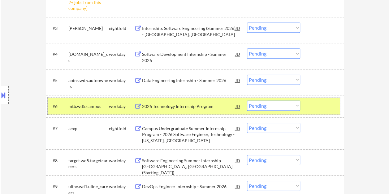
click at [292, 107] on select "Choose an option... Pending Applied Excluded (Questions) Excluded (Expired) Exc…" at bounding box center [273, 106] width 53 height 10
click at [247, 101] on select "Choose an option... Pending Applied Excluded (Questions) Excluded (Expired) Exc…" at bounding box center [273, 106] width 53 height 10
select select ""pending""
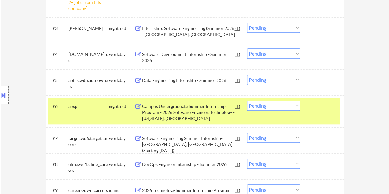
click at [312, 110] on div at bounding box center [322, 106] width 27 height 11
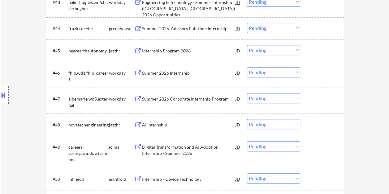
scroll to position [1267, 0]
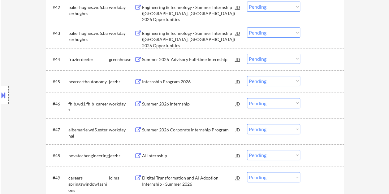
click at [307, 55] on div "#44 frazierdeeter greenhouse Summer 2026 Advisory Full-time Internship JD Choos…" at bounding box center [194, 59] width 292 height 17
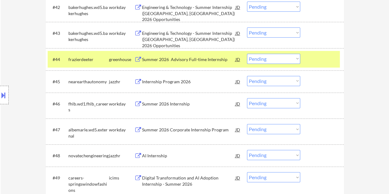
click at [201, 66] on div "#44 frazierdeeter greenhouse Summer 2026 Advisory Full-time Internship JD Choos…" at bounding box center [194, 59] width 292 height 17
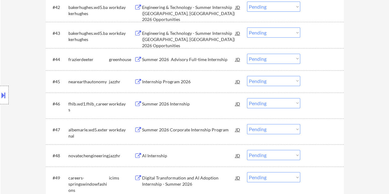
click at [320, 57] on div at bounding box center [322, 59] width 27 height 11
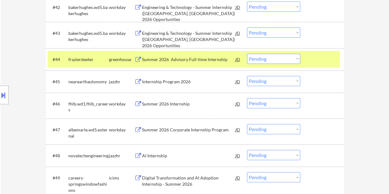
click at [197, 58] on div "Summer 2026 Advisory Full-time Internship" at bounding box center [188, 60] width 93 height 6
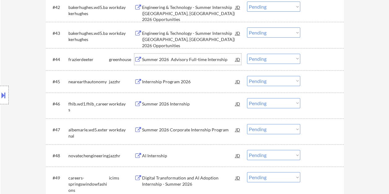
click at [311, 62] on div at bounding box center [322, 59] width 27 height 11
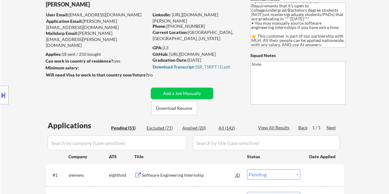
scroll to position [31, 0]
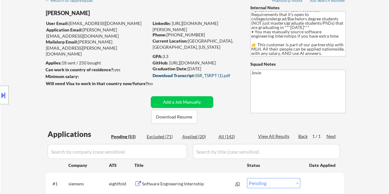
click at [209, 74] on div "Download Transcript: SSR_TSRPT (1).pdf" at bounding box center [195, 76] width 86 height 4
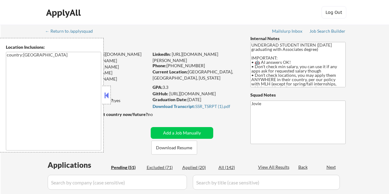
select select ""pending""
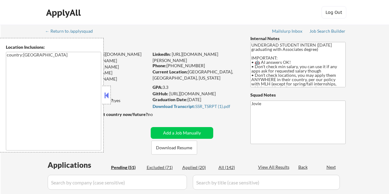
select select ""pending""
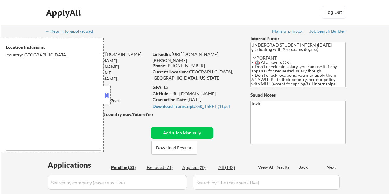
select select ""pending""
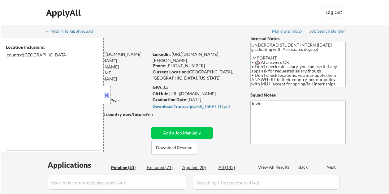
select select ""pending""
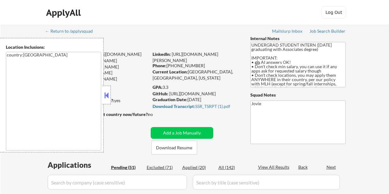
select select ""pending""
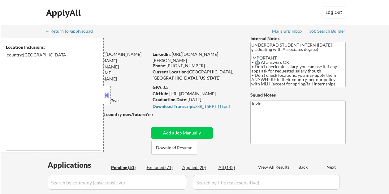
select select ""pending""
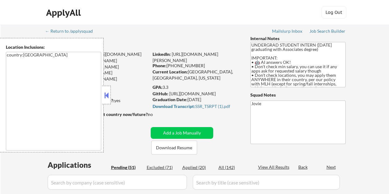
select select ""pending""
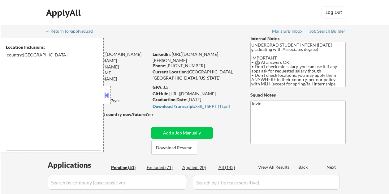
select select ""pending""
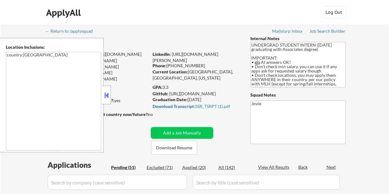
select select ""pending""
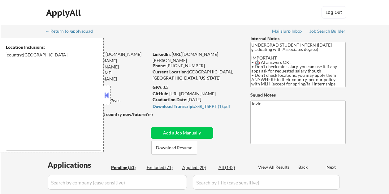
select select ""pending""
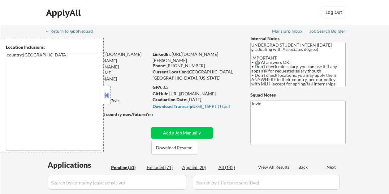
select select ""pending""
click at [108, 91] on div at bounding box center [106, 95] width 9 height 19
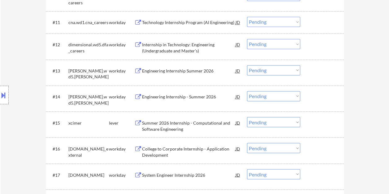
scroll to position [495, 0]
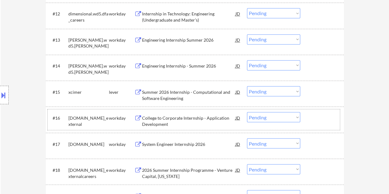
click at [314, 116] on div at bounding box center [322, 117] width 27 height 11
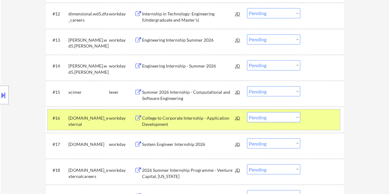
click at [159, 121] on div "College to Corporate Internship - Application Development" at bounding box center [188, 121] width 93 height 12
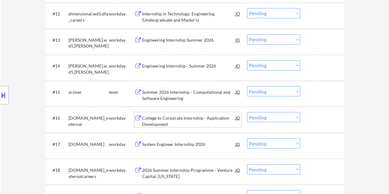
click at [309, 116] on div at bounding box center [322, 117] width 27 height 11
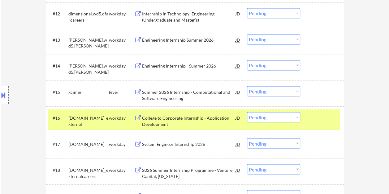
click at [295, 118] on select "Choose an option... Pending Applied Excluded (Questions) Excluded (Expired) Exc…" at bounding box center [273, 117] width 53 height 10
click at [247, 112] on select "Choose an option... Pending Applied Excluded (Questions) Excluded (Expired) Exc…" at bounding box center [273, 117] width 53 height 10
select select ""pending""
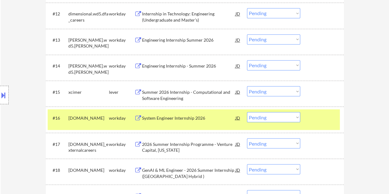
click at [322, 124] on div "#16 [DOMAIN_NAME] workday System Engineer Internship 2026 JD Choose an option..…" at bounding box center [194, 119] width 292 height 20
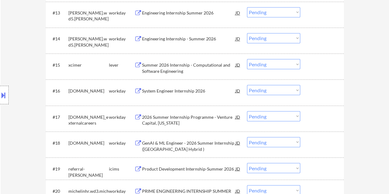
scroll to position [525, 0]
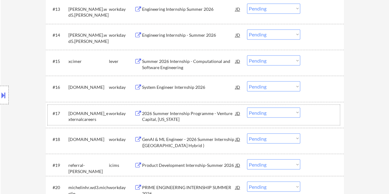
click at [322, 116] on div at bounding box center [322, 113] width 27 height 11
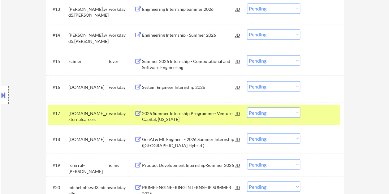
click at [193, 116] on div "2026 Summer Internship Programme - Venture Capital, [US_STATE]" at bounding box center [188, 116] width 93 height 12
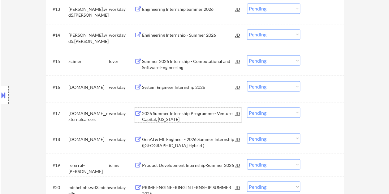
click at [315, 115] on div at bounding box center [322, 113] width 27 height 11
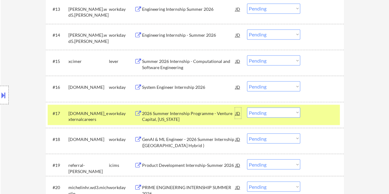
click at [238, 114] on div "JD" at bounding box center [238, 113] width 6 height 11
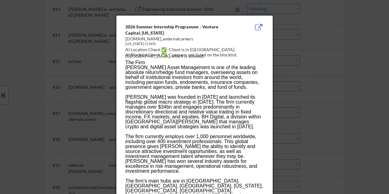
drag, startPoint x: 125, startPoint y: 39, endPoint x: 202, endPoint y: 39, distance: 76.0
click at [202, 39] on div "[DOMAIN_NAME]_externalcareers" at bounding box center [178, 39] width 107 height 6
copy div "[DOMAIN_NAME]_externalcareers"
click at [333, 38] on div at bounding box center [194, 97] width 389 height 194
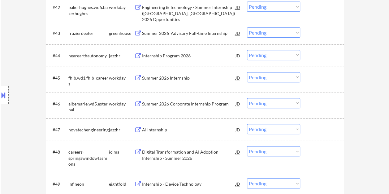
scroll to position [541, 0]
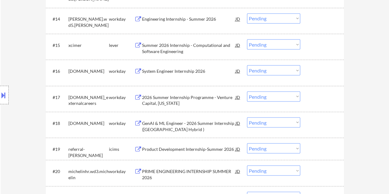
click at [313, 98] on div at bounding box center [322, 96] width 27 height 11
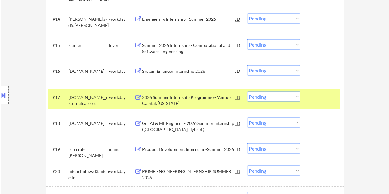
click at [296, 97] on select "Choose an option... Pending Applied Excluded (Questions) Excluded (Expired) Exc…" at bounding box center [273, 96] width 53 height 10
click at [247, 91] on select "Choose an option... Pending Applied Excluded (Questions) Excluded (Expired) Exc…" at bounding box center [273, 96] width 53 height 10
select select ""pending""
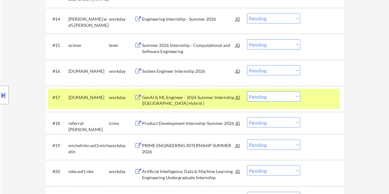
click at [324, 97] on div at bounding box center [322, 96] width 27 height 11
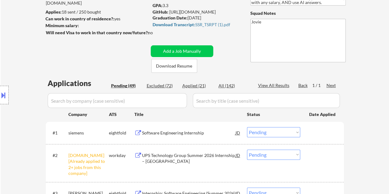
scroll to position [93, 0]
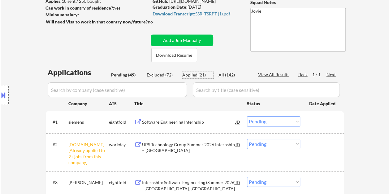
click at [198, 76] on div "Applied (21)" at bounding box center [197, 75] width 31 height 6
select select ""applied""
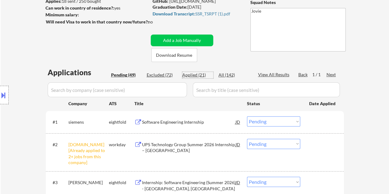
select select ""applied""
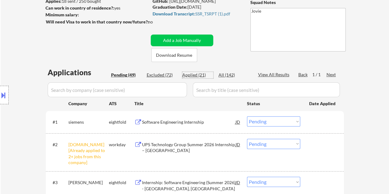
select select ""applied""
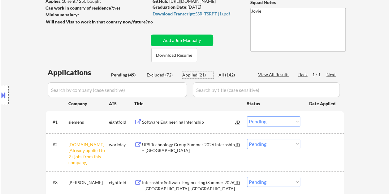
select select ""applied""
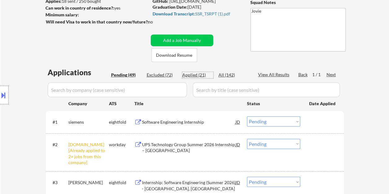
select select ""applied""
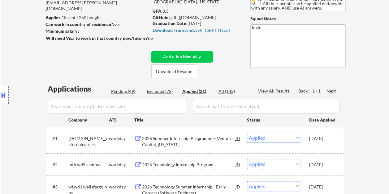
scroll to position [62, 0]
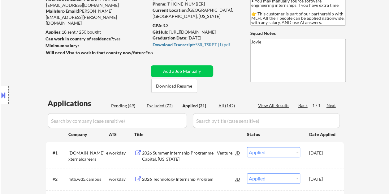
click at [123, 105] on div "Pending (49)" at bounding box center [126, 106] width 31 height 6
select select ""pending""
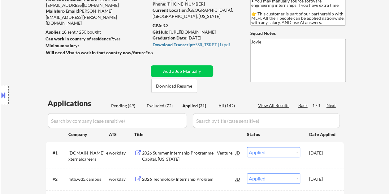
select select ""pending""
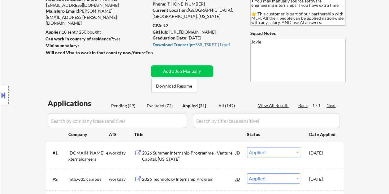
select select ""pending""
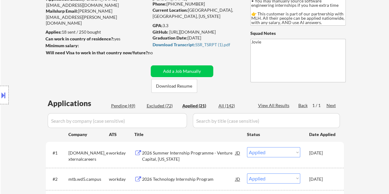
select select ""pending""
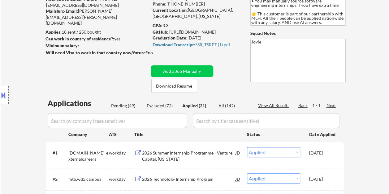
select select ""pending""
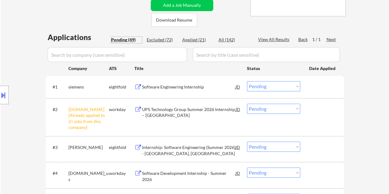
scroll to position [124, 0]
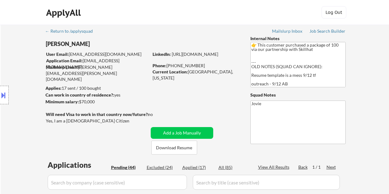
select select ""pending""
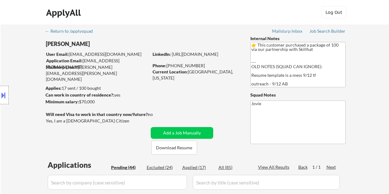
select select ""pending""
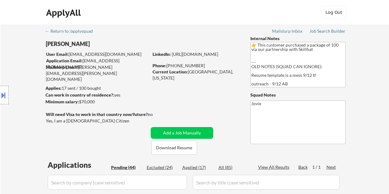
select select ""pending""
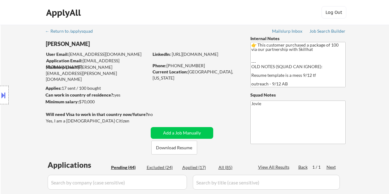
select select ""pending""
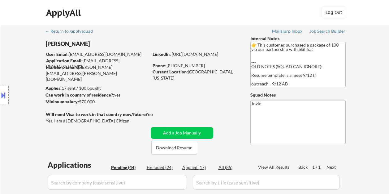
select select ""pending""
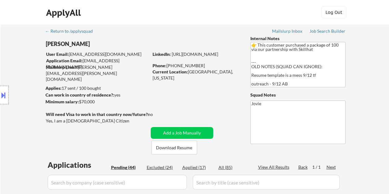
select select ""pending""
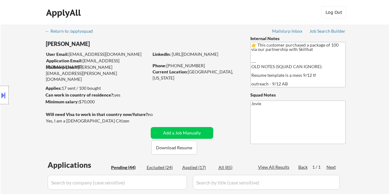
select select ""pending""
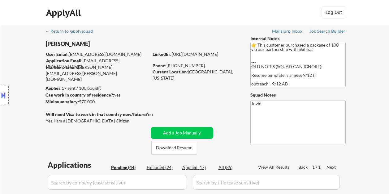
select select ""pending""
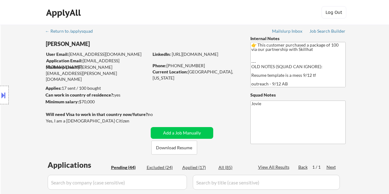
select select ""pending""
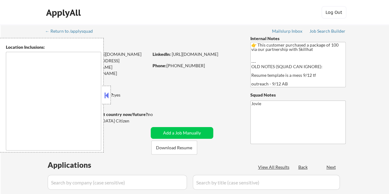
type textarea "remote"
select select ""pending""
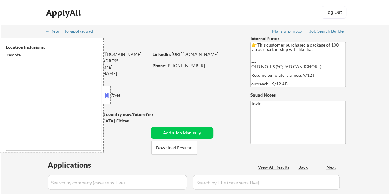
select select ""pending""
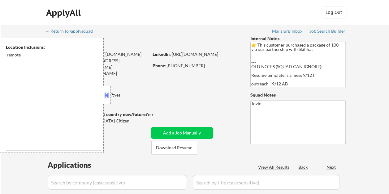
select select ""pending""
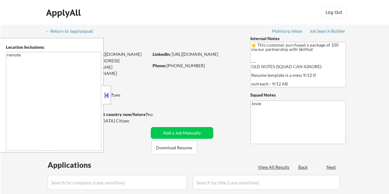
select select ""pending""
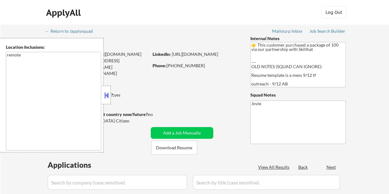
select select ""pending""
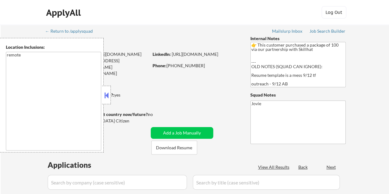
select select ""pending""
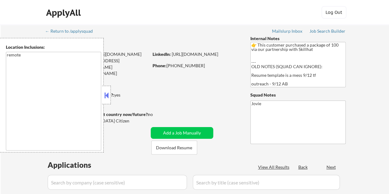
select select ""pending""
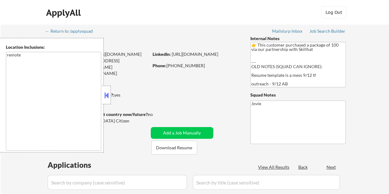
select select ""pending""
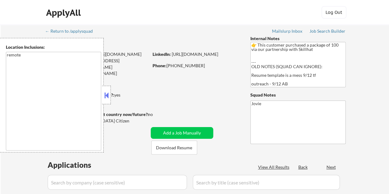
select select ""pending""
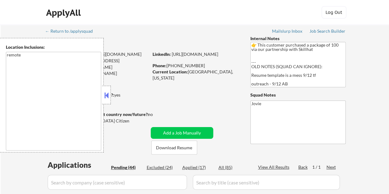
click at [106, 94] on button at bounding box center [106, 95] width 7 height 9
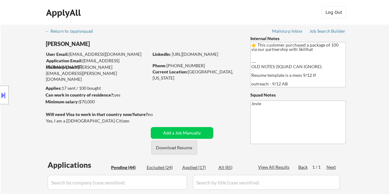
click at [177, 147] on button "Download Resume" at bounding box center [174, 148] width 46 height 14
drag, startPoint x: 356, startPoint y: 0, endPoint x: 214, endPoint y: 16, distance: 143.4
click at [214, 16] on div "ApplyAll Log In Sign Up Log Out" at bounding box center [194, 13] width 309 height 15
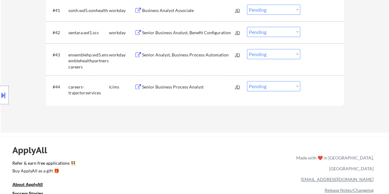
scroll to position [1188, 0]
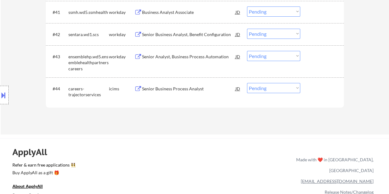
click at [313, 58] on div at bounding box center [322, 56] width 27 height 11
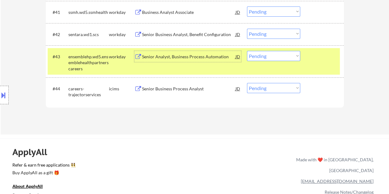
click at [195, 56] on div "Senior Analyst, Business Process Automation" at bounding box center [188, 57] width 93 height 6
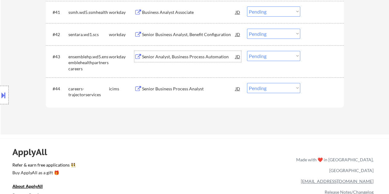
click at [312, 61] on div at bounding box center [322, 56] width 27 height 11
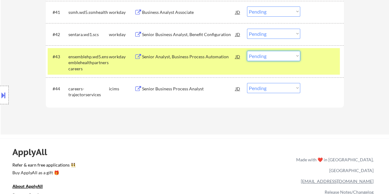
drag, startPoint x: 293, startPoint y: 57, endPoint x: 292, endPoint y: 61, distance: 4.4
click at [293, 57] on select "Choose an option... Pending Applied Excluded (Questions) Excluded (Expired) Exc…" at bounding box center [273, 56] width 53 height 10
click at [247, 51] on select "Choose an option... Pending Applied Excluded (Questions) Excluded (Expired) Exc…" at bounding box center [273, 56] width 53 height 10
select select ""pending""
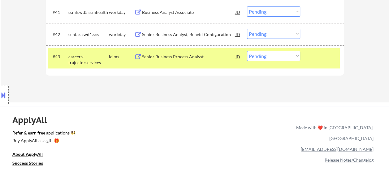
click at [312, 55] on div at bounding box center [322, 56] width 27 height 11
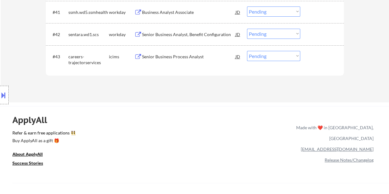
scroll to position [1126, 0]
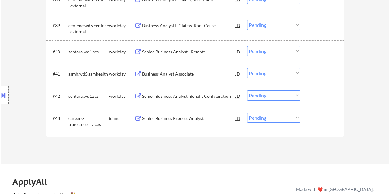
click at [328, 104] on div "#42 sentara.wd1.scs workday Senior Business Analyst, Benefit Configuration JD C…" at bounding box center [194, 96] width 292 height 17
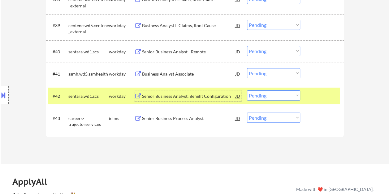
click at [182, 99] on div "Senior Business Analyst, Benefit Configuration" at bounding box center [188, 96] width 93 height 6
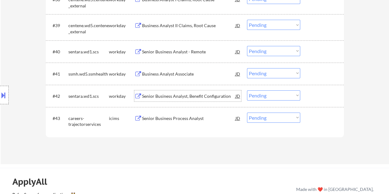
click at [310, 96] on div at bounding box center [322, 96] width 27 height 11
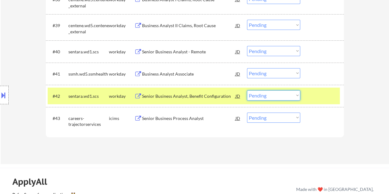
click at [296, 93] on select "Choose an option... Pending Applied Excluded (Questions) Excluded (Expired) Exc…" at bounding box center [273, 96] width 53 height 10
click at [320, 98] on div at bounding box center [322, 96] width 27 height 11
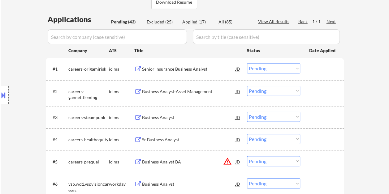
scroll to position [155, 0]
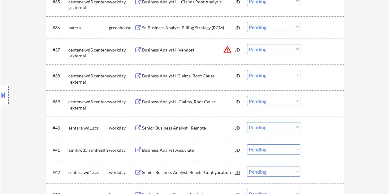
scroll to position [1050, 0]
click at [315, 125] on div at bounding box center [322, 128] width 27 height 11
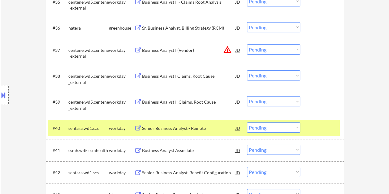
click at [164, 125] on div "Senior Business Analyst - Remote" at bounding box center [188, 128] width 93 height 6
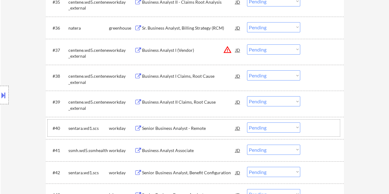
click at [309, 128] on div at bounding box center [322, 128] width 27 height 11
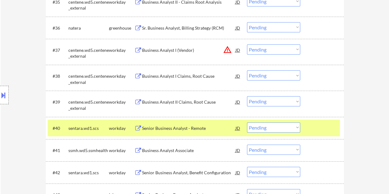
click at [298, 125] on select "Choose an option... Pending Applied Excluded (Questions) Excluded (Expired) Exc…" at bounding box center [273, 128] width 53 height 10
click at [247, 123] on select "Choose an option... Pending Applied Excluded (Questions) Excluded (Expired) Exc…" at bounding box center [273, 128] width 53 height 10
select select ""pending""
click at [314, 130] on div at bounding box center [322, 128] width 27 height 11
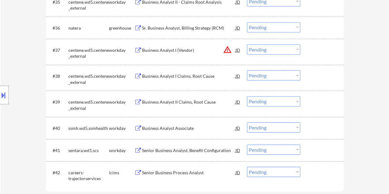
click at [307, 151] on div "#41 sentara.wd1.scs workday Senior Business Analyst, Benefit Configuration JD C…" at bounding box center [194, 150] width 292 height 17
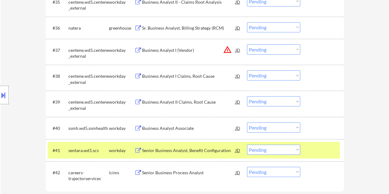
click at [221, 153] on div "Senior Business Analyst, Benefit Configuration" at bounding box center [188, 151] width 93 height 6
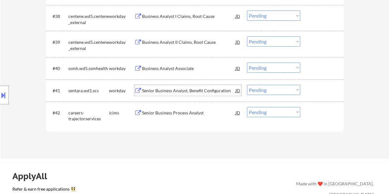
scroll to position [1111, 0]
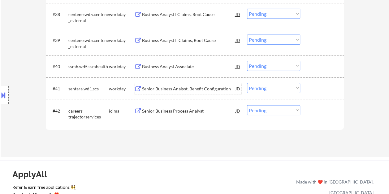
click at [319, 89] on div at bounding box center [322, 88] width 27 height 11
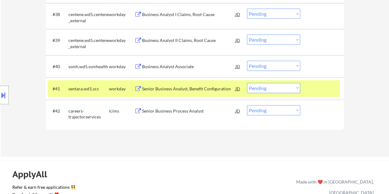
click at [294, 85] on select "Choose an option... Pending Applied Excluded (Questions) Excluded (Expired) Exc…" at bounding box center [273, 88] width 53 height 10
click at [247, 83] on select "Choose an option... Pending Applied Excluded (Questions) Excluded (Expired) Exc…" at bounding box center [273, 88] width 53 height 10
select select ""pending""
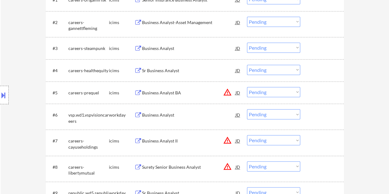
scroll to position [216, 0]
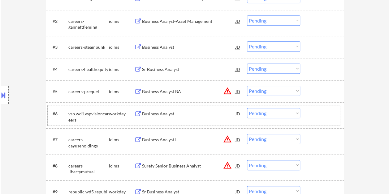
drag, startPoint x: 325, startPoint y: 111, endPoint x: 284, endPoint y: 113, distance: 41.7
click at [325, 112] on div at bounding box center [322, 113] width 27 height 11
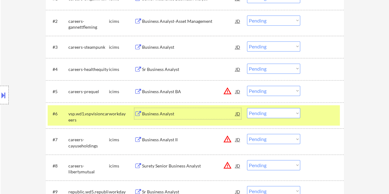
click at [156, 109] on div "Business Analyst" at bounding box center [188, 113] width 93 height 11
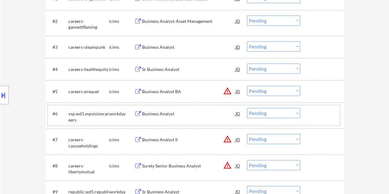
drag, startPoint x: 322, startPoint y: 113, endPoint x: 304, endPoint y: 115, distance: 18.1
click at [322, 113] on div at bounding box center [322, 113] width 27 height 11
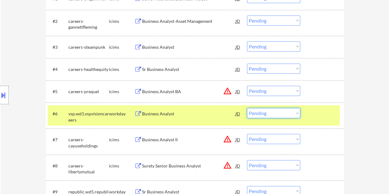
click at [292, 112] on select "Choose an option... Pending Applied Excluded (Questions) Excluded (Expired) Exc…" at bounding box center [273, 113] width 53 height 10
click at [247, 108] on select "Choose an option... Pending Applied Excluded (Questions) Excluded (Expired) Exc…" at bounding box center [273, 113] width 53 height 10
click at [312, 117] on div at bounding box center [322, 113] width 27 height 11
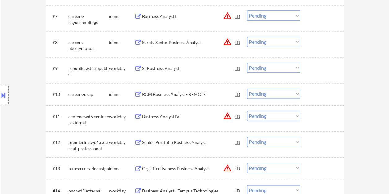
scroll to position [309, 0]
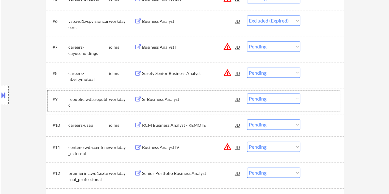
click at [309, 100] on div at bounding box center [322, 99] width 27 height 11
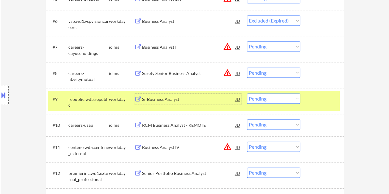
click at [177, 94] on div "Sr Business Analyst" at bounding box center [188, 99] width 93 height 11
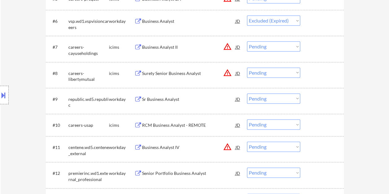
select select ""pending""
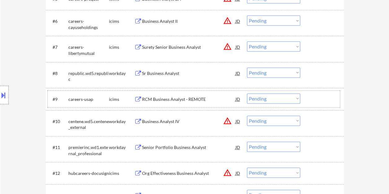
click at [316, 101] on div at bounding box center [322, 99] width 27 height 11
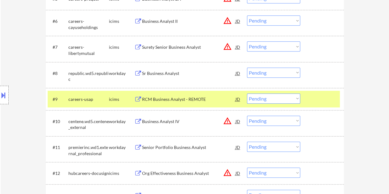
click at [291, 97] on select "Choose an option... Pending Applied Excluded (Questions) Excluded (Expired) Exc…" at bounding box center [273, 99] width 53 height 10
click at [247, 94] on select "Choose an option... Pending Applied Excluded (Questions) Excluded (Expired) Exc…" at bounding box center [273, 99] width 53 height 10
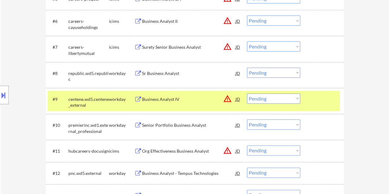
click at [314, 90] on div "#9 centene.wd5.centene_external workday Business Analyst IV JD warning_amber Ch…" at bounding box center [195, 101] width 298 height 26
click at [308, 104] on div "#9 centene.wd5.centene_external workday Business Analyst IV JD warning_amber Ch…" at bounding box center [194, 101] width 292 height 20
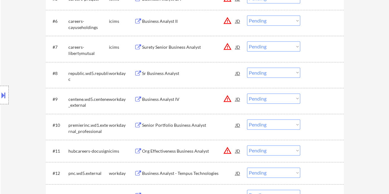
click at [298, 98] on select "Choose an option... Pending Applied Excluded (Questions) Excluded (Expired) Exc…" at bounding box center [273, 99] width 53 height 10
click at [247, 94] on select "Choose an option... Pending Applied Excluded (Questions) Excluded (Expired) Exc…" at bounding box center [273, 99] width 53 height 10
select select ""pending""
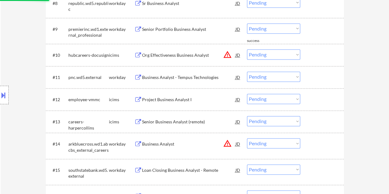
scroll to position [402, 0]
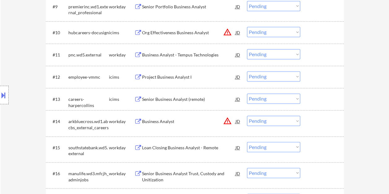
click at [330, 53] on div at bounding box center [322, 54] width 27 height 11
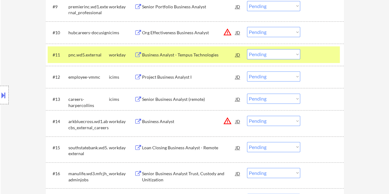
click at [216, 57] on div "Business Analyst - Tempus Technologies" at bounding box center [188, 55] width 93 height 6
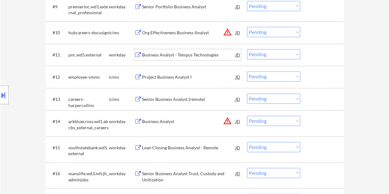
click at [303, 52] on div "#11 pnc.wd5.external workday Business Analyst - Tempus Technologies JD warning_…" at bounding box center [194, 54] width 292 height 17
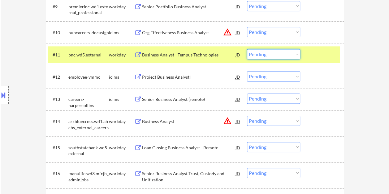
drag, startPoint x: 296, startPoint y: 54, endPoint x: 295, endPoint y: 60, distance: 6.3
click at [296, 54] on select "Choose an option... Pending Applied Excluded (Questions) Excluded (Expired) Exc…" at bounding box center [273, 54] width 53 height 10
click at [247, 49] on select "Choose an option... Pending Applied Excluded (Questions) Excluded (Expired) Exc…" at bounding box center [273, 54] width 53 height 10
select select ""pending""
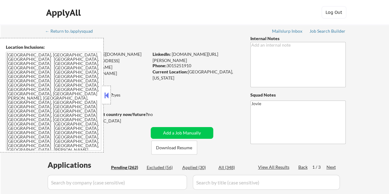
click at [104, 94] on button at bounding box center [106, 95] width 7 height 9
click at [106, 93] on button at bounding box center [106, 95] width 7 height 9
select select ""pending""
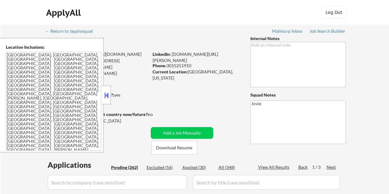
select select ""pending""
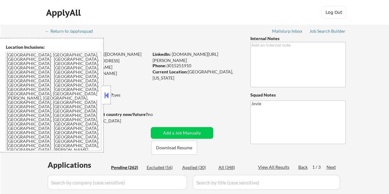
select select ""pending""
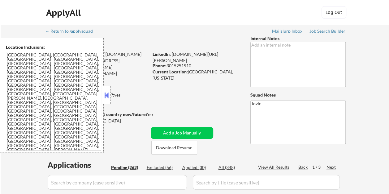
select select ""pending""
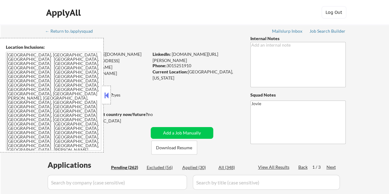
select select ""pending""
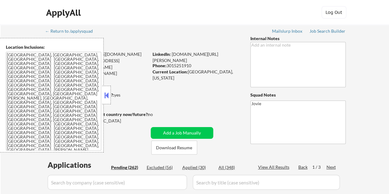
select select ""pending""
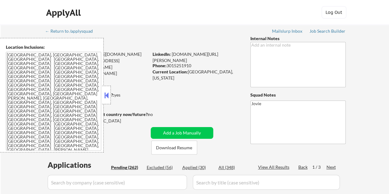
select select ""pending""
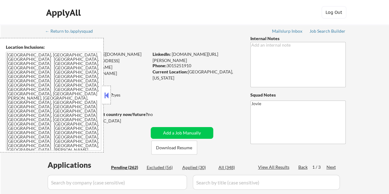
select select ""pending""
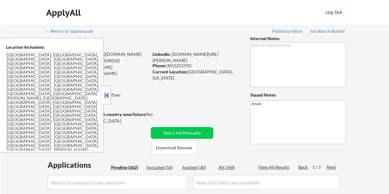
select select ""pending""
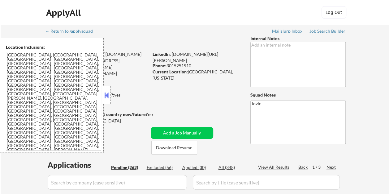
select select ""pending""
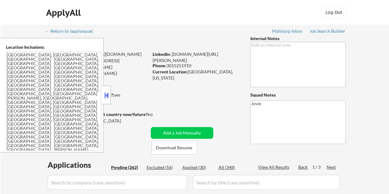
select select ""pending""
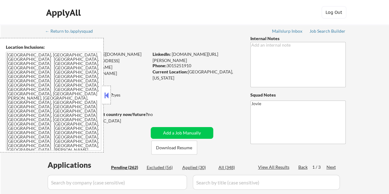
select select ""pending""
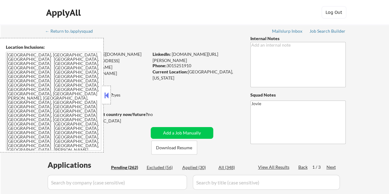
select select ""pending""
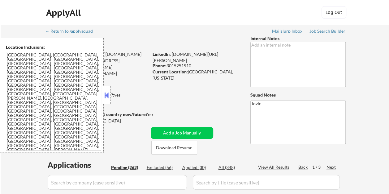
select select ""pending""
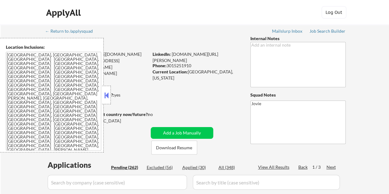
select select ""pending""
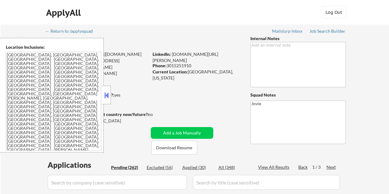
select select ""pending""
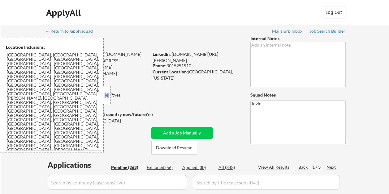
select select ""pending""
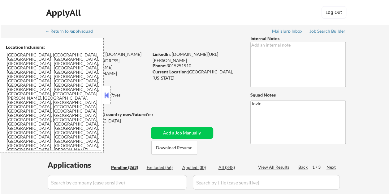
select select ""pending""
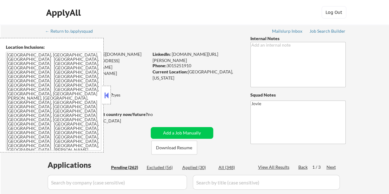
select select ""pending""
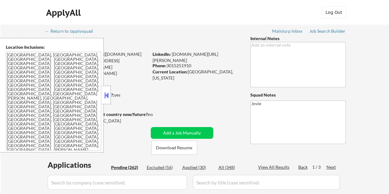
select select ""pending""
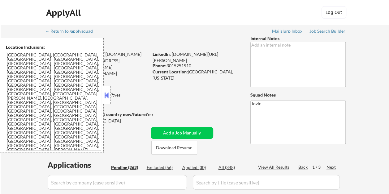
select select ""pending""
click at [108, 94] on button at bounding box center [106, 95] width 7 height 9
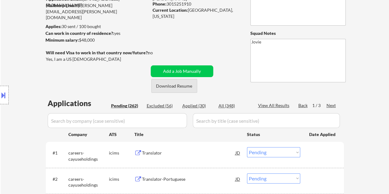
click at [160, 83] on button "Download Resume" at bounding box center [174, 86] width 46 height 14
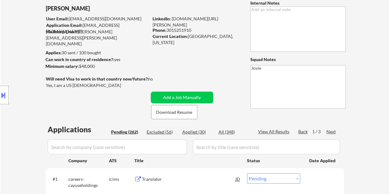
scroll to position [31, 0]
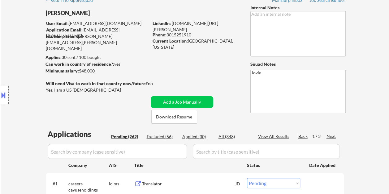
drag, startPoint x: 232, startPoint y: 1, endPoint x: 231, endPoint y: 5, distance: 3.9
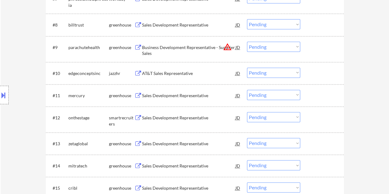
scroll to position [402, 0]
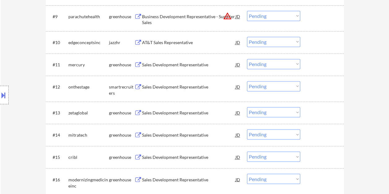
click at [316, 63] on div at bounding box center [322, 64] width 27 height 11
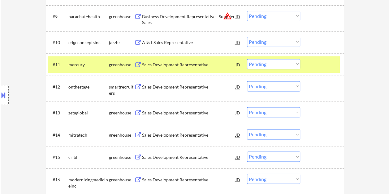
click at [313, 63] on div at bounding box center [322, 64] width 27 height 11
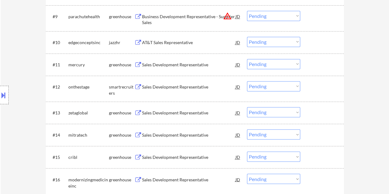
click at [310, 88] on div at bounding box center [322, 86] width 27 height 11
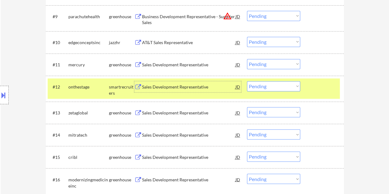
click at [153, 87] on div "Sales Development Representative" at bounding box center [188, 87] width 93 height 6
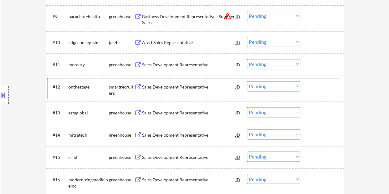
click at [312, 83] on div at bounding box center [322, 86] width 27 height 11
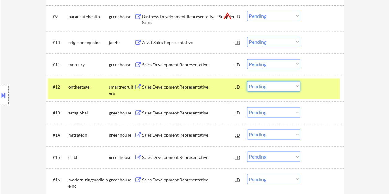
click at [294, 90] on select "Choose an option... Pending Applied Excluded (Questions) Excluded (Expired) Exc…" at bounding box center [273, 86] width 53 height 10
click at [247, 81] on select "Choose an option... Pending Applied Excluded (Questions) Excluded (Expired) Exc…" at bounding box center [273, 86] width 53 height 10
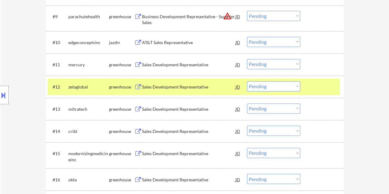
click at [331, 86] on div at bounding box center [322, 86] width 27 height 11
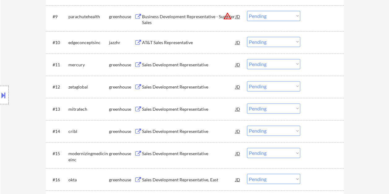
scroll to position [433, 0]
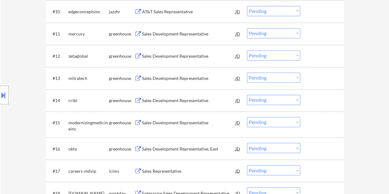
click at [321, 57] on div at bounding box center [322, 55] width 27 height 11
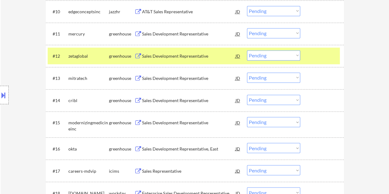
click at [188, 56] on div "Sales Development Representative" at bounding box center [188, 56] width 93 height 6
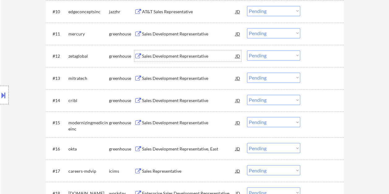
click at [317, 50] on div "#12 zetaglobal greenhouse Sales Development Representative JD Choose an option.…" at bounding box center [194, 56] width 292 height 17
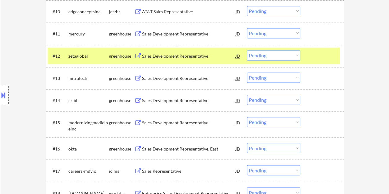
click at [299, 56] on select "Choose an option... Pending Applied Excluded (Questions) Excluded (Expired) Exc…" at bounding box center [273, 55] width 53 height 10
click at [247, 50] on select "Choose an option... Pending Applied Excluded (Questions) Excluded (Expired) Exc…" at bounding box center [273, 55] width 53 height 10
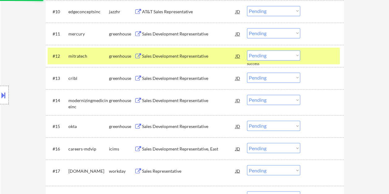
click at [311, 57] on div at bounding box center [322, 55] width 27 height 11
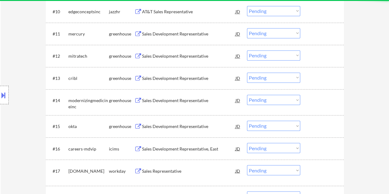
drag, startPoint x: 323, startPoint y: 55, endPoint x: 319, endPoint y: 56, distance: 4.3
click at [323, 54] on div at bounding box center [322, 55] width 27 height 11
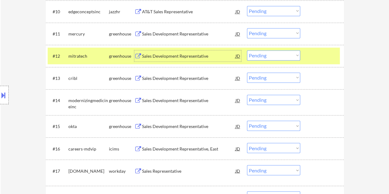
click at [201, 51] on div "Sales Development Representative" at bounding box center [188, 55] width 93 height 11
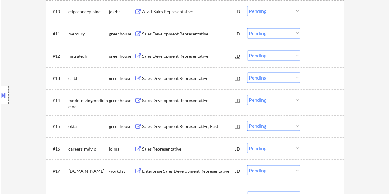
click at [5, 96] on button at bounding box center [3, 95] width 7 height 10
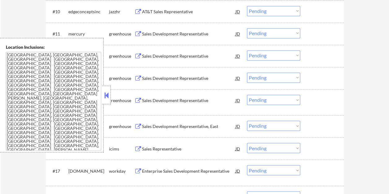
click at [106, 97] on button at bounding box center [106, 95] width 7 height 9
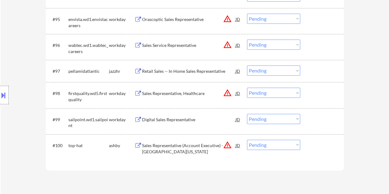
scroll to position [392, 0]
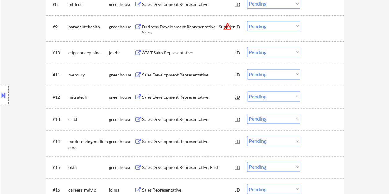
click at [291, 98] on select "Choose an option... Pending Applied Excluded (Questions) Excluded (Expired) Exc…" at bounding box center [273, 96] width 53 height 10
click at [247, 91] on select "Choose an option... Pending Applied Excluded (Questions) Excluded (Expired) Exc…" at bounding box center [273, 96] width 53 height 10
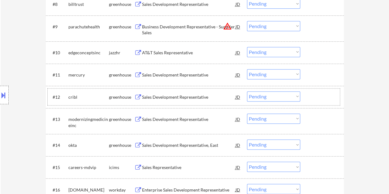
click at [320, 99] on div at bounding box center [322, 96] width 27 height 11
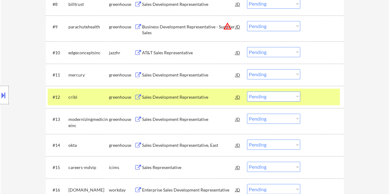
click at [196, 93] on div "Sales Development Representative" at bounding box center [188, 96] width 93 height 11
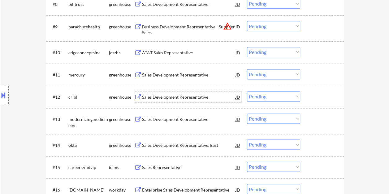
click at [322, 100] on div at bounding box center [322, 96] width 27 height 11
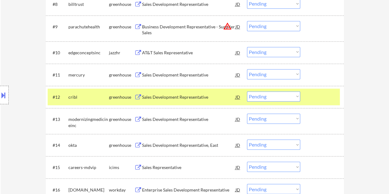
click at [294, 96] on select "Choose an option... Pending Applied Excluded (Questions) Excluded (Expired) Exc…" at bounding box center [273, 96] width 53 height 10
click at [247, 91] on select "Choose an option... Pending Applied Excluded (Questions) Excluded (Expired) Exc…" at bounding box center [273, 96] width 53 height 10
select select ""pending""
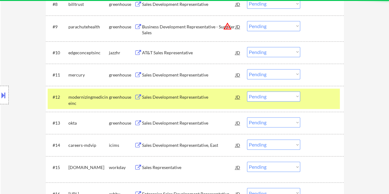
click at [312, 92] on div at bounding box center [322, 96] width 27 height 11
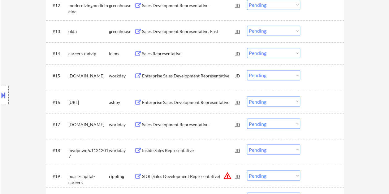
scroll to position [484, 0]
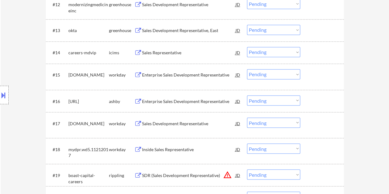
click at [327, 100] on div at bounding box center [322, 101] width 27 height 11
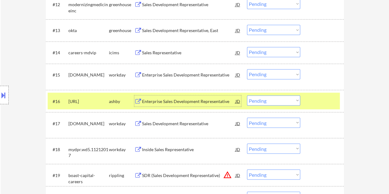
click at [225, 100] on div "Enterprise Sales Development Representative" at bounding box center [188, 101] width 93 height 6
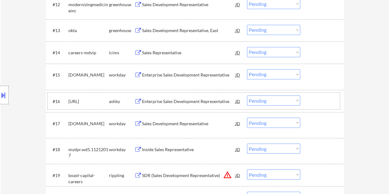
click at [307, 103] on div "#16 vic.ai ashby Enterprise Sales Development Representative JD Choose an optio…" at bounding box center [194, 101] width 292 height 17
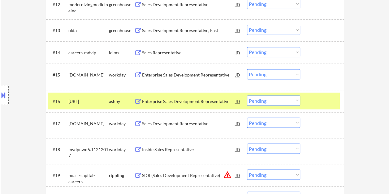
click at [294, 101] on select "Choose an option... Pending Applied Excluded (Questions) Excluded (Expired) Exc…" at bounding box center [273, 101] width 53 height 10
click at [247, 96] on select "Choose an option... Pending Applied Excluded (Questions) Excluded (Expired) Exc…" at bounding box center [273, 101] width 53 height 10
select select ""pending""
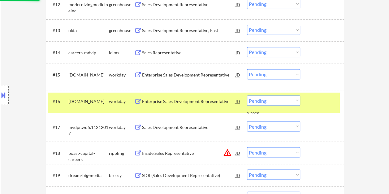
click at [309, 104] on div at bounding box center [322, 101] width 27 height 11
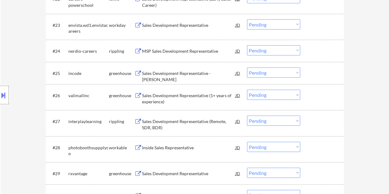
scroll to position [732, 0]
click at [322, 91] on div at bounding box center [322, 95] width 27 height 11
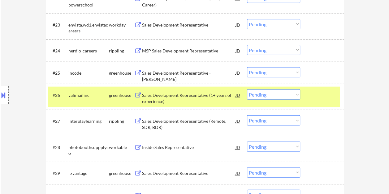
click at [204, 96] on div "Sales Development Representative (1+ years of experience)" at bounding box center [188, 98] width 93 height 12
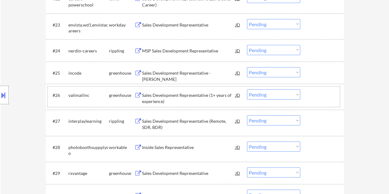
click at [311, 99] on div at bounding box center [322, 95] width 27 height 11
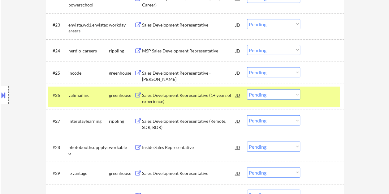
click at [296, 97] on select "Choose an option... Pending Applied Excluded (Questions) Excluded (Expired) Exc…" at bounding box center [273, 95] width 53 height 10
click at [247, 90] on select "Choose an option... Pending Applied Excluded (Questions) Excluded (Expired) Exc…" at bounding box center [273, 95] width 53 height 10
click at [310, 95] on div "[DATE]" at bounding box center [322, 95] width 27 height 6
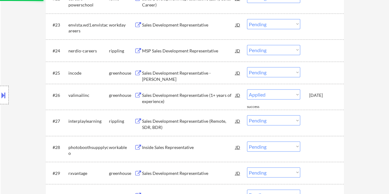
select select ""pending""
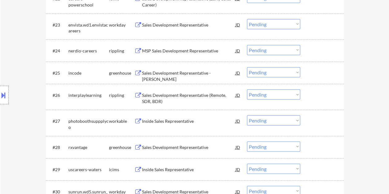
click at [323, 122] on div at bounding box center [322, 121] width 27 height 11
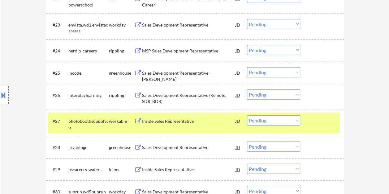
click at [193, 119] on div "Inside Sales Representative" at bounding box center [188, 121] width 93 height 6
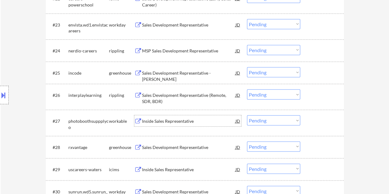
drag, startPoint x: 324, startPoint y: 120, endPoint x: 316, endPoint y: 121, distance: 7.8
click at [324, 120] on div at bounding box center [322, 121] width 27 height 11
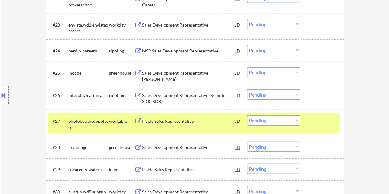
click at [293, 121] on select "Choose an option... Pending Applied Excluded (Questions) Excluded (Expired) Exc…" at bounding box center [273, 121] width 53 height 10
click at [247, 116] on select "Choose an option... Pending Applied Excluded (Questions) Excluded (Expired) Exc…" at bounding box center [273, 121] width 53 height 10
select select ""pending""
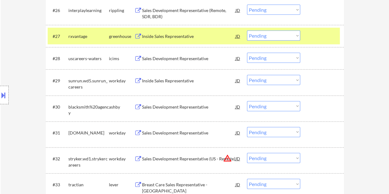
scroll to position [824, 0]
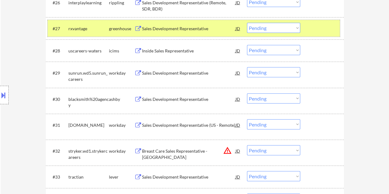
click at [310, 31] on div at bounding box center [322, 28] width 27 height 11
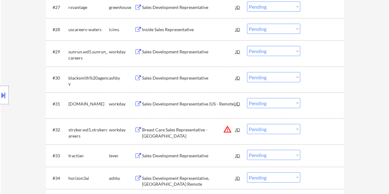
scroll to position [855, 0]
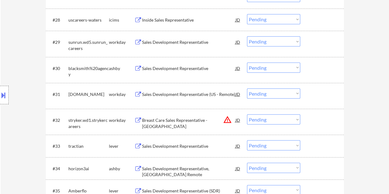
click at [309, 167] on div at bounding box center [322, 168] width 27 height 11
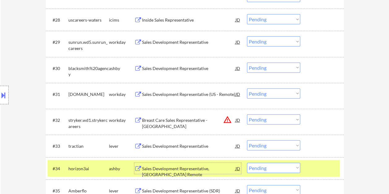
click at [196, 168] on div "Sales Development Representative, [GEOGRAPHIC_DATA] Remote" at bounding box center [188, 172] width 93 height 12
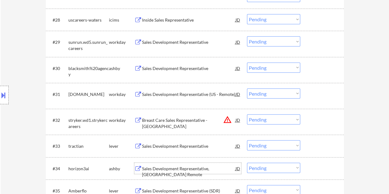
click at [330, 164] on div at bounding box center [322, 168] width 27 height 11
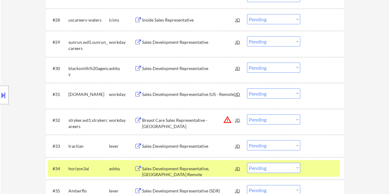
click at [298, 168] on select "Choose an option... Pending Applied Excluded (Questions) Excluded (Expired) Exc…" at bounding box center [273, 168] width 53 height 10
click at [247, 163] on select "Choose an option... Pending Applied Excluded (Questions) Excluded (Expired) Exc…" at bounding box center [273, 168] width 53 height 10
select select ""pending""
click at [323, 171] on div at bounding box center [322, 168] width 27 height 11
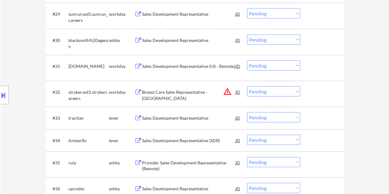
scroll to position [886, 0]
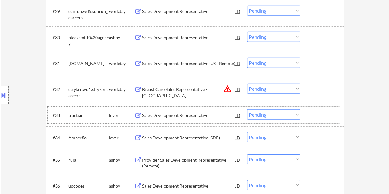
drag, startPoint x: 318, startPoint y: 116, endPoint x: 197, endPoint y: 135, distance: 122.6
click at [317, 116] on div at bounding box center [322, 115] width 27 height 11
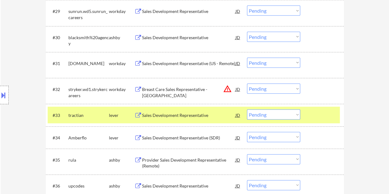
click at [155, 110] on div "Sales Development Representative" at bounding box center [188, 115] width 93 height 11
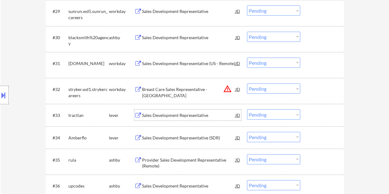
click at [317, 116] on div at bounding box center [322, 115] width 27 height 11
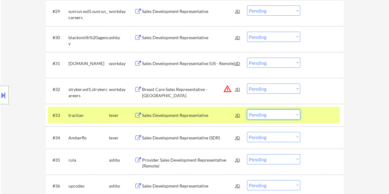
click at [297, 116] on select "Choose an option... Pending Applied Excluded (Questions) Excluded (Expired) Exc…" at bounding box center [273, 115] width 53 height 10
click at [247, 110] on select "Choose an option... Pending Applied Excluded (Questions) Excluded (Expired) Exc…" at bounding box center [273, 115] width 53 height 10
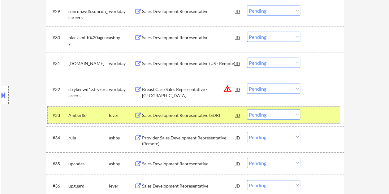
click at [315, 118] on div at bounding box center [322, 115] width 27 height 11
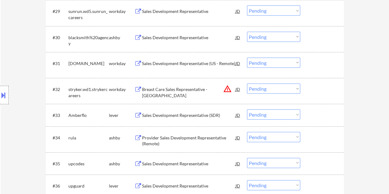
click at [320, 116] on div at bounding box center [322, 115] width 27 height 11
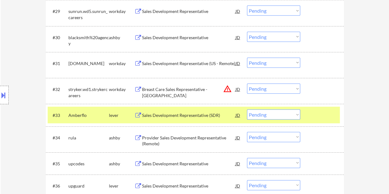
click at [196, 115] on div "Sales Development Representative (SDR)" at bounding box center [188, 116] width 93 height 6
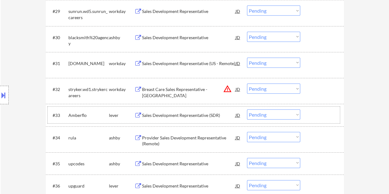
click at [310, 115] on div at bounding box center [322, 115] width 27 height 11
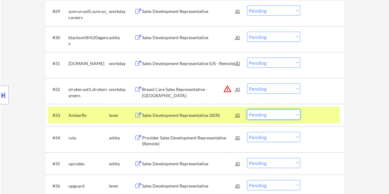
click at [292, 115] on select "Choose an option... Pending Applied Excluded (Questions) Excluded (Expired) Exc…" at bounding box center [273, 115] width 53 height 10
click at [247, 110] on select "Choose an option... Pending Applied Excluded (Questions) Excluded (Expired) Exc…" at bounding box center [273, 115] width 53 height 10
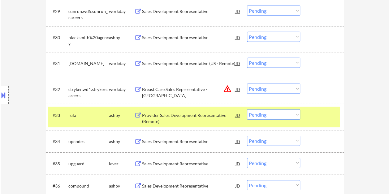
click at [318, 112] on div at bounding box center [322, 115] width 27 height 11
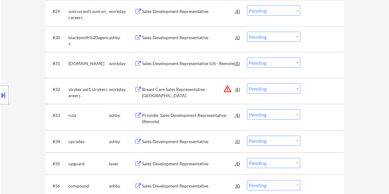
click at [314, 116] on div at bounding box center [322, 115] width 27 height 11
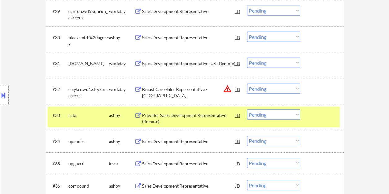
click at [170, 123] on div "Provider Sales Development Representative (Remote)" at bounding box center [188, 119] width 93 height 12
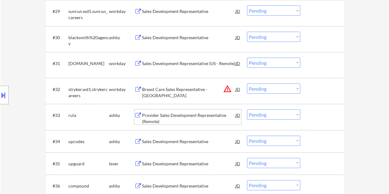
click at [307, 117] on div "#33 rula ashby Provider Sales Development Representative (Remote) JD warning_am…" at bounding box center [194, 117] width 292 height 20
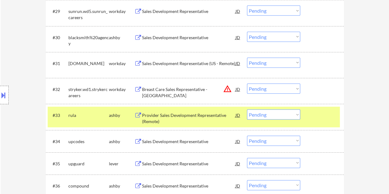
click at [300, 115] on div "#33 rula ashby Provider Sales Development Representative (Remote) JD warning_am…" at bounding box center [194, 117] width 292 height 20
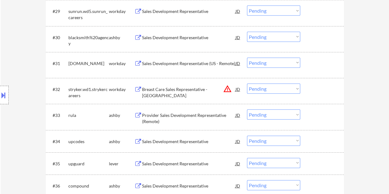
click at [314, 118] on div at bounding box center [322, 115] width 27 height 11
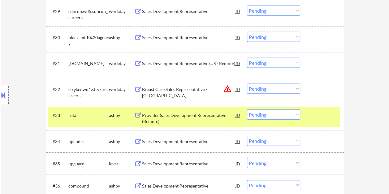
click at [296, 116] on select "Choose an option... Pending Applied Excluded (Questions) Excluded (Expired) Exc…" at bounding box center [273, 115] width 53 height 10
click at [247, 110] on select "Choose an option... Pending Applied Excluded (Questions) Excluded (Expired) Exc…" at bounding box center [273, 115] width 53 height 10
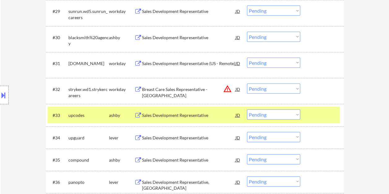
click at [312, 115] on div at bounding box center [322, 115] width 27 height 11
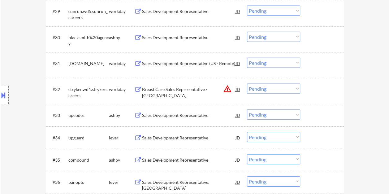
drag, startPoint x: 319, startPoint y: 110, endPoint x: 199, endPoint y: 111, distance: 119.9
click at [319, 110] on div at bounding box center [322, 115] width 27 height 11
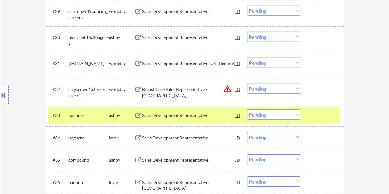
click at [186, 112] on div "Sales Development Representative" at bounding box center [188, 115] width 93 height 11
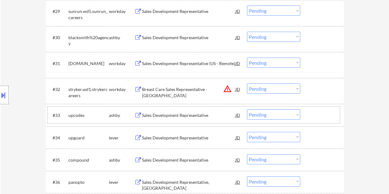
click at [313, 114] on div at bounding box center [322, 115] width 27 height 11
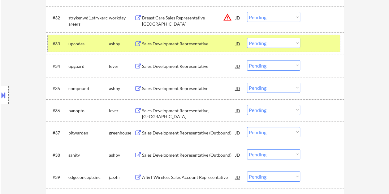
scroll to position [958, 0]
click at [290, 42] on select "Choose an option... Pending Applied Excluded (Questions) Excluded (Expired) Exc…" at bounding box center [273, 43] width 53 height 10
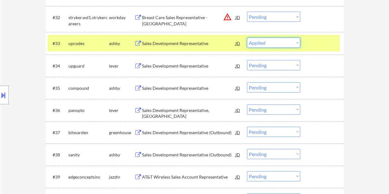
click at [247, 38] on select "Choose an option... Pending Applied Excluded (Questions) Excluded (Expired) Exc…" at bounding box center [273, 43] width 53 height 10
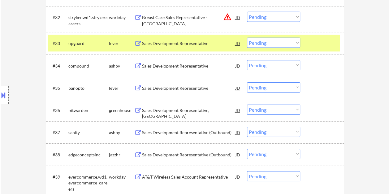
click at [312, 43] on div at bounding box center [322, 43] width 27 height 11
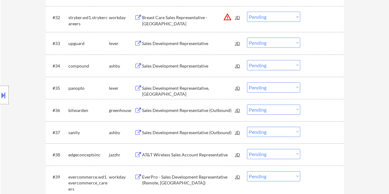
click at [316, 41] on div at bounding box center [322, 43] width 27 height 11
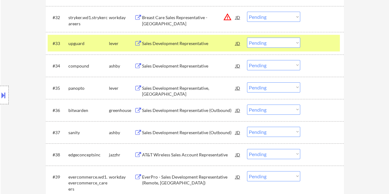
click at [162, 46] on div "Sales Development Representative" at bounding box center [188, 43] width 93 height 6
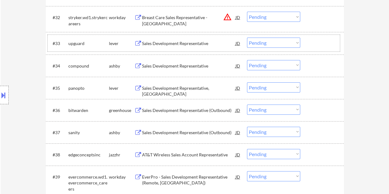
click at [312, 42] on div at bounding box center [322, 43] width 27 height 11
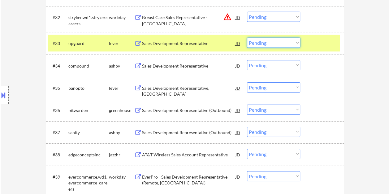
click at [294, 44] on select "Choose an option... Pending Applied Excluded (Questions) Excluded (Expired) Exc…" at bounding box center [273, 43] width 53 height 10
click at [247, 38] on select "Choose an option... Pending Applied Excluded (Questions) Excluded (Expired) Exc…" at bounding box center [273, 43] width 53 height 10
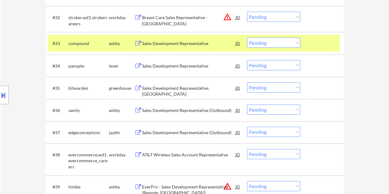
click at [311, 46] on div at bounding box center [322, 43] width 27 height 11
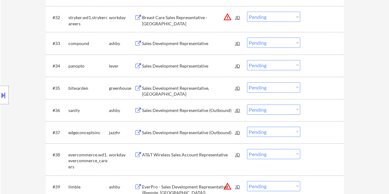
click at [318, 41] on div at bounding box center [322, 43] width 27 height 11
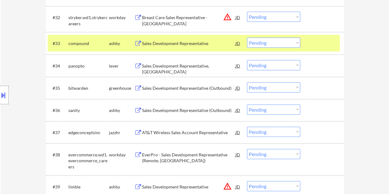
click at [195, 46] on div "Sales Development Representative" at bounding box center [188, 43] width 93 height 6
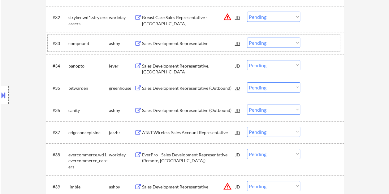
drag, startPoint x: 322, startPoint y: 37, endPoint x: 306, endPoint y: 42, distance: 17.0
click at [322, 37] on div "#33 compound ashby Sales Development Representative JD warning_amber Choose an …" at bounding box center [194, 43] width 292 height 17
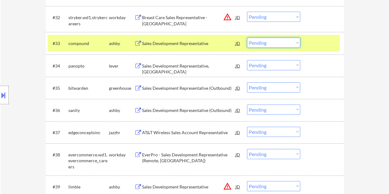
click at [297, 44] on select "Choose an option... Pending Applied Excluded (Questions) Excluded (Expired) Exc…" at bounding box center [273, 43] width 53 height 10
click at [247, 38] on select "Choose an option... Pending Applied Excluded (Questions) Excluded (Expired) Exc…" at bounding box center [273, 43] width 53 height 10
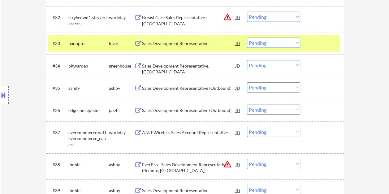
click at [307, 43] on div "#33 panopto lever Sales Development Representative JD warning_amber Choose an o…" at bounding box center [194, 43] width 292 height 17
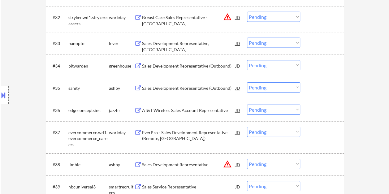
click at [309, 50] on div "#33 panopto lever Sales Development Representative, Americas JD warning_amber C…" at bounding box center [194, 43] width 292 height 17
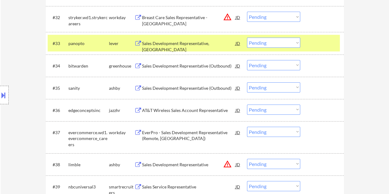
click at [205, 40] on div "Sales Development Representative, [GEOGRAPHIC_DATA]" at bounding box center [188, 43] width 93 height 11
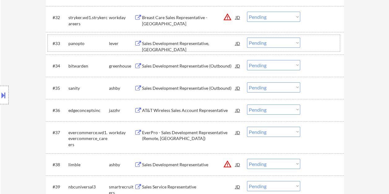
click at [318, 49] on div "#33 panopto lever Sales Development Representative, Americas JD warning_amber C…" at bounding box center [194, 43] width 292 height 17
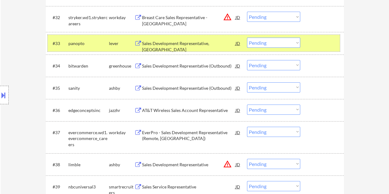
click at [294, 44] on select "Choose an option... Pending Applied Excluded (Questions) Excluded (Expired) Exc…" at bounding box center [273, 43] width 53 height 10
click at [247, 38] on select "Choose an option... Pending Applied Excluded (Questions) Excluded (Expired) Exc…" at bounding box center [273, 43] width 53 height 10
select select ""pending""
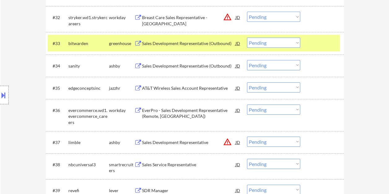
click at [309, 44] on div at bounding box center [322, 43] width 27 height 11
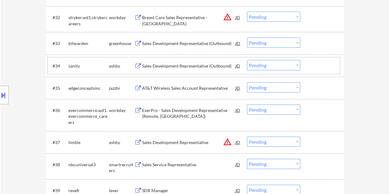
click at [308, 70] on div "#34 sanity ashby Sales Development Representative (Outbound) JD warning_amber C…" at bounding box center [194, 65] width 292 height 17
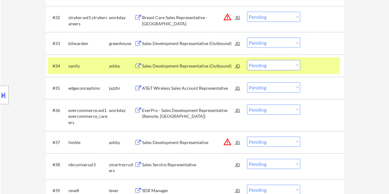
click at [178, 67] on div "Sales Development Representative (Outbound)" at bounding box center [188, 66] width 93 height 6
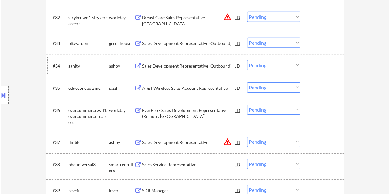
click at [305, 64] on div "#34 sanity ashby Sales Development Representative (Outbound) JD warning_amber C…" at bounding box center [194, 65] width 292 height 17
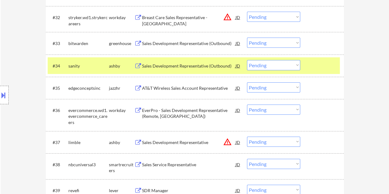
click at [295, 64] on select "Choose an option... Pending Applied Excluded (Questions) Excluded (Expired) Exc…" at bounding box center [273, 65] width 53 height 10
click at [247, 60] on select "Choose an option... Pending Applied Excluded (Questions) Excluded (Expired) Exc…" at bounding box center [273, 65] width 53 height 10
select select ""pending""
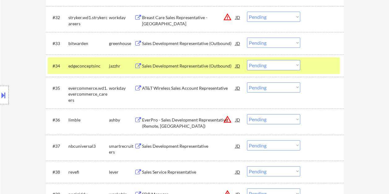
click at [310, 62] on div at bounding box center [322, 65] width 27 height 11
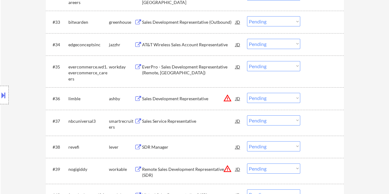
scroll to position [989, 0]
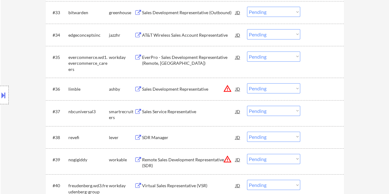
click at [324, 85] on div at bounding box center [322, 88] width 27 height 11
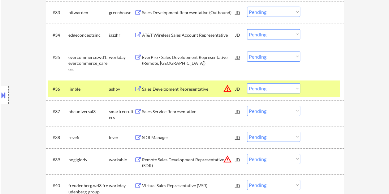
click at [203, 92] on div "Sales Development Representative" at bounding box center [188, 89] width 93 height 6
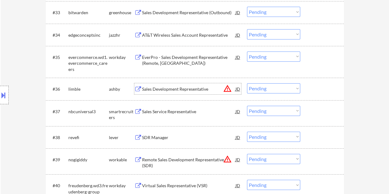
drag, startPoint x: 319, startPoint y: 88, endPoint x: 297, endPoint y: 91, distance: 21.9
click at [319, 87] on div at bounding box center [322, 88] width 27 height 11
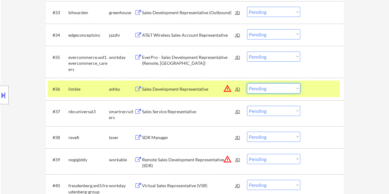
click at [292, 91] on select "Choose an option... Pending Applied Excluded (Questions) Excluded (Expired) Exc…" at bounding box center [273, 88] width 53 height 10
click at [247, 83] on select "Choose an option... Pending Applied Excluded (Questions) Excluded (Expired) Exc…" at bounding box center [273, 88] width 53 height 10
select select ""pending""
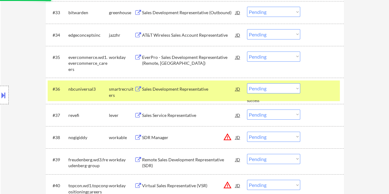
click at [317, 88] on div at bounding box center [322, 88] width 27 height 11
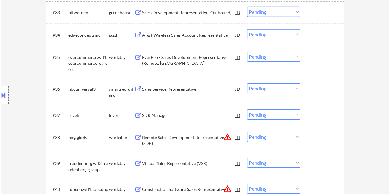
click at [315, 117] on div at bounding box center [322, 115] width 27 height 11
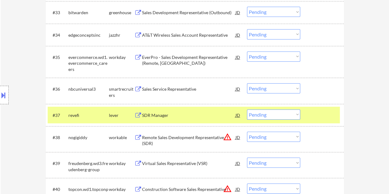
click at [163, 117] on div "SDR Manager" at bounding box center [188, 116] width 93 height 6
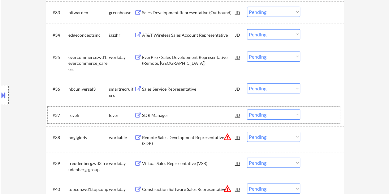
click at [305, 113] on div "#37 revefi lever SDR Manager JD warning_amber Choose an option... Pending Appli…" at bounding box center [194, 115] width 292 height 17
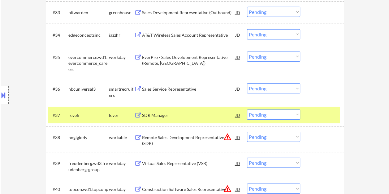
click at [295, 114] on select "Choose an option... Pending Applied Excluded (Questions) Excluded (Expired) Exc…" at bounding box center [273, 115] width 53 height 10
click at [247, 110] on select "Choose an option... Pending Applied Excluded (Questions) Excluded (Expired) Exc…" at bounding box center [273, 115] width 53 height 10
click at [312, 116] on div at bounding box center [322, 115] width 27 height 11
select select ""pending""
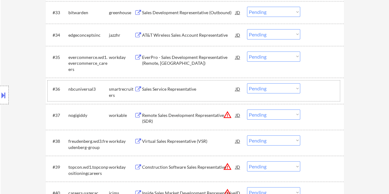
click at [322, 95] on div at bounding box center [322, 88] width 27 height 11
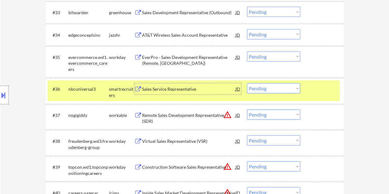
click at [174, 89] on div "Sales Service Representative" at bounding box center [188, 89] width 93 height 6
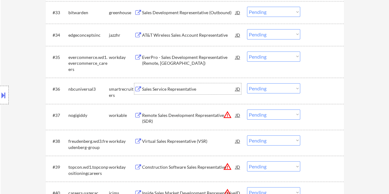
click at [7, 94] on div at bounding box center [4, 95] width 9 height 19
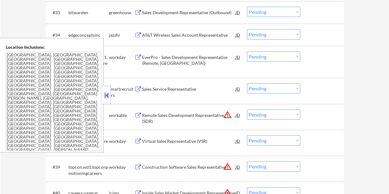
click at [105, 95] on button at bounding box center [106, 95] width 7 height 9
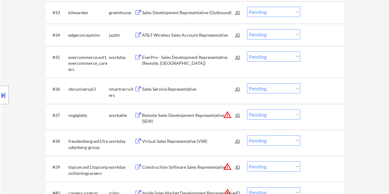
click at [313, 90] on div at bounding box center [322, 88] width 27 height 11
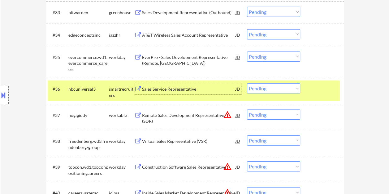
click at [192, 88] on div "Sales Service Representative" at bounding box center [188, 89] width 93 height 6
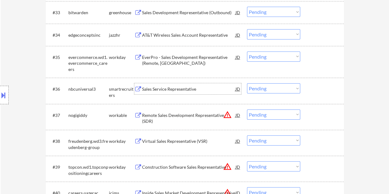
click at [311, 88] on div at bounding box center [322, 88] width 27 height 11
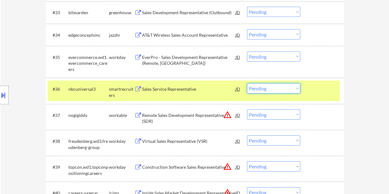
click at [293, 87] on select "Choose an option... Pending Applied Excluded (Questions) Excluded (Expired) Exc…" at bounding box center [273, 88] width 53 height 10
click at [247, 83] on select "Choose an option... Pending Applied Excluded (Questions) Excluded (Expired) Exc…" at bounding box center [273, 88] width 53 height 10
select select ""pending""
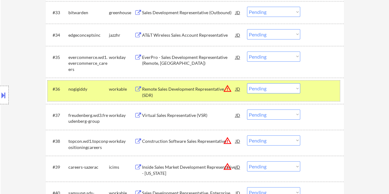
click at [311, 90] on div at bounding box center [322, 88] width 27 height 11
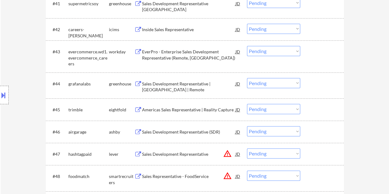
scroll to position [1205, 0]
drag, startPoint x: 316, startPoint y: 132, endPoint x: 273, endPoint y: 127, distance: 43.0
click at [316, 132] on div at bounding box center [322, 131] width 27 height 11
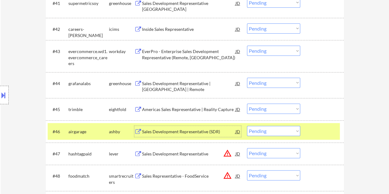
click at [186, 128] on div "Sales Development Representative (SDR)" at bounding box center [188, 131] width 93 height 11
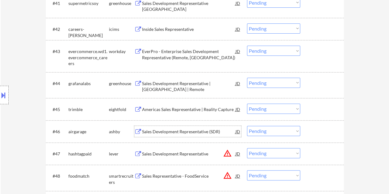
drag, startPoint x: 315, startPoint y: 134, endPoint x: 310, endPoint y: 134, distance: 4.6
click at [314, 134] on div at bounding box center [322, 131] width 27 height 11
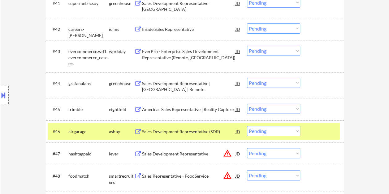
click at [296, 132] on select "Choose an option... Pending Applied Excluded (Questions) Excluded (Expired) Exc…" at bounding box center [273, 131] width 53 height 10
click at [247, 126] on select "Choose an option... Pending Applied Excluded (Questions) Excluded (Expired) Exc…" at bounding box center [273, 131] width 53 height 10
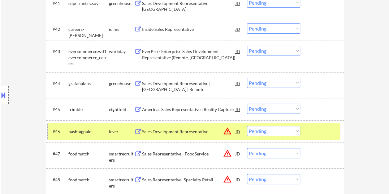
click at [312, 132] on div at bounding box center [322, 131] width 27 height 11
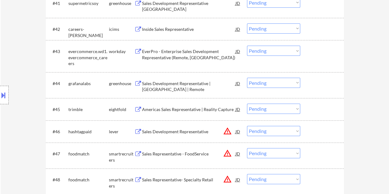
click at [314, 132] on div at bounding box center [322, 131] width 27 height 11
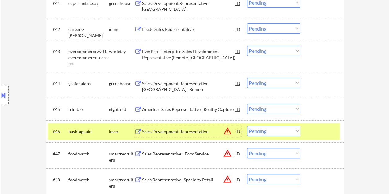
click at [172, 132] on div "Sales Development Representative" at bounding box center [188, 132] width 93 height 6
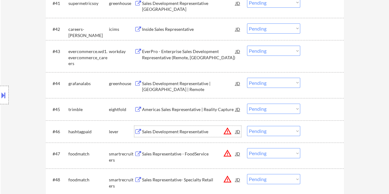
click at [316, 130] on div at bounding box center [322, 131] width 27 height 11
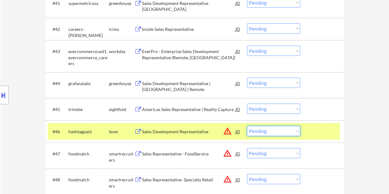
click at [296, 133] on select "Choose an option... Pending Applied Excluded (Questions) Excluded (Expired) Exc…" at bounding box center [273, 131] width 53 height 10
click at [247, 126] on select "Choose an option... Pending Applied Excluded (Questions) Excluded (Expired) Exc…" at bounding box center [273, 131] width 53 height 10
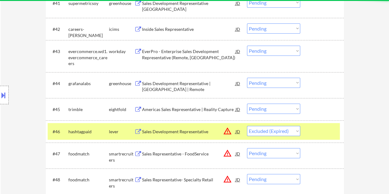
select select ""pending""
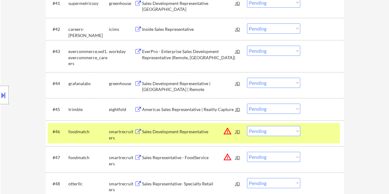
click at [310, 134] on div at bounding box center [322, 131] width 27 height 11
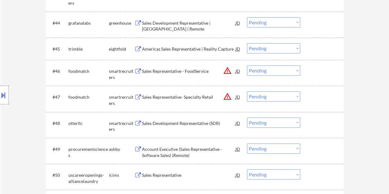
scroll to position [1267, 0]
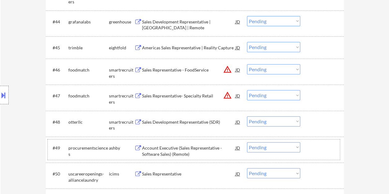
click at [311, 146] on div at bounding box center [322, 147] width 27 height 11
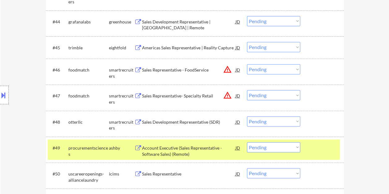
click at [207, 146] on div "Account Executive (Sales Representative - Software Sales) (Remote)" at bounding box center [188, 151] width 93 height 12
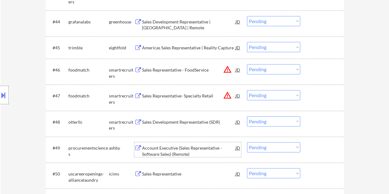
click at [308, 150] on div "#49 procurementsciences ashby Account Executive (Sales Representative - Softwar…" at bounding box center [194, 150] width 292 height 20
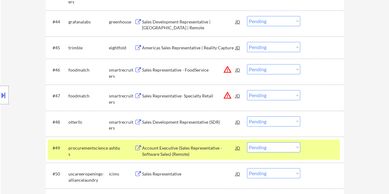
click at [288, 148] on select "Choose an option... Pending Applied Excluded (Questions) Excluded (Expired) Exc…" at bounding box center [273, 147] width 53 height 10
click at [247, 142] on select "Choose an option... Pending Applied Excluded (Questions) Excluded (Expired) Exc…" at bounding box center [273, 147] width 53 height 10
select select ""pending""
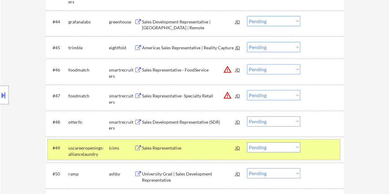
click at [315, 146] on div at bounding box center [322, 147] width 27 height 11
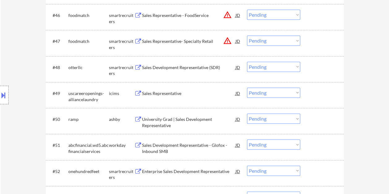
scroll to position [1329, 0]
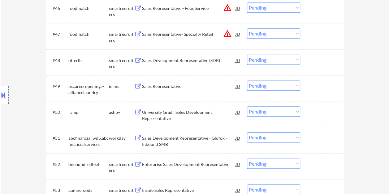
click at [328, 116] on div at bounding box center [322, 112] width 27 height 11
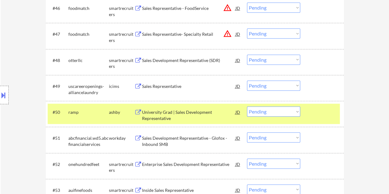
click at [197, 116] on div "University Grad | Sales Development Representative" at bounding box center [188, 115] width 93 height 12
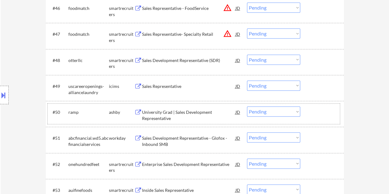
drag, startPoint x: 319, startPoint y: 107, endPoint x: 291, endPoint y: 113, distance: 28.7
click at [320, 107] on div at bounding box center [322, 112] width 27 height 11
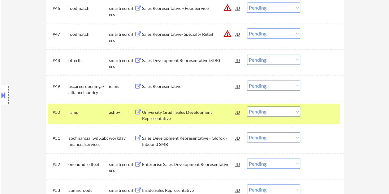
click at [289, 113] on select "Choose an option... Pending Applied Excluded (Questions) Excluded (Expired) Exc…" at bounding box center [273, 112] width 53 height 10
click at [247, 107] on select "Choose an option... Pending Applied Excluded (Questions) Excluded (Expired) Exc…" at bounding box center [273, 112] width 53 height 10
select select ""pending""
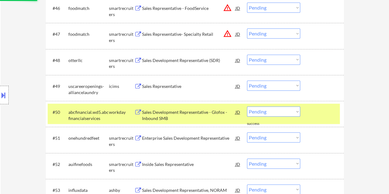
click at [321, 112] on div at bounding box center [322, 112] width 27 height 11
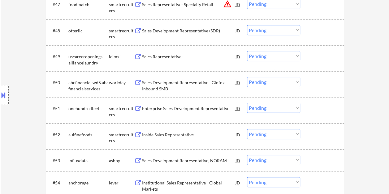
scroll to position [1391, 0]
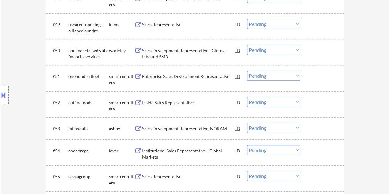
click at [317, 134] on div "#53 influxdata ashby Sales Development Representative, NORAM JD warning_amber C…" at bounding box center [194, 128] width 292 height 17
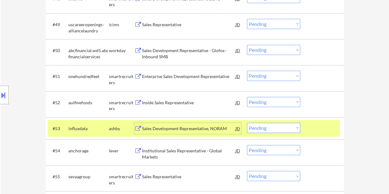
click at [208, 129] on div "Sales Development Representative, NORAM" at bounding box center [188, 129] width 93 height 6
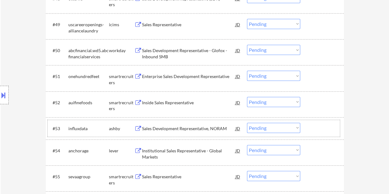
drag, startPoint x: 317, startPoint y: 124, endPoint x: 298, endPoint y: 129, distance: 19.1
click at [317, 124] on div at bounding box center [322, 128] width 27 height 11
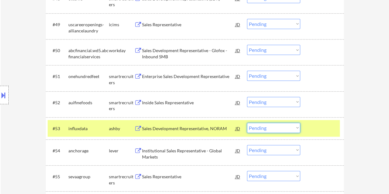
click at [297, 129] on select "Choose an option... Pending Applied Excluded (Questions) Excluded (Expired) Exc…" at bounding box center [273, 128] width 53 height 10
click at [247, 123] on select "Choose an option... Pending Applied Excluded (Questions) Excluded (Expired) Exc…" at bounding box center [273, 128] width 53 height 10
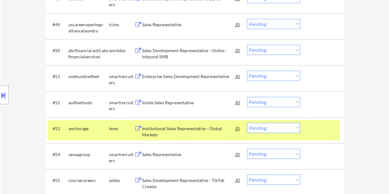
click at [306, 129] on div "#53 anchorage lever Institutional Sales Representative - Global Markets JD warn…" at bounding box center [194, 130] width 292 height 20
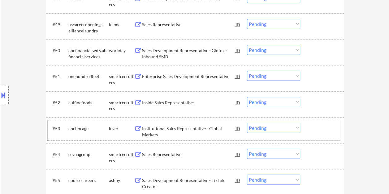
click at [328, 130] on div at bounding box center [322, 128] width 27 height 11
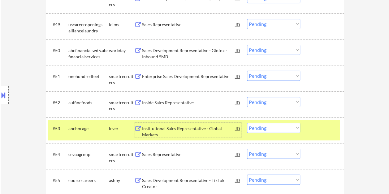
click at [162, 130] on div "Institutional Sales Representative - Global Markets" at bounding box center [188, 132] width 93 height 12
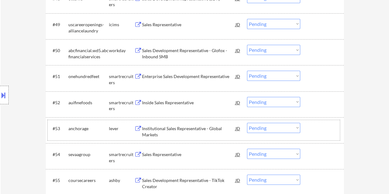
click at [312, 131] on div at bounding box center [322, 128] width 27 height 11
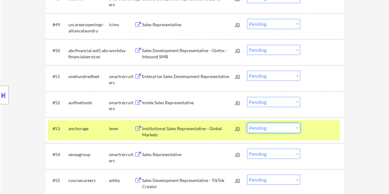
click at [294, 127] on select "Choose an option... Pending Applied Excluded (Questions) Excluded (Expired) Exc…" at bounding box center [273, 128] width 53 height 10
click at [247, 123] on select "Choose an option... Pending Applied Excluded (Questions) Excluded (Expired) Exc…" at bounding box center [273, 128] width 53 height 10
select select ""pending""
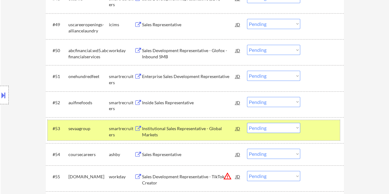
click at [316, 131] on div at bounding box center [322, 128] width 27 height 11
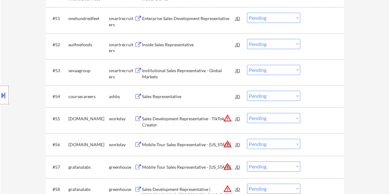
scroll to position [1453, 0]
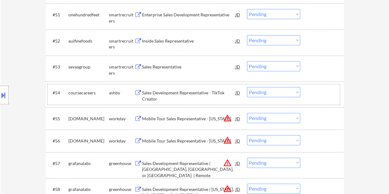
click at [310, 88] on div at bounding box center [322, 92] width 27 height 11
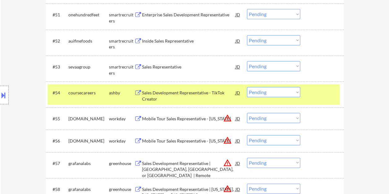
click at [174, 94] on div "Sales Development Representative - TikTok Creator" at bounding box center [188, 96] width 93 height 12
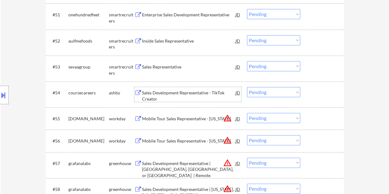
click at [310, 94] on div at bounding box center [322, 92] width 27 height 11
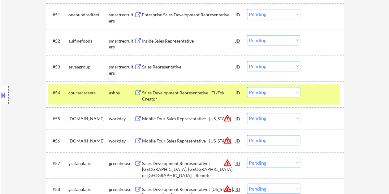
click at [292, 94] on select "Choose an option... Pending Applied Excluded (Questions) Excluded (Expired) Exc…" at bounding box center [273, 92] width 53 height 10
click at [247, 87] on select "Choose an option... Pending Applied Excluded (Questions) Excluded (Expired) Exc…" at bounding box center [273, 92] width 53 height 10
select select ""pending""
click at [316, 98] on div at bounding box center [322, 92] width 27 height 11
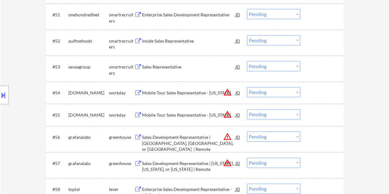
scroll to position [1514, 0]
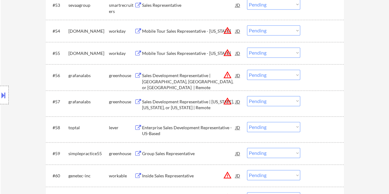
click at [312, 128] on div at bounding box center [322, 127] width 27 height 11
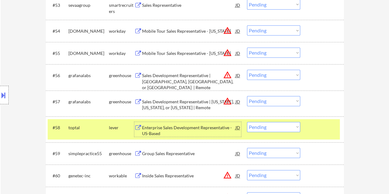
click at [171, 128] on div "Enterprise Sales Development Representative - US-Based" at bounding box center [188, 131] width 93 height 12
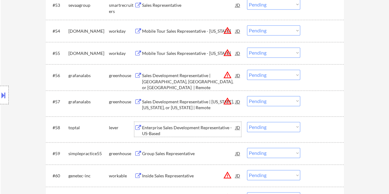
click at [309, 126] on div at bounding box center [322, 127] width 27 height 11
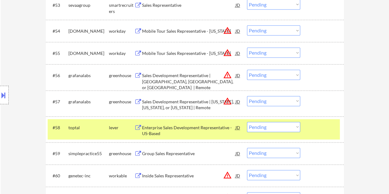
click at [291, 126] on select "Choose an option... Pending Applied Excluded (Questions) Excluded (Expired) Exc…" at bounding box center [273, 127] width 53 height 10
click at [247, 122] on select "Choose an option... Pending Applied Excluded (Questions) Excluded (Expired) Exc…" at bounding box center [273, 127] width 53 height 10
select select ""pending""
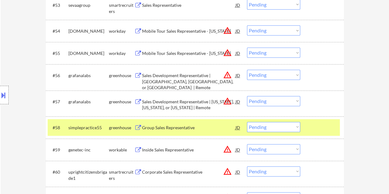
click at [312, 125] on div at bounding box center [322, 127] width 27 height 11
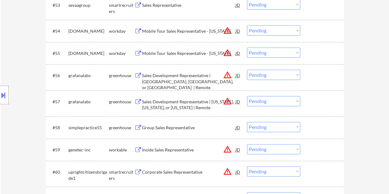
click at [311, 151] on div at bounding box center [322, 149] width 27 height 11
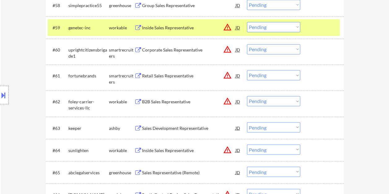
scroll to position [1638, 0]
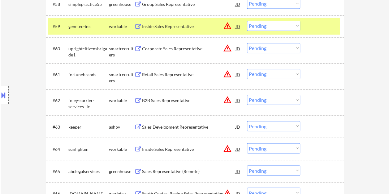
click at [329, 125] on div at bounding box center [322, 126] width 27 height 11
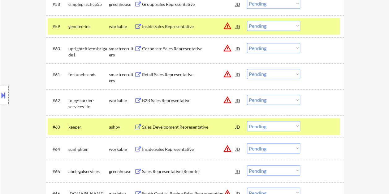
click at [198, 130] on div "Sales Development Representative" at bounding box center [188, 127] width 93 height 6
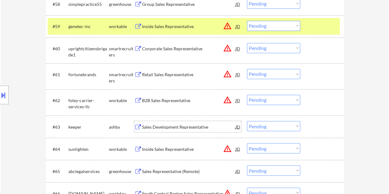
click at [319, 129] on div at bounding box center [322, 126] width 27 height 11
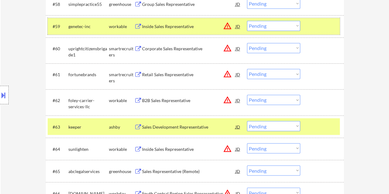
click at [328, 27] on div at bounding box center [322, 26] width 27 height 11
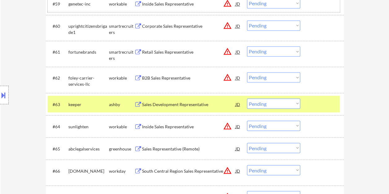
scroll to position [1731, 0]
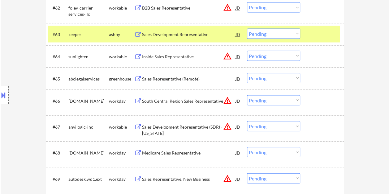
click at [296, 32] on select "Choose an option... Pending Applied Excluded (Questions) Excluded (Expired) Exc…" at bounding box center [273, 33] width 53 height 10
click at [247, 28] on select "Choose an option... Pending Applied Excluded (Questions) Excluded (Expired) Exc…" at bounding box center [273, 33] width 53 height 10
select select ""pending""
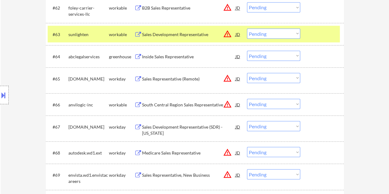
click at [309, 38] on div at bounding box center [322, 33] width 27 height 11
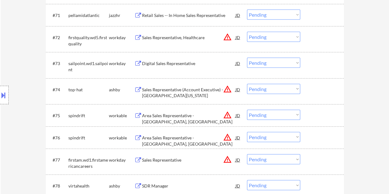
scroll to position [1947, 0]
drag, startPoint x: 329, startPoint y: 89, endPoint x: 264, endPoint y: 88, distance: 65.5
click at [329, 90] on div at bounding box center [322, 88] width 27 height 11
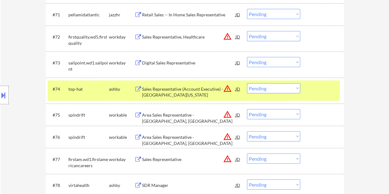
click at [184, 93] on div "Sales Representative (Account Executive) - Central Florida" at bounding box center [188, 92] width 93 height 12
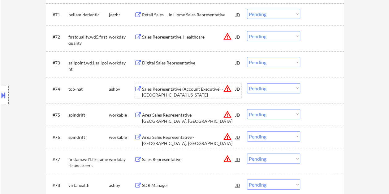
drag, startPoint x: 316, startPoint y: 88, endPoint x: 304, endPoint y: 89, distance: 11.5
click at [315, 88] on div at bounding box center [322, 88] width 27 height 11
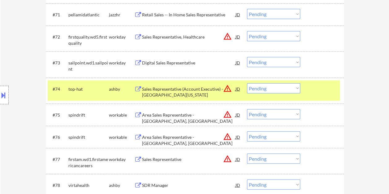
drag, startPoint x: 297, startPoint y: 88, endPoint x: 294, endPoint y: 93, distance: 5.7
click at [297, 88] on select "Choose an option... Pending Applied Excluded (Questions) Excluded (Expired) Exc…" at bounding box center [273, 88] width 53 height 10
click at [247, 83] on select "Choose an option... Pending Applied Excluded (Questions) Excluded (Expired) Exc…" at bounding box center [273, 88] width 53 height 10
select select ""pending""
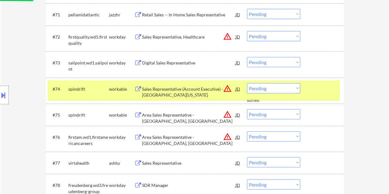
click at [310, 91] on div at bounding box center [322, 88] width 27 height 11
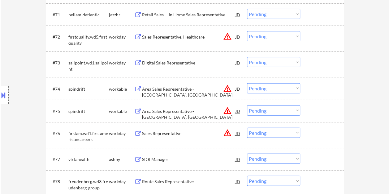
click at [309, 91] on div at bounding box center [322, 88] width 27 height 11
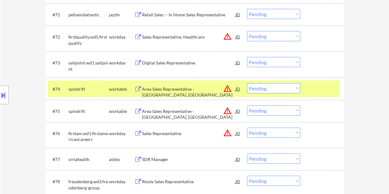
click at [326, 91] on div at bounding box center [322, 88] width 27 height 11
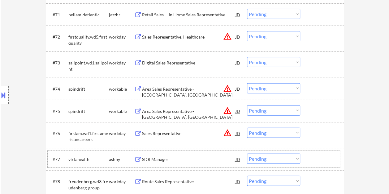
click at [329, 161] on div at bounding box center [322, 159] width 27 height 11
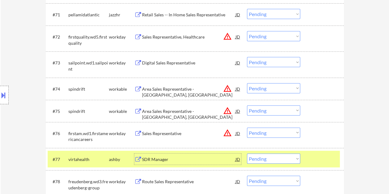
click at [196, 163] on div "SDR Manager" at bounding box center [188, 159] width 93 height 11
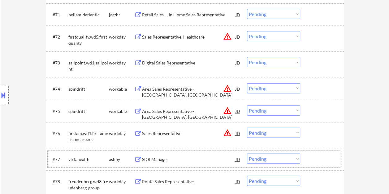
click at [318, 159] on div at bounding box center [322, 159] width 27 height 11
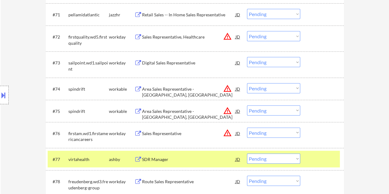
click at [293, 156] on select "Choose an option... Pending Applied Excluded (Questions) Excluded (Expired) Exc…" at bounding box center [273, 159] width 53 height 10
click at [247, 154] on select "Choose an option... Pending Applied Excluded (Questions) Excluded (Expired) Exc…" at bounding box center [273, 159] width 53 height 10
select select ""pending""
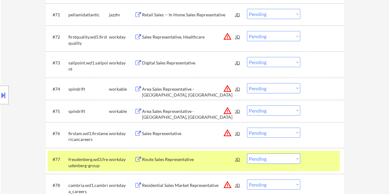
click at [315, 155] on div at bounding box center [322, 159] width 27 height 11
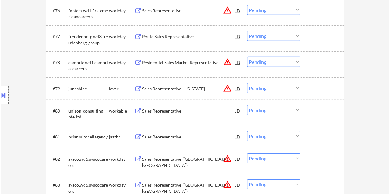
scroll to position [2071, 0]
click at [316, 85] on div at bounding box center [322, 88] width 27 height 11
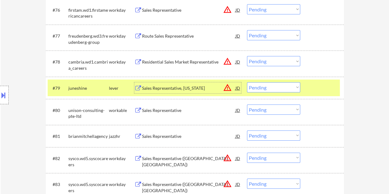
click at [187, 89] on div "Sales Representative, North Carolina" at bounding box center [188, 88] width 93 height 6
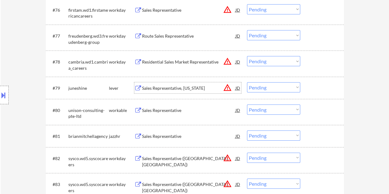
click at [313, 87] on div at bounding box center [322, 88] width 27 height 11
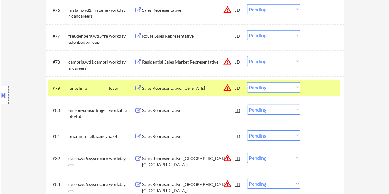
click at [298, 87] on select "Choose an option... Pending Applied Excluded (Questions) Excluded (Expired) Exc…" at bounding box center [273, 88] width 53 height 10
click at [247, 83] on select "Choose an option... Pending Applied Excluded (Questions) Excluded (Expired) Exc…" at bounding box center [273, 88] width 53 height 10
select select ""pending""
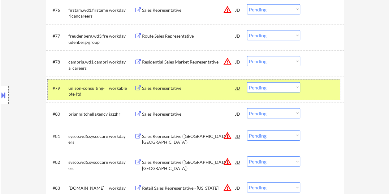
click at [312, 92] on div at bounding box center [322, 88] width 27 height 11
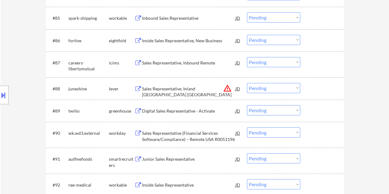
scroll to position [2287, 0]
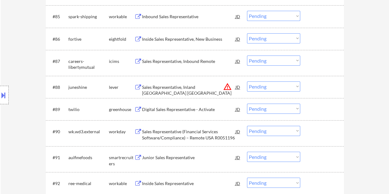
click at [322, 83] on div at bounding box center [322, 87] width 27 height 11
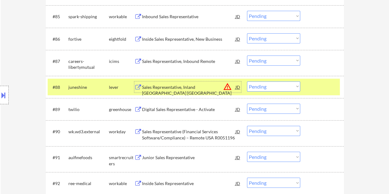
click at [184, 88] on div "Sales Representative, Inland San Diego CA" at bounding box center [188, 90] width 93 height 12
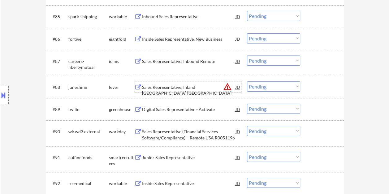
click at [305, 85] on div "#88 juneshine lever Sales Representative, Inland San Diego CA JD warning_amber …" at bounding box center [194, 87] width 292 height 17
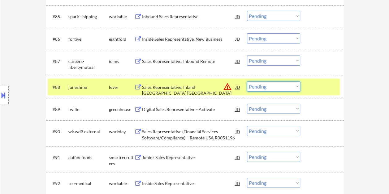
click at [291, 87] on select "Choose an option... Pending Applied Excluded (Questions) Excluded (Expired) Exc…" at bounding box center [273, 87] width 53 height 10
click at [247, 82] on select "Choose an option... Pending Applied Excluded (Questions) Excluded (Expired) Exc…" at bounding box center [273, 87] width 53 height 10
select select ""pending""
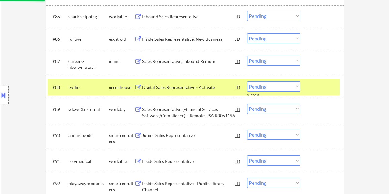
click at [317, 85] on div at bounding box center [322, 87] width 27 height 11
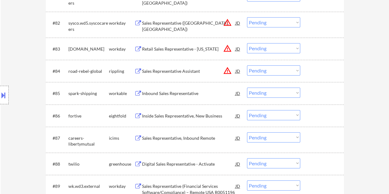
scroll to position [2256, 0]
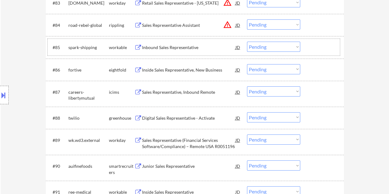
click at [312, 45] on div at bounding box center [322, 47] width 27 height 11
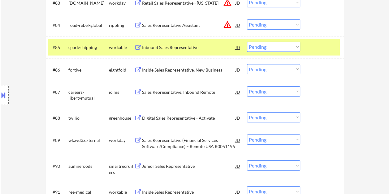
click at [183, 48] on div "Inbound Sales Representative" at bounding box center [188, 48] width 93 height 6
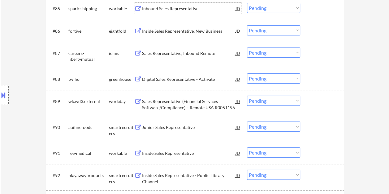
scroll to position [2318, 0]
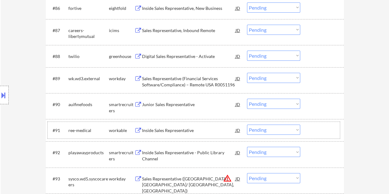
click at [310, 129] on div at bounding box center [322, 130] width 27 height 11
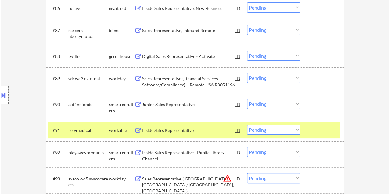
click at [172, 131] on div "Inside Sales Representative" at bounding box center [188, 131] width 93 height 6
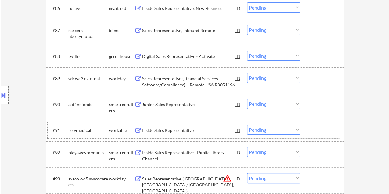
drag, startPoint x: 319, startPoint y: 131, endPoint x: 316, endPoint y: 132, distance: 3.8
click at [319, 131] on div at bounding box center [322, 130] width 27 height 11
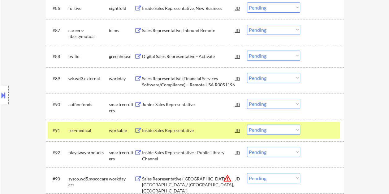
click at [294, 131] on select "Choose an option... Pending Applied Excluded (Questions) Excluded (Expired) Exc…" at bounding box center [273, 130] width 53 height 10
click at [247, 125] on select "Choose an option... Pending Applied Excluded (Questions) Excluded (Expired) Exc…" at bounding box center [273, 130] width 53 height 10
select select ""pending""
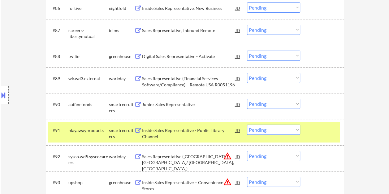
click at [316, 135] on div at bounding box center [322, 130] width 27 height 11
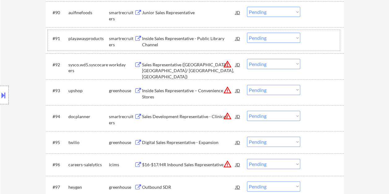
scroll to position [2411, 0]
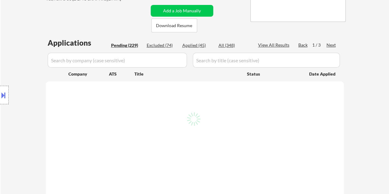
scroll to position [124, 0]
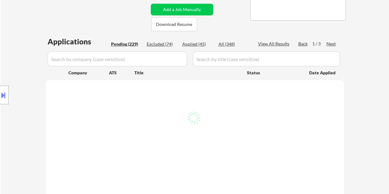
select select ""pending""
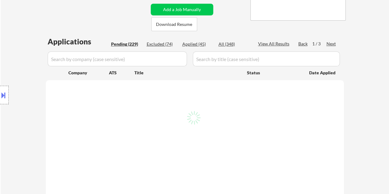
select select ""pending""
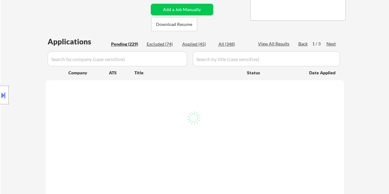
select select ""pending""
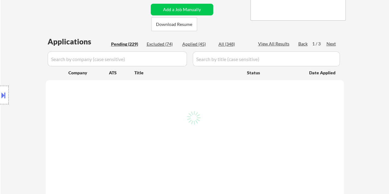
select select ""pending""
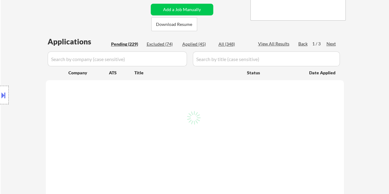
select select ""pending""
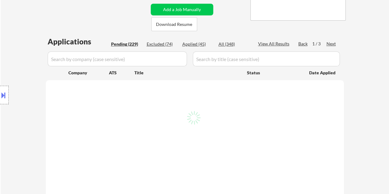
select select ""pending""
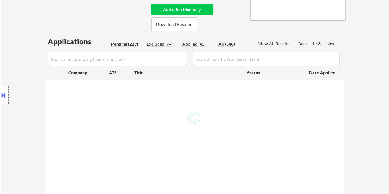
select select ""pending""
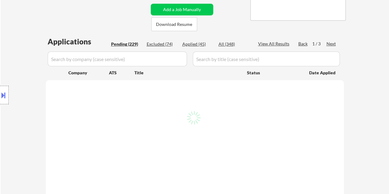
select select ""pending""
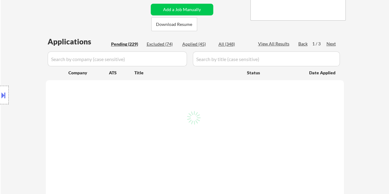
select select ""pending""
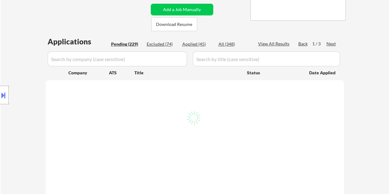
select select ""pending""
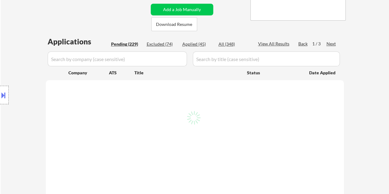
select select ""pending""
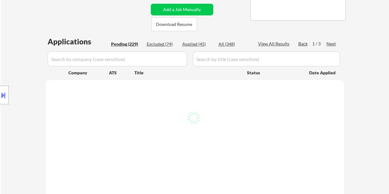
select select ""pending""
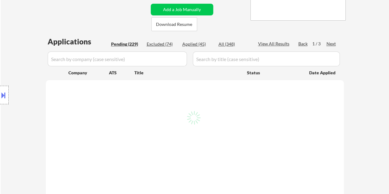
select select ""pending""
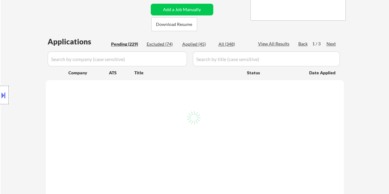
select select ""pending""
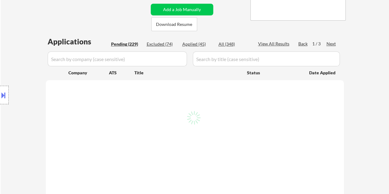
select select ""pending""
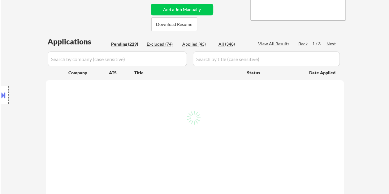
select select ""pending""
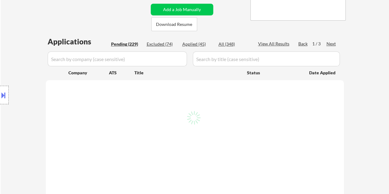
select select ""pending""
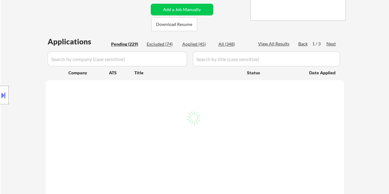
select select ""pending""
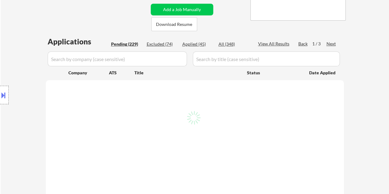
select select ""pending""
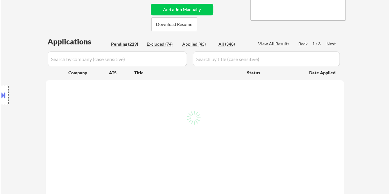
select select ""pending""
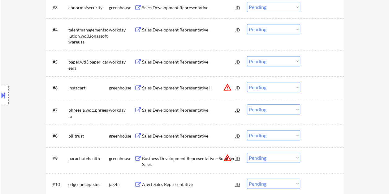
scroll to position [278, 0]
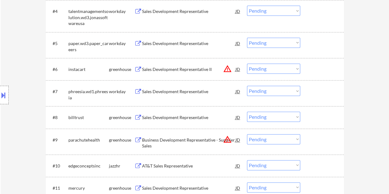
click at [329, 140] on div at bounding box center [322, 139] width 27 height 11
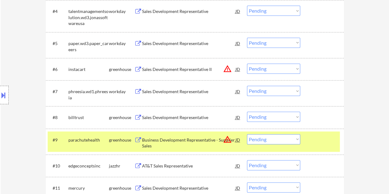
click at [200, 142] on div "Business Development Representative - Supplier Sales" at bounding box center [188, 143] width 93 height 12
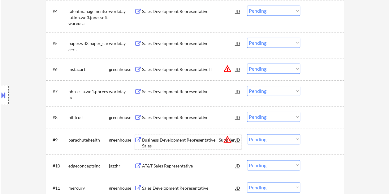
click at [327, 143] on div at bounding box center [322, 139] width 27 height 11
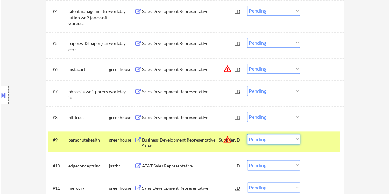
click at [296, 141] on select "Choose an option... Pending Applied Excluded (Questions) Excluded (Expired) Exc…" at bounding box center [273, 139] width 53 height 10
click at [247, 134] on select "Choose an option... Pending Applied Excluded (Questions) Excluded (Expired) Exc…" at bounding box center [273, 139] width 53 height 10
select select ""pending""
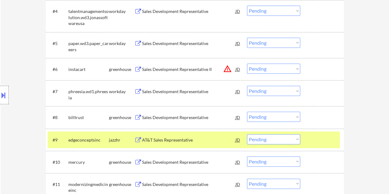
click at [307, 138] on div "#9 edgeconceptsinc jazzhr AT&T Sales Representative JD warning_amber Choose an …" at bounding box center [194, 140] width 292 height 17
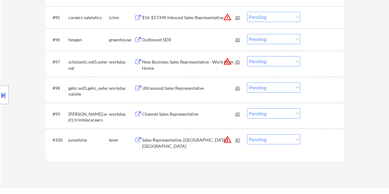
scroll to position [2565, 0]
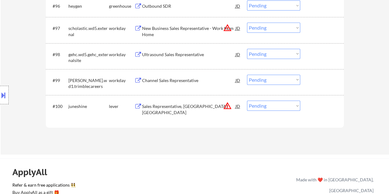
drag, startPoint x: 325, startPoint y: 107, endPoint x: 300, endPoint y: 108, distance: 24.8
click at [325, 107] on div at bounding box center [322, 106] width 27 height 11
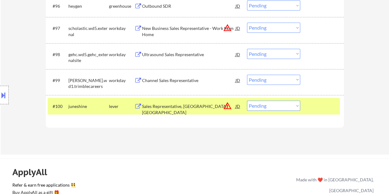
click at [199, 108] on div "Sales Representative, [GEOGRAPHIC_DATA] [GEOGRAPHIC_DATA]" at bounding box center [188, 110] width 93 height 12
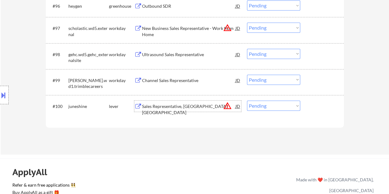
click at [312, 106] on div at bounding box center [322, 106] width 27 height 11
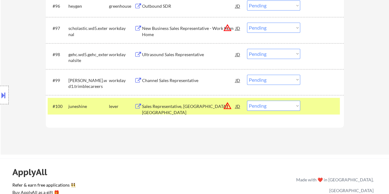
click at [296, 108] on select "Choose an option... Pending Applied Excluded (Questions) Excluded (Expired) Exc…" at bounding box center [273, 106] width 53 height 10
click at [247, 101] on select "Choose an option... Pending Applied Excluded (Questions) Excluded (Expired) Exc…" at bounding box center [273, 106] width 53 height 10
select select ""pending""
click at [309, 111] on div at bounding box center [322, 106] width 27 height 11
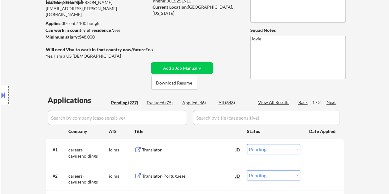
scroll to position [0, 0]
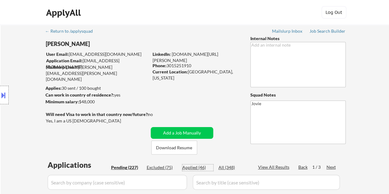
click at [197, 166] on div "Applied (46)" at bounding box center [197, 168] width 31 height 6
select select ""applied""
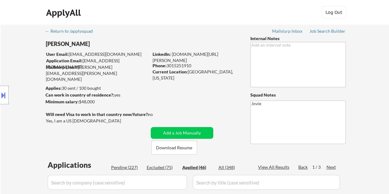
select select ""applied""
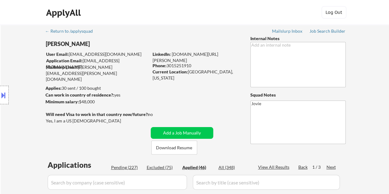
select select ""applied""
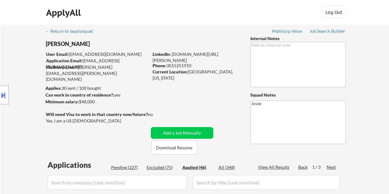
select select ""applied""
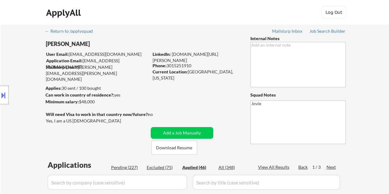
select select ""applied""
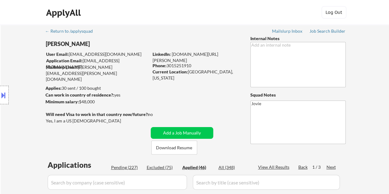
select select ""applied""
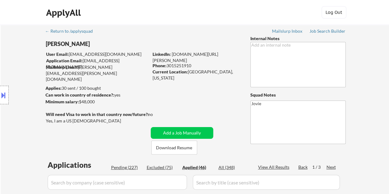
select select ""applied""
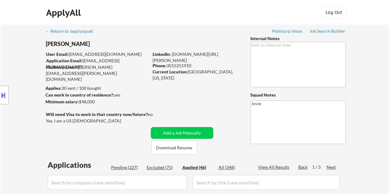
select select ""applied""
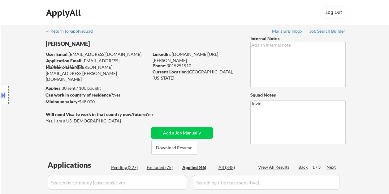
select select ""applied""
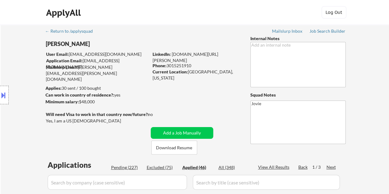
select select ""applied""
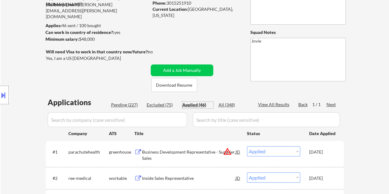
scroll to position [31, 0]
